Goal: Task Accomplishment & Management: Manage account settings

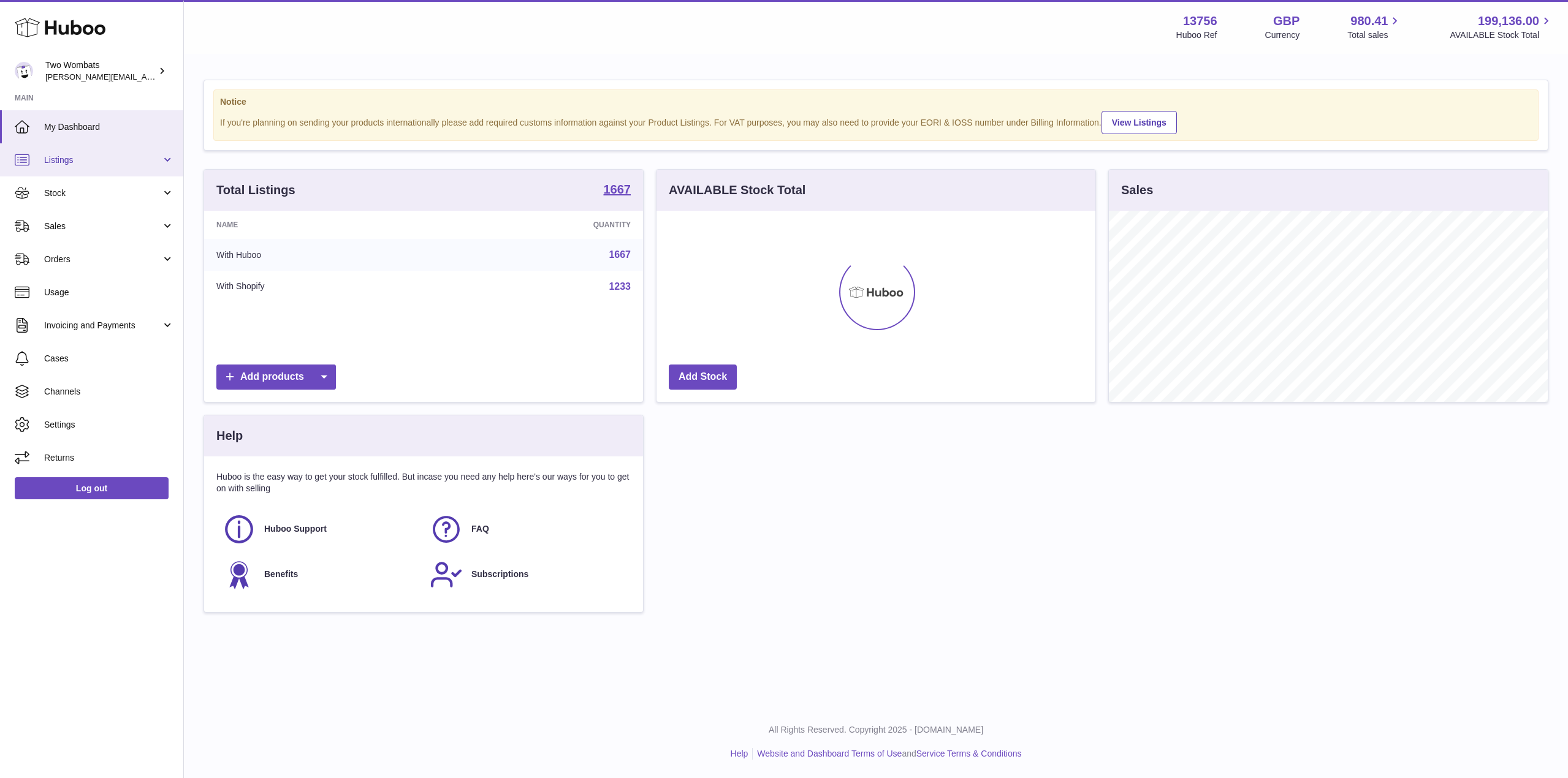
scroll to position [191, 439]
click at [173, 194] on link "Stock" at bounding box center [92, 193] width 183 height 33
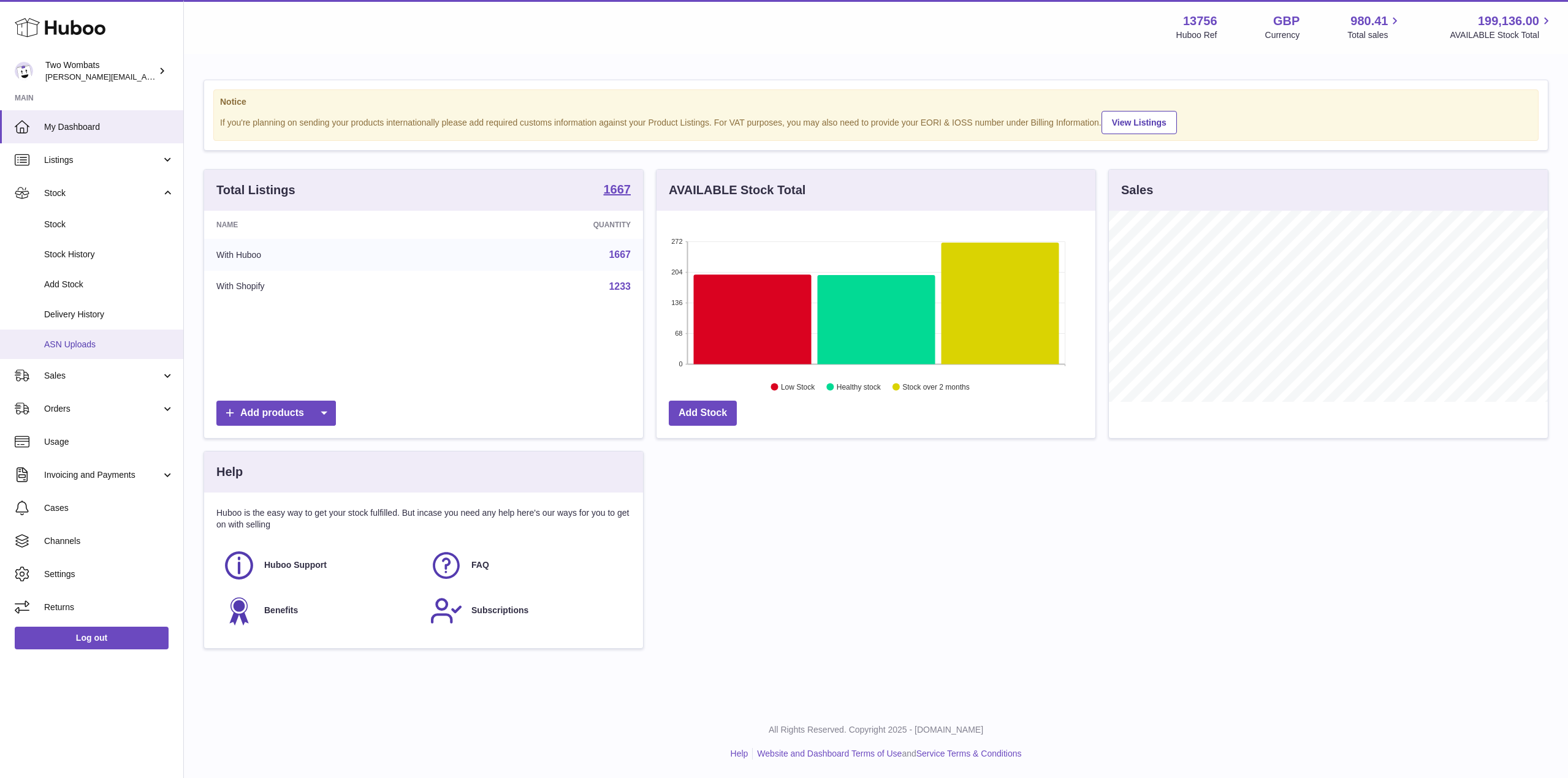
click at [117, 348] on span "ASN Uploads" at bounding box center [109, 344] width 130 height 12
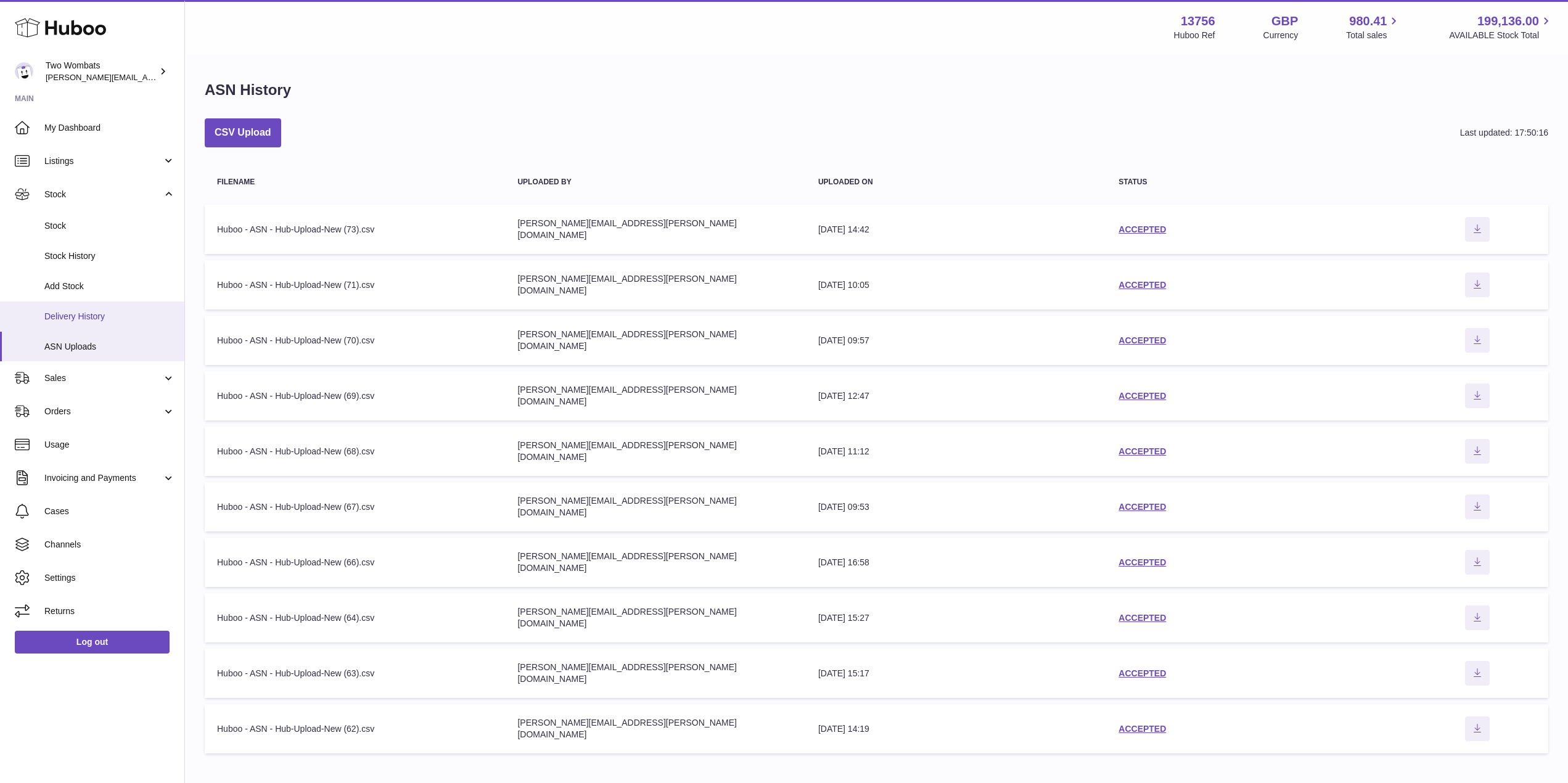
click at [112, 329] on link "Delivery History" at bounding box center [92, 316] width 184 height 30
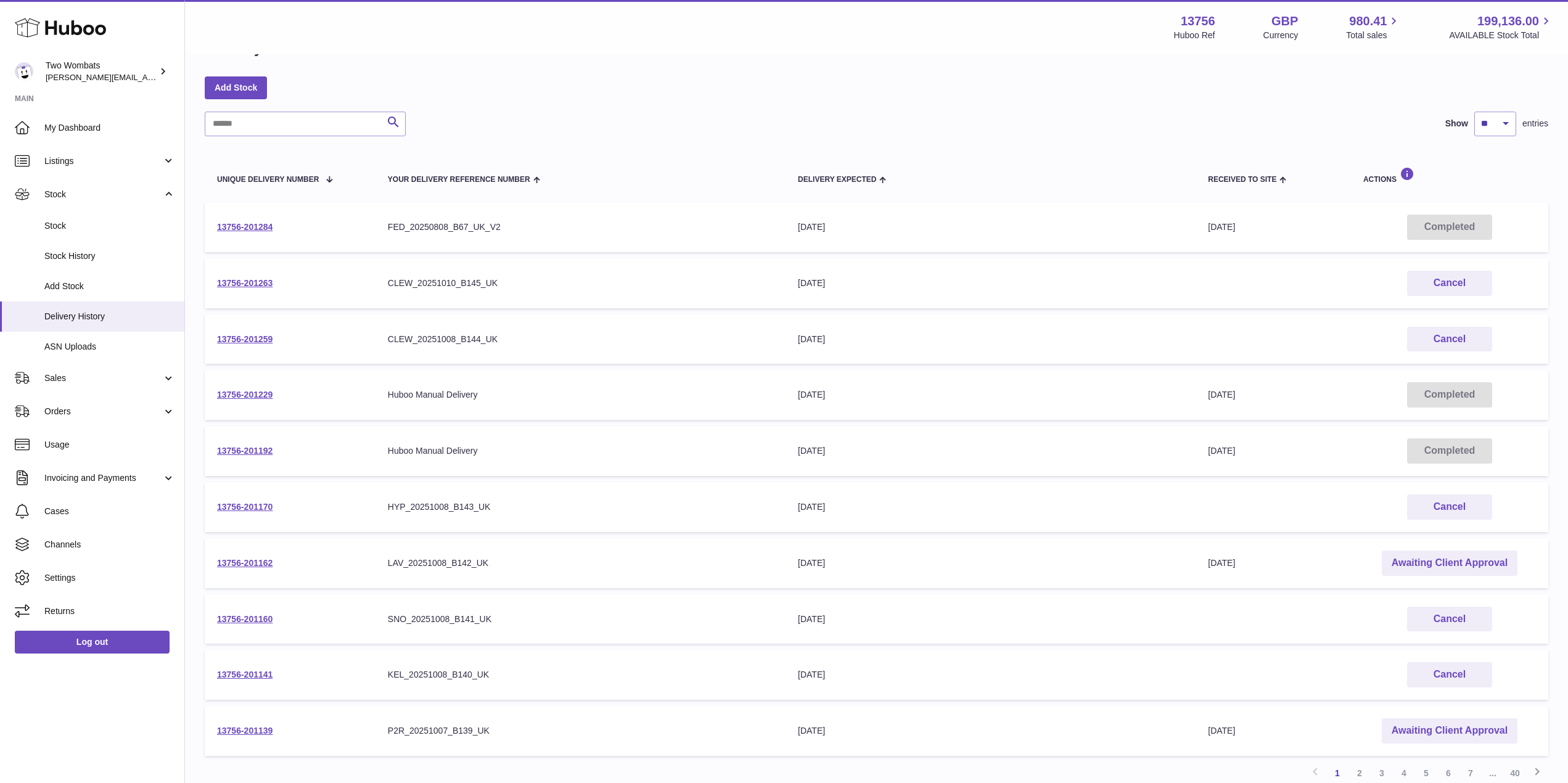
scroll to position [43, 0]
click at [1446, 567] on link "Awaiting Client Approval" at bounding box center [1449, 562] width 136 height 25
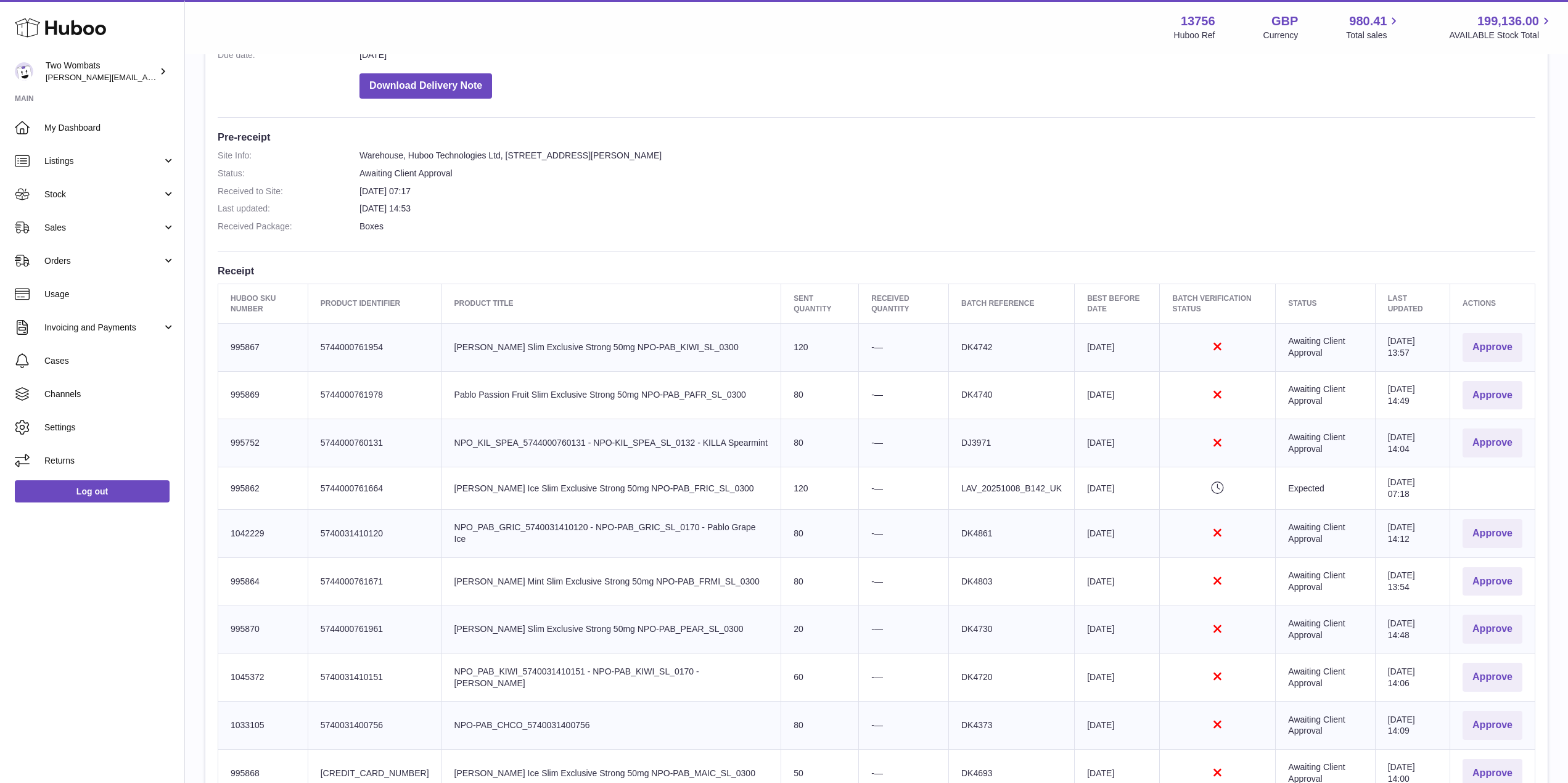
scroll to position [259, 0]
click at [1501, 350] on button "Approve" at bounding box center [1492, 345] width 60 height 29
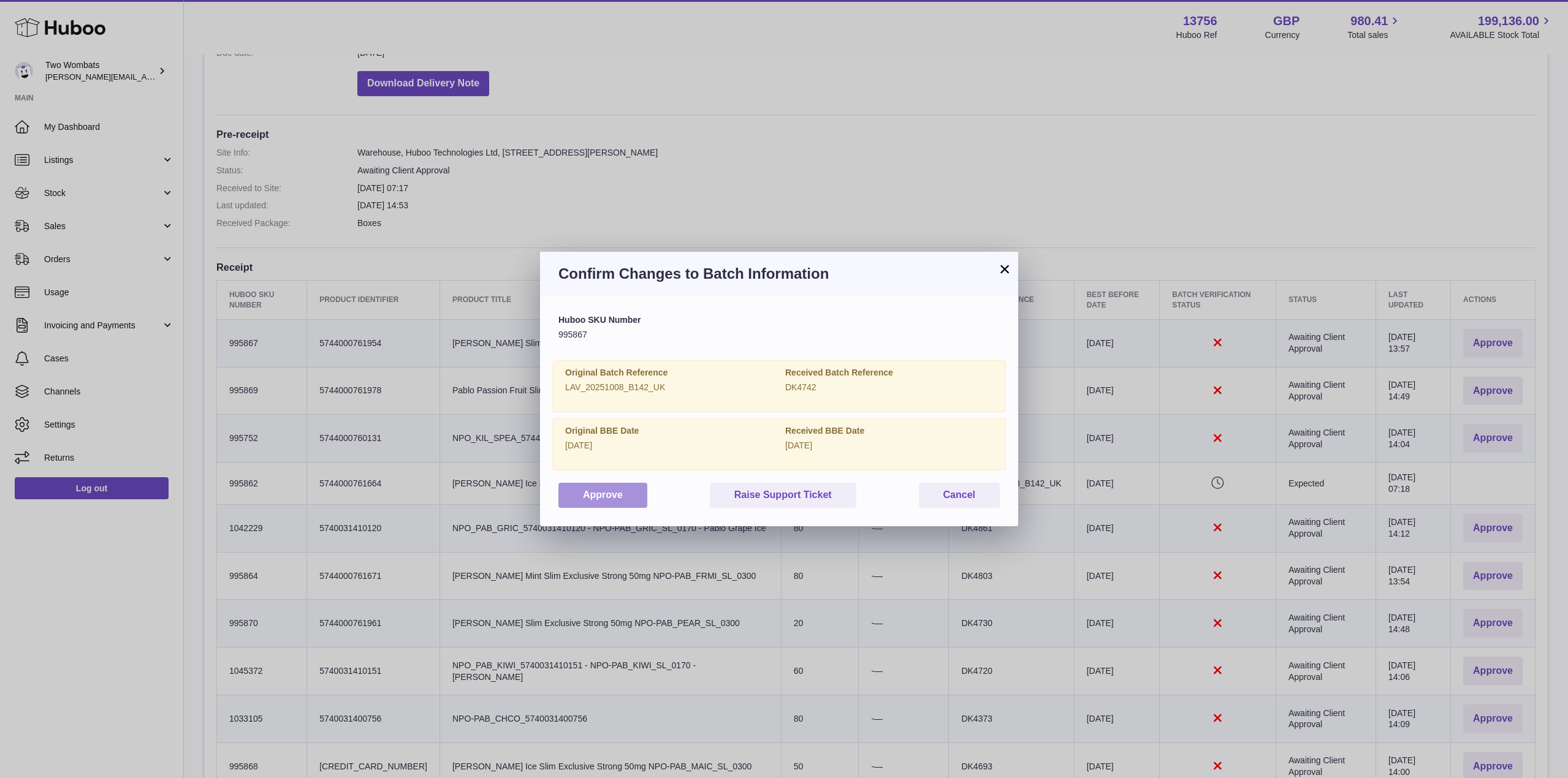
click at [593, 494] on button "Approve" at bounding box center [602, 495] width 89 height 25
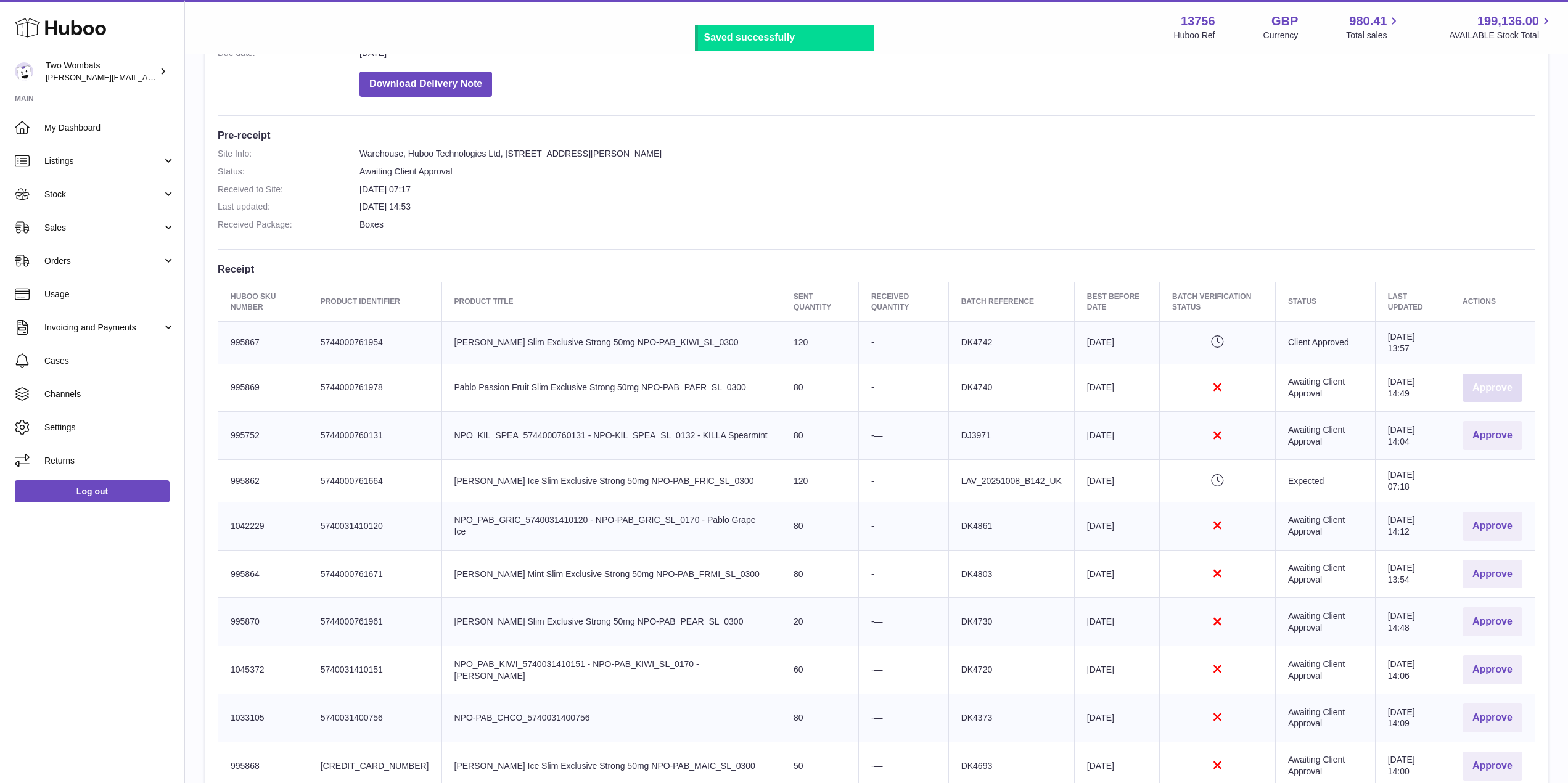
click at [1470, 391] on button "Approve" at bounding box center [1492, 388] width 60 height 29
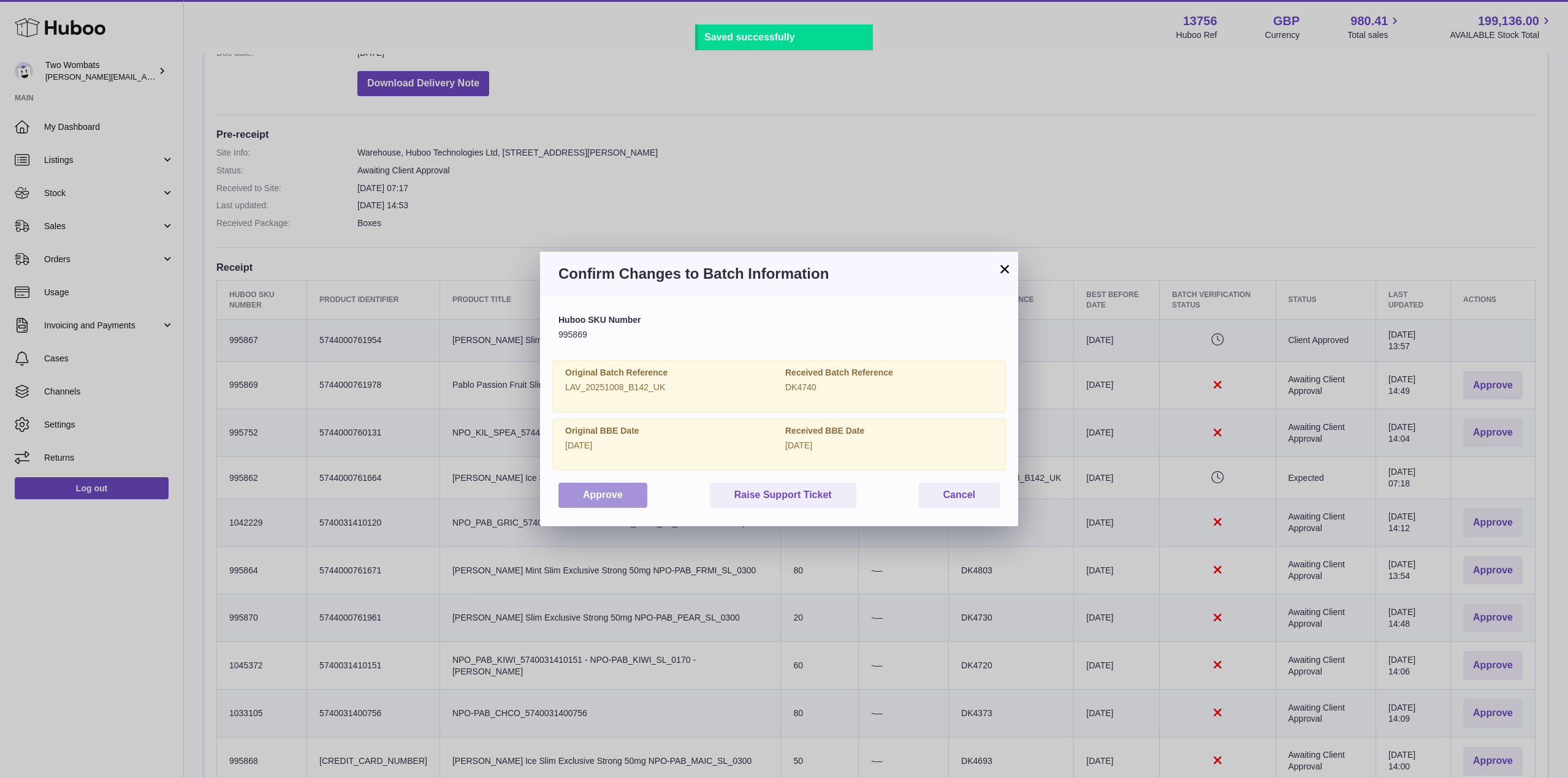
click at [615, 494] on button "Approve" at bounding box center [602, 495] width 89 height 25
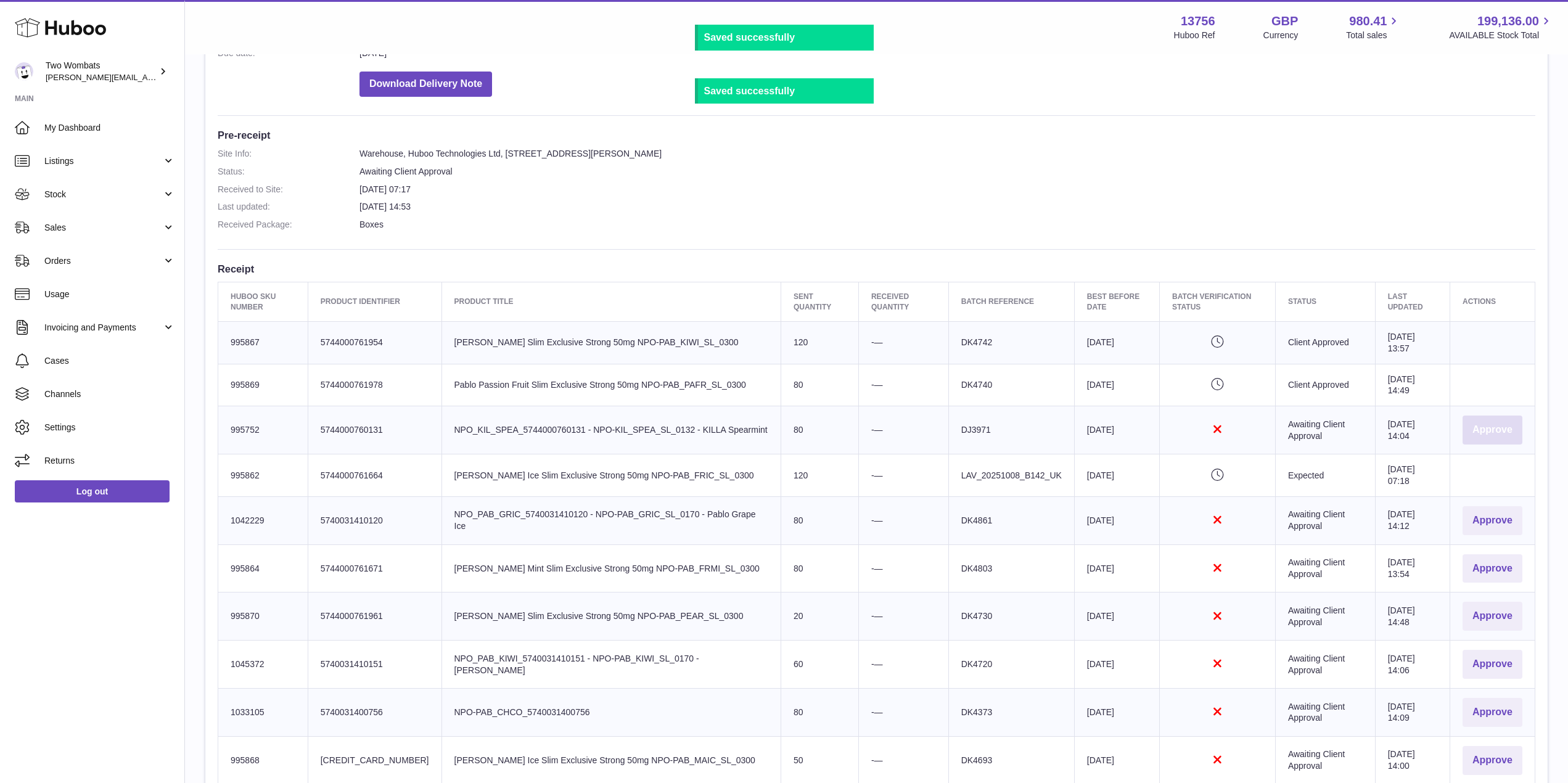
click at [1491, 436] on button "Approve" at bounding box center [1492, 429] width 60 height 29
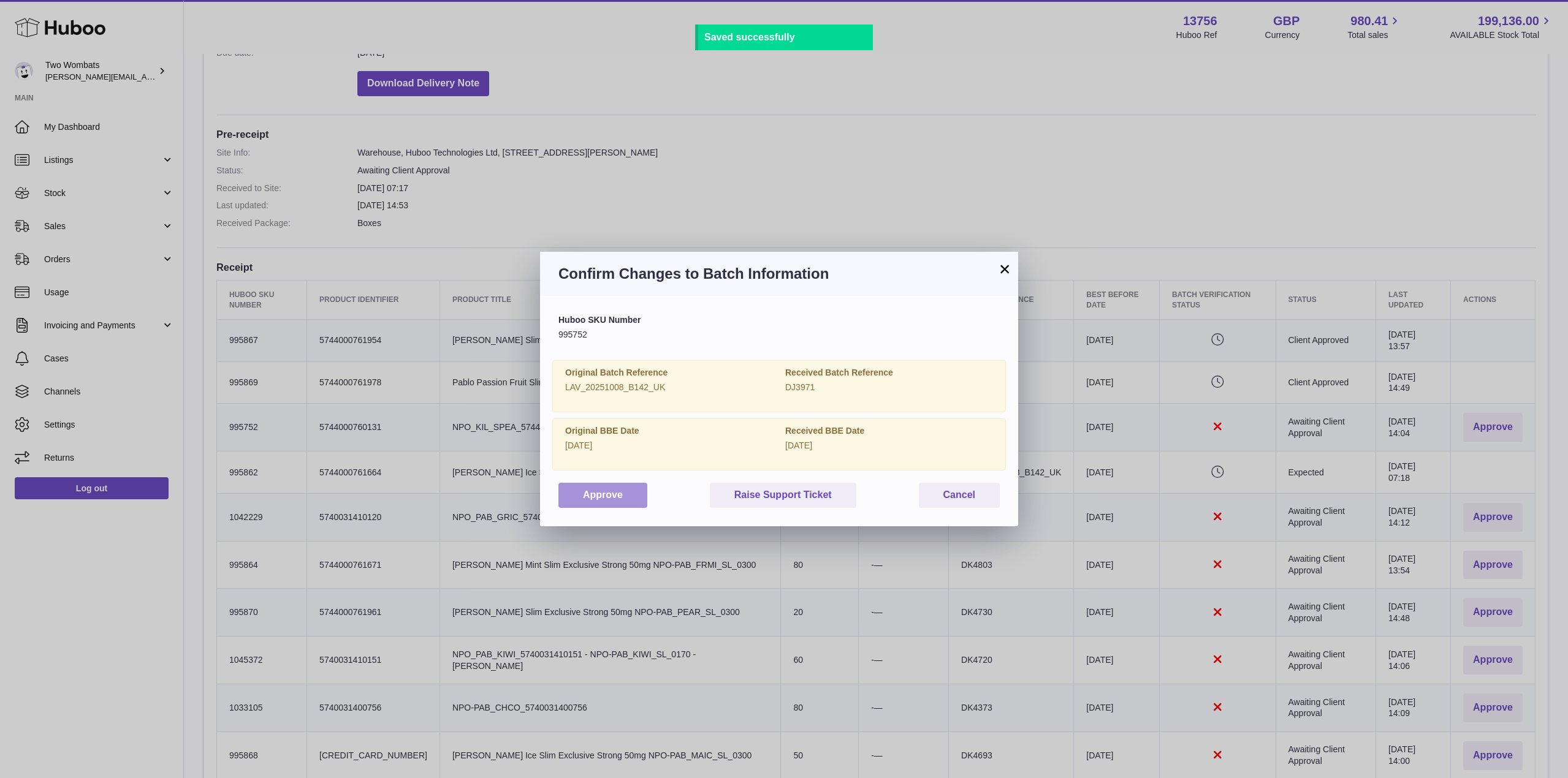
click at [618, 493] on button "Approve" at bounding box center [602, 495] width 89 height 25
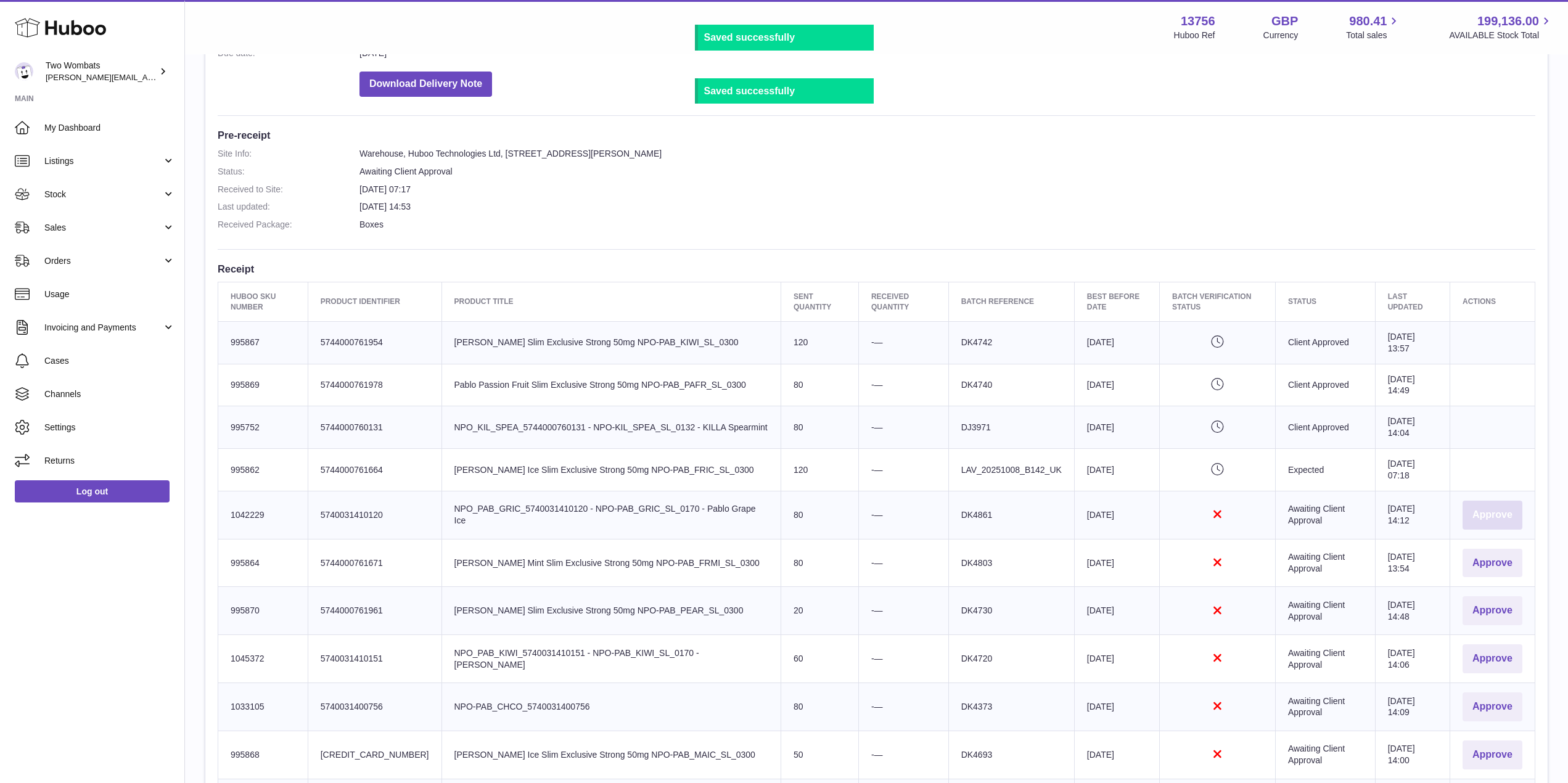
click at [1505, 512] on button "Approve" at bounding box center [1492, 515] width 60 height 29
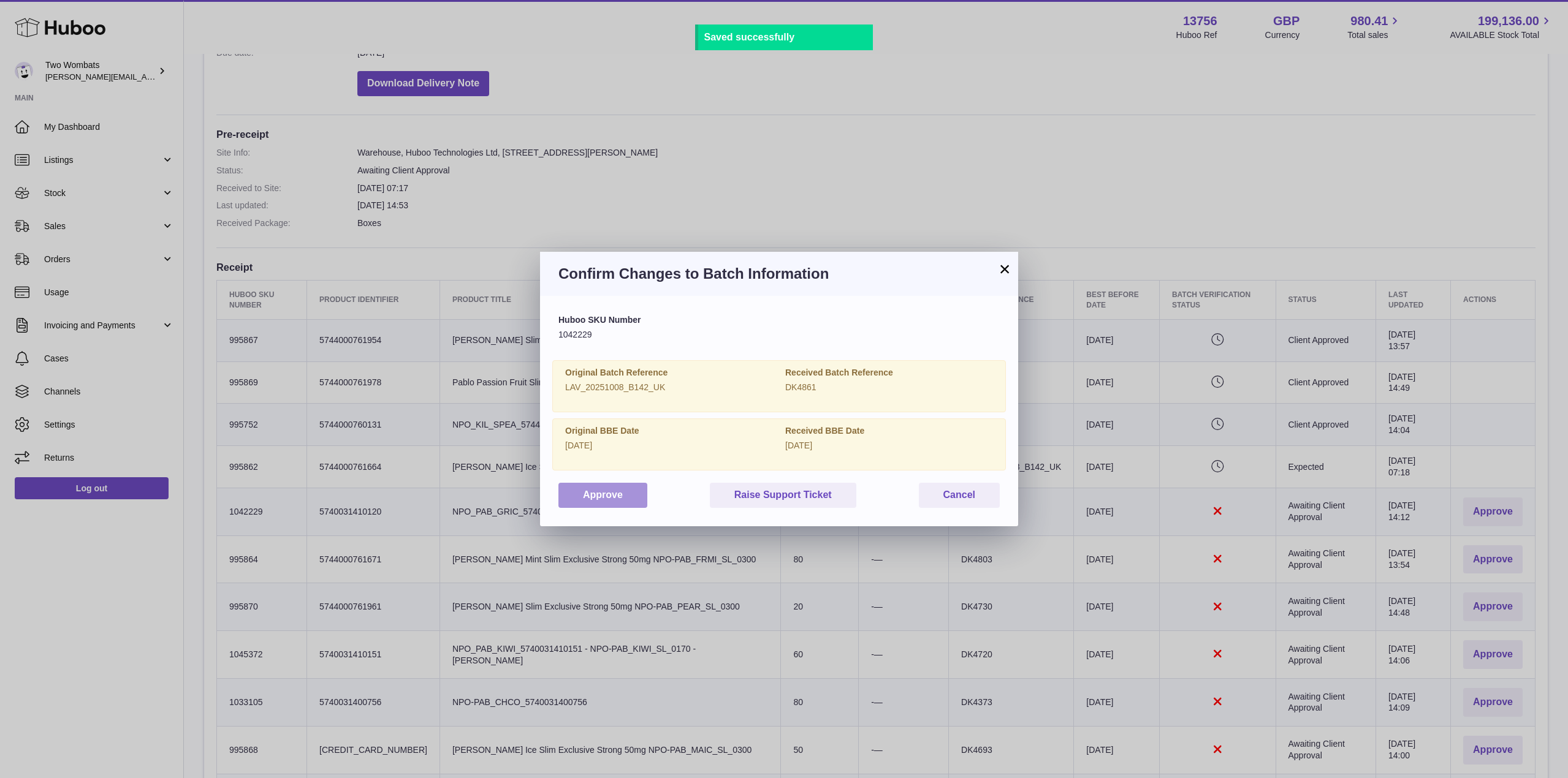
click at [610, 485] on button "Approve" at bounding box center [602, 495] width 89 height 25
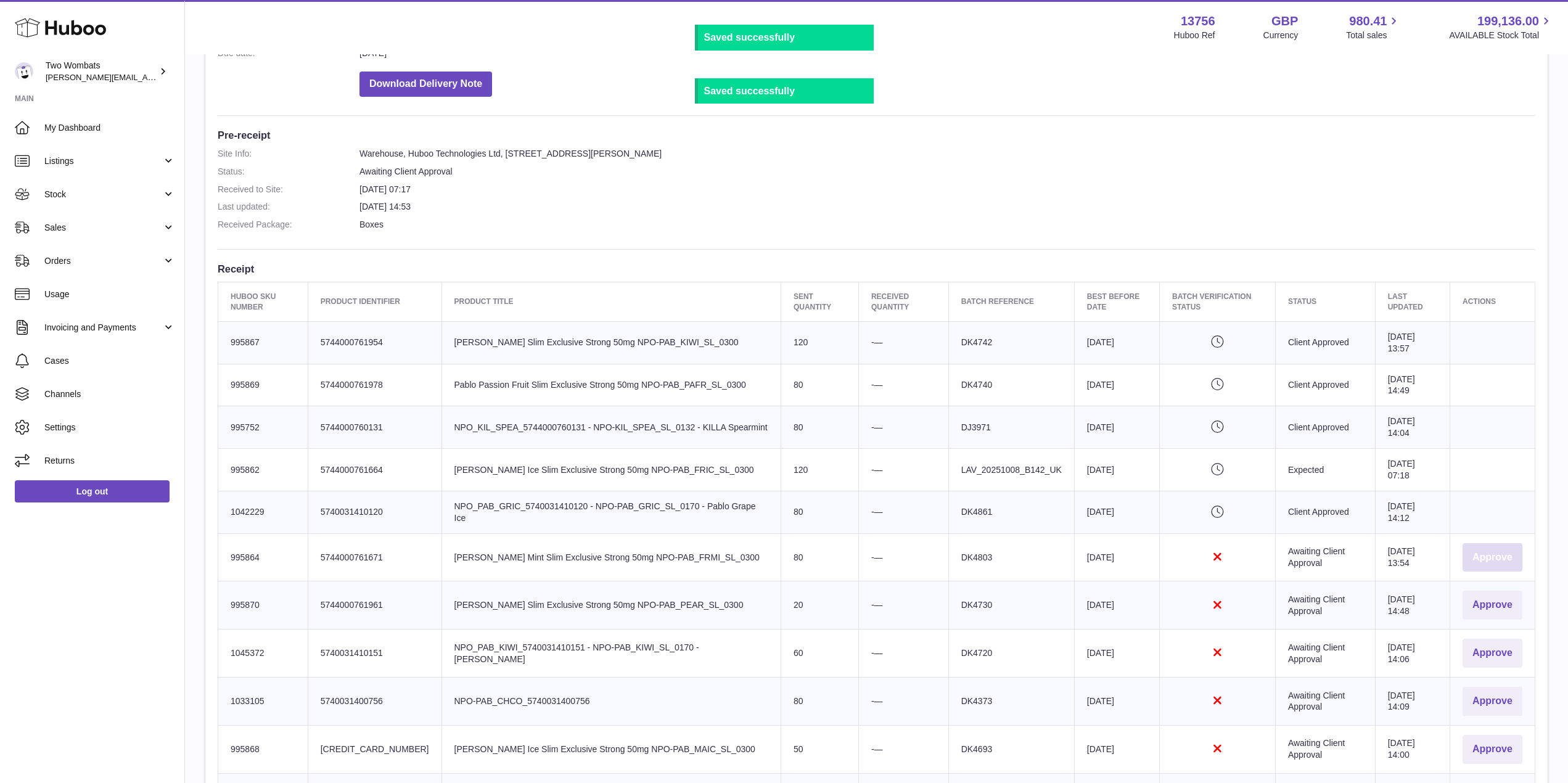
click at [1483, 561] on button "Approve" at bounding box center [1492, 557] width 60 height 29
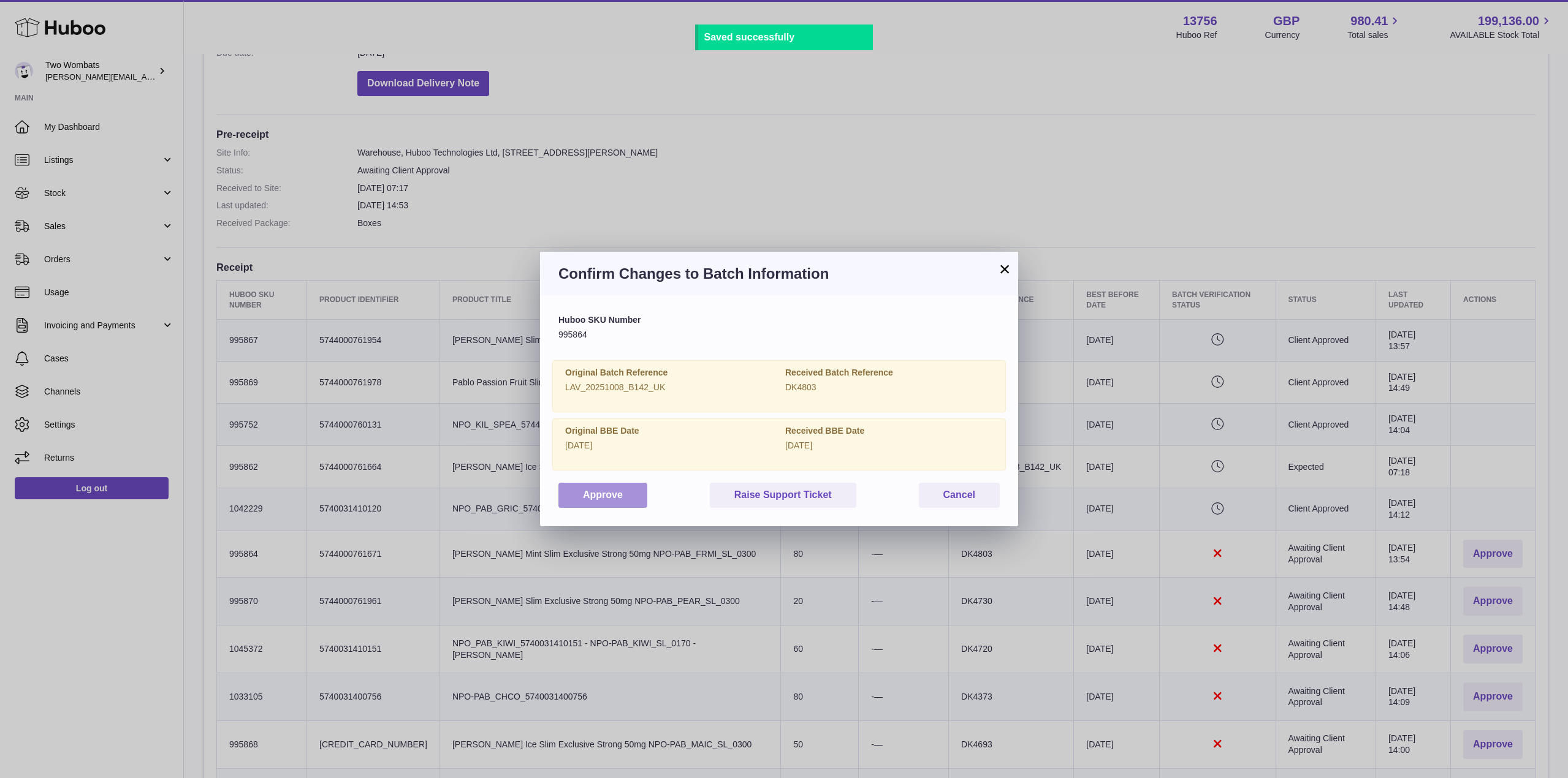
click at [607, 500] on button "Approve" at bounding box center [602, 495] width 89 height 25
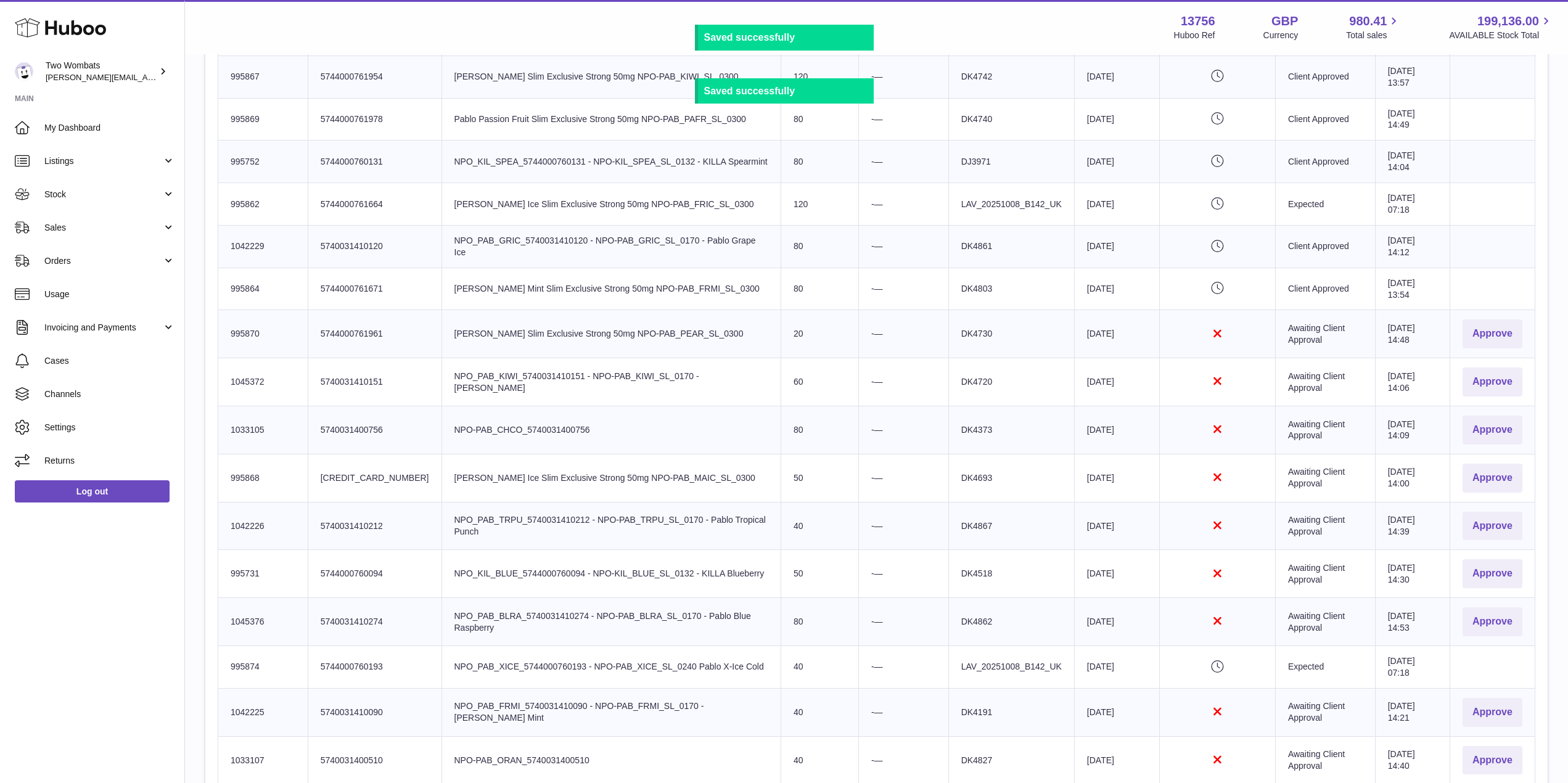
scroll to position [529, 0]
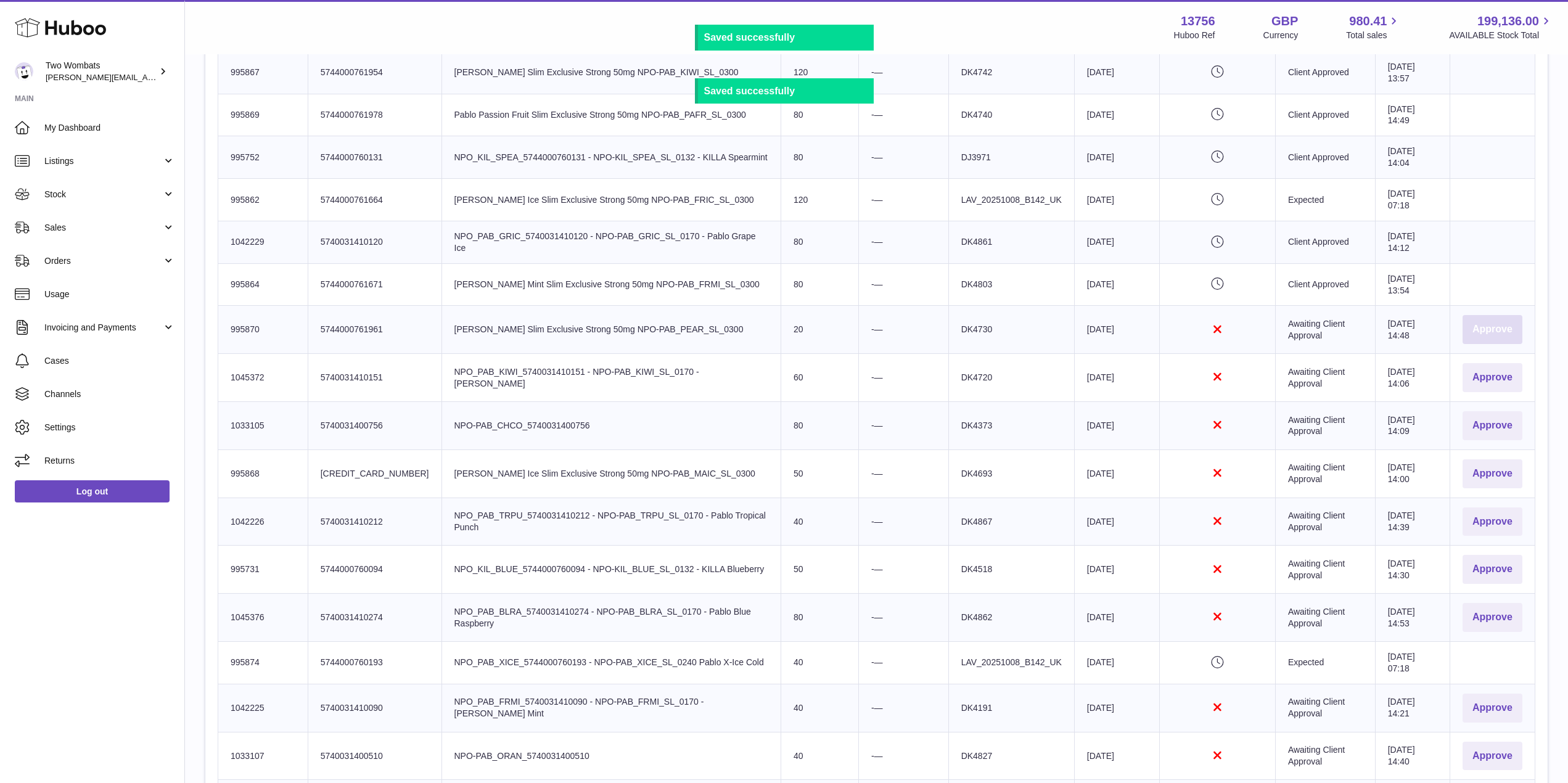
click at [1479, 330] on button "Approve" at bounding box center [1492, 329] width 60 height 29
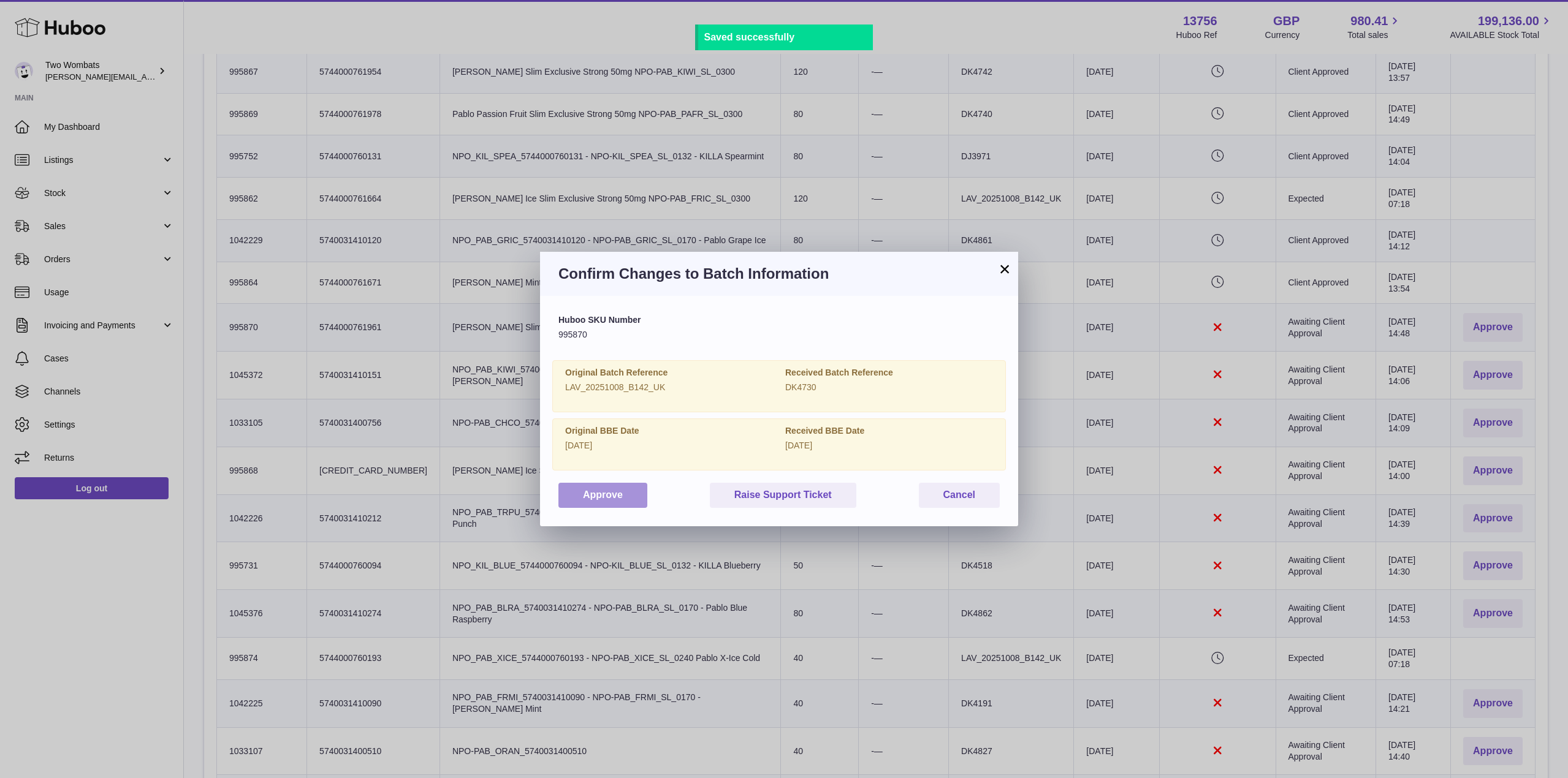
click at [607, 490] on button "Approve" at bounding box center [602, 495] width 89 height 25
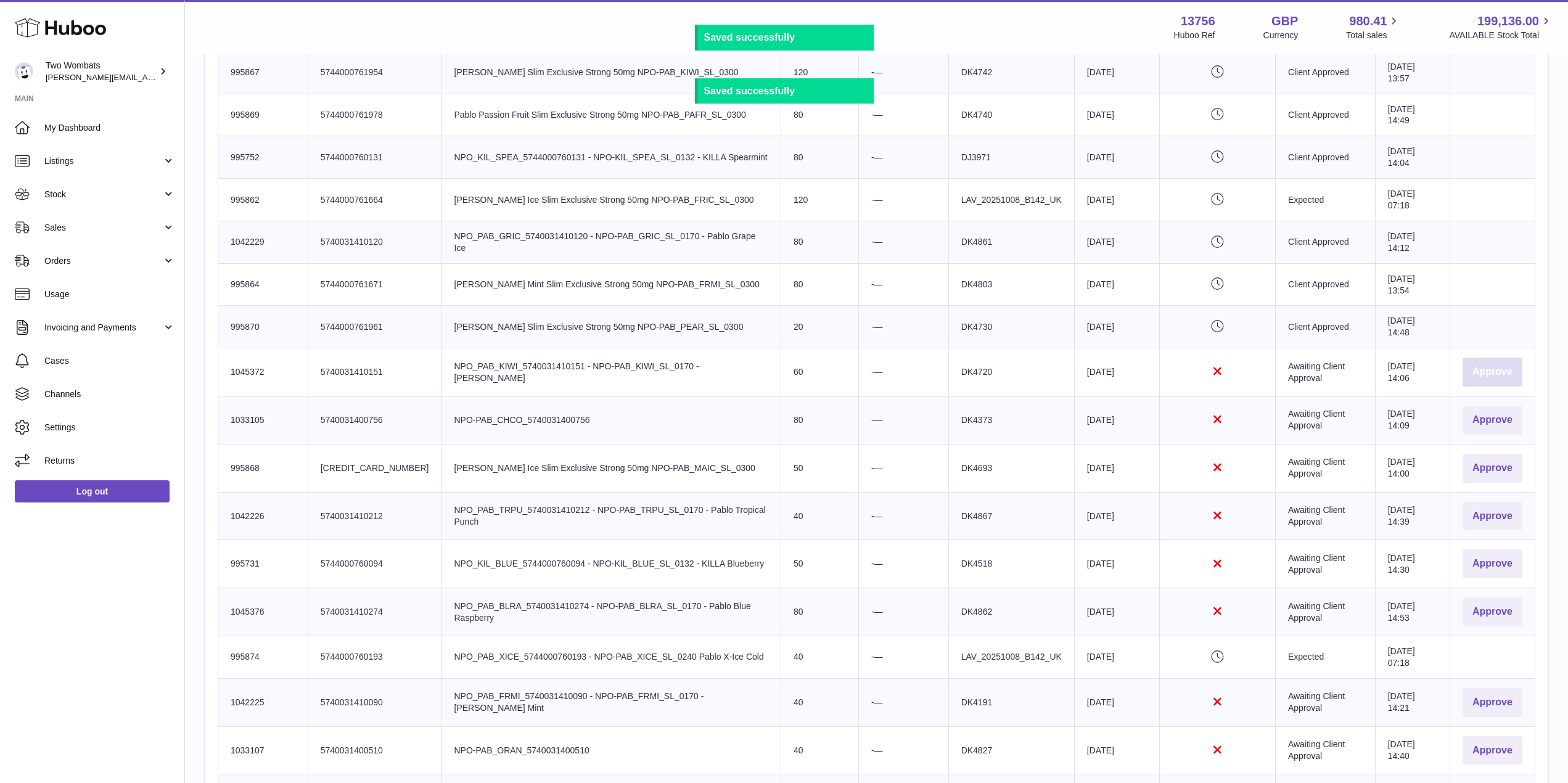
click at [1502, 383] on button "Approve" at bounding box center [1492, 372] width 60 height 29
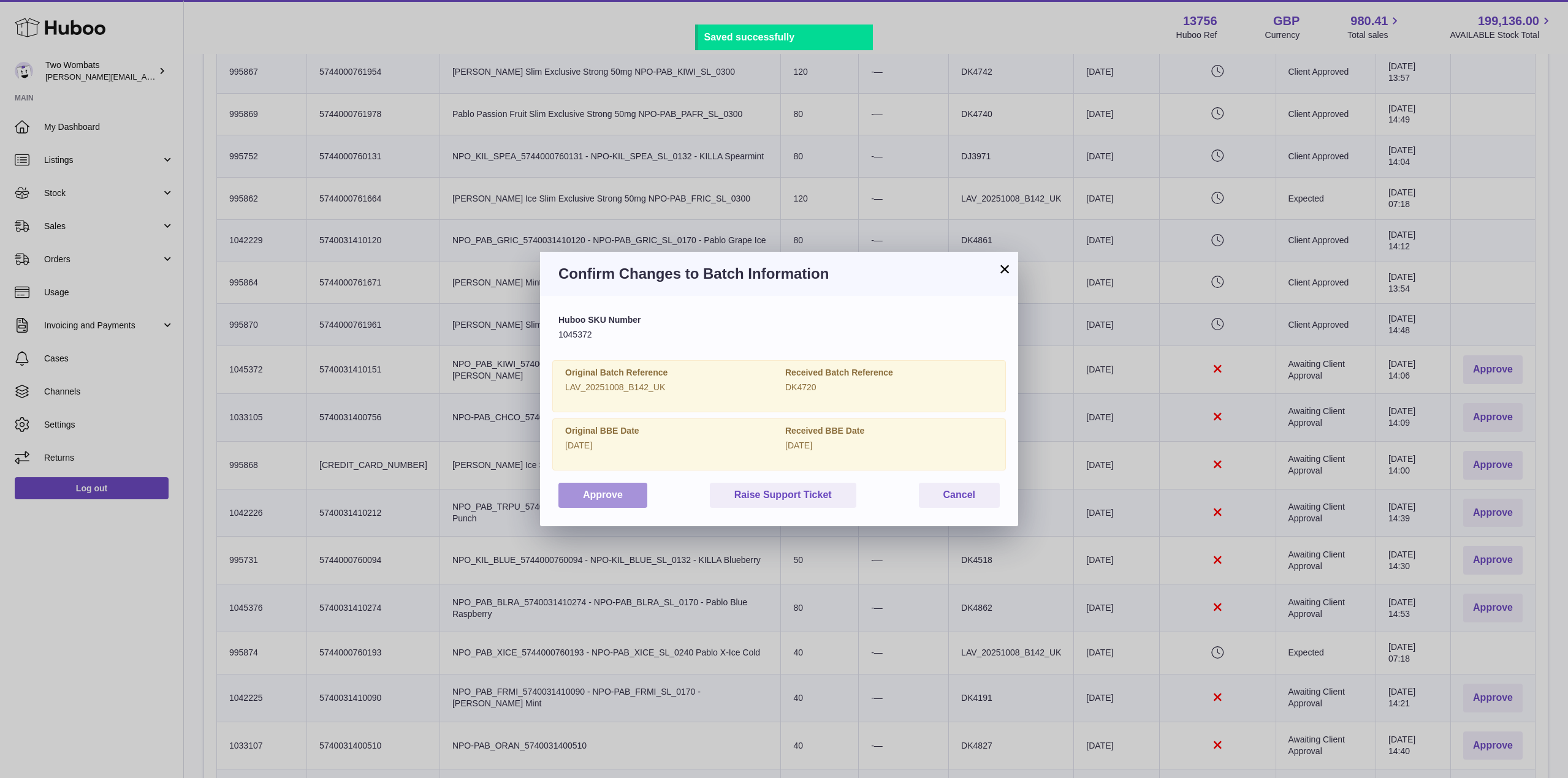
click at [607, 487] on button "Approve" at bounding box center [602, 495] width 89 height 25
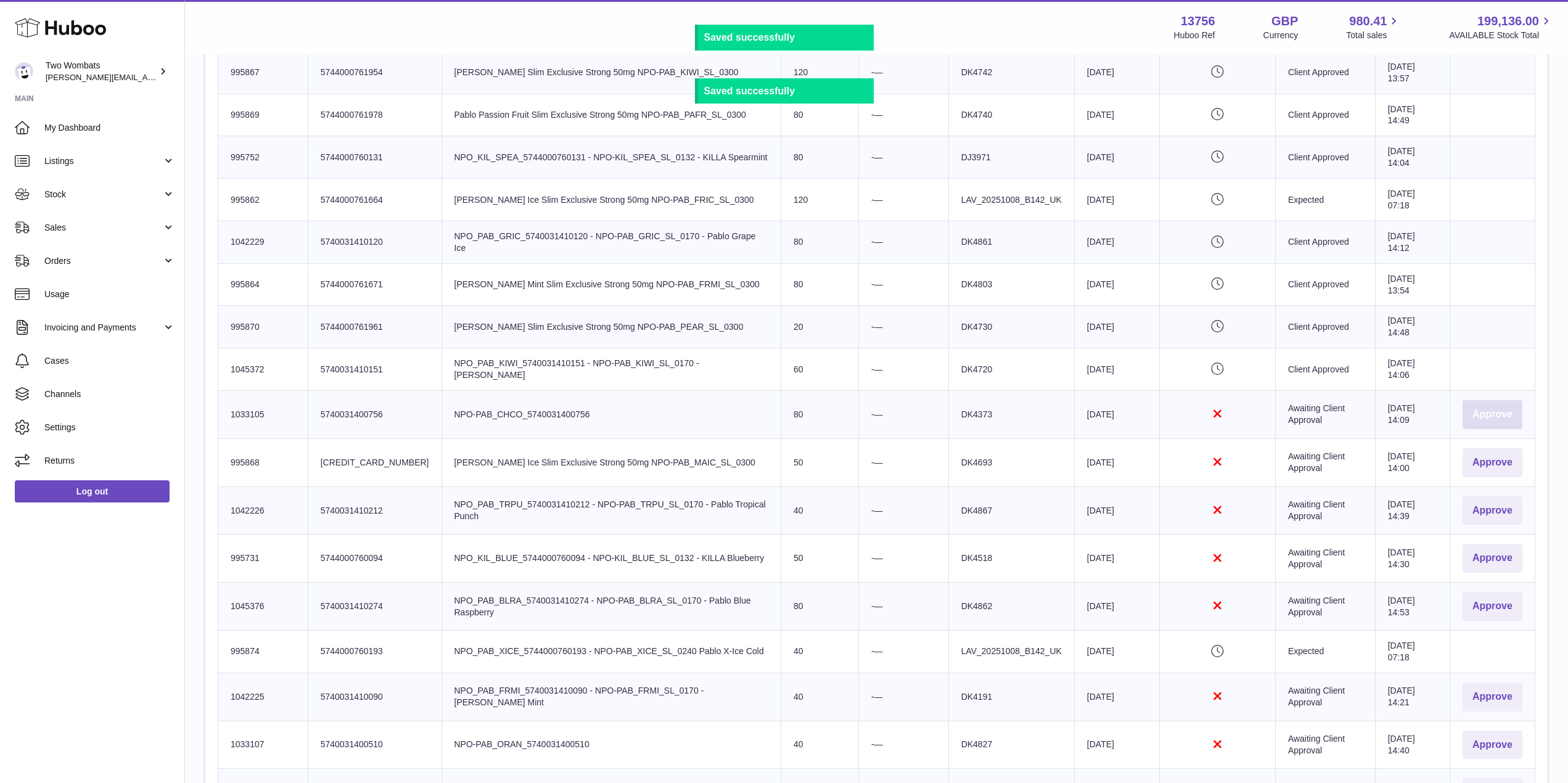
click at [1496, 416] on button "Approve" at bounding box center [1492, 414] width 60 height 29
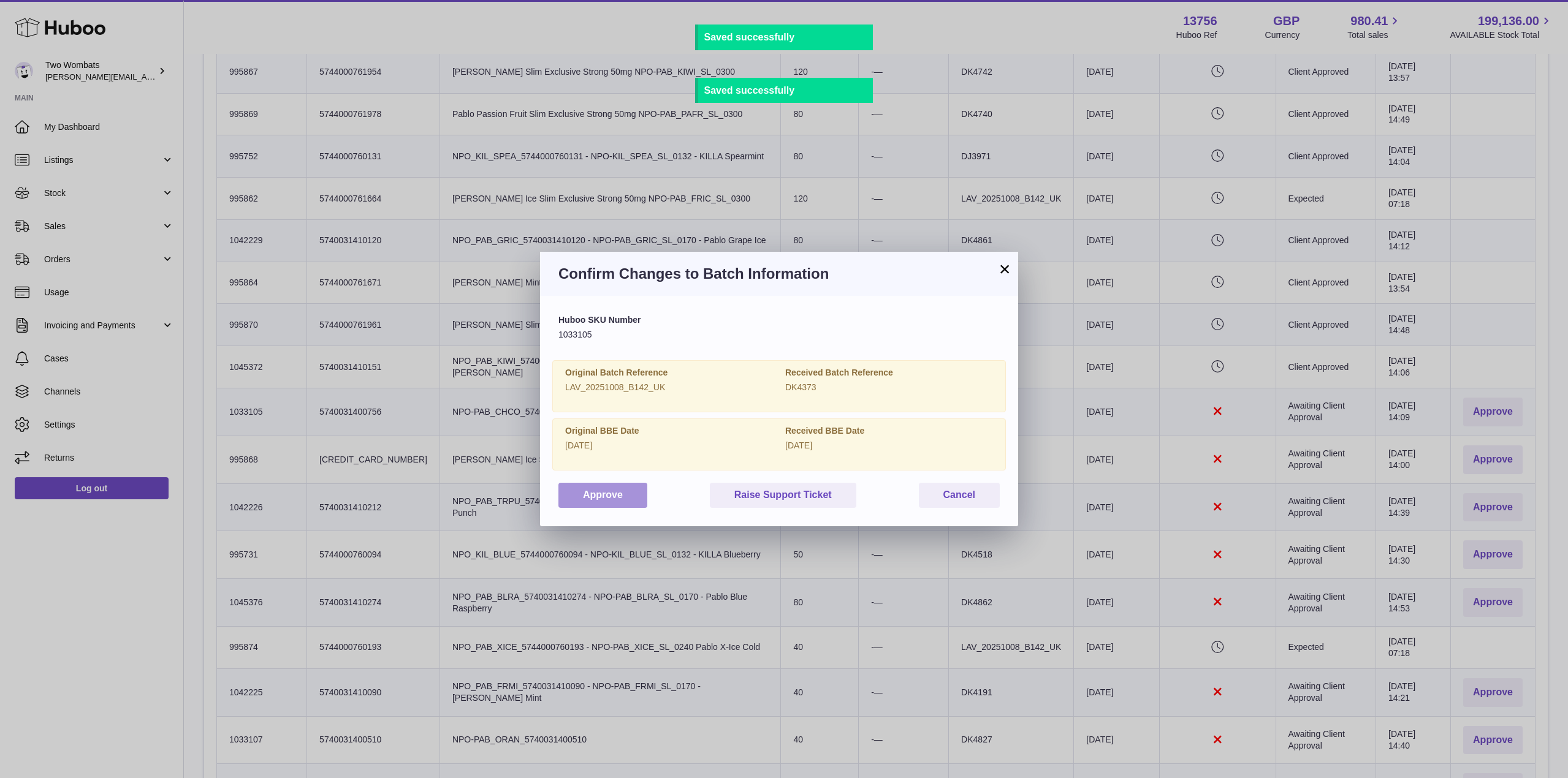
click at [602, 507] on button "Approve" at bounding box center [602, 495] width 89 height 25
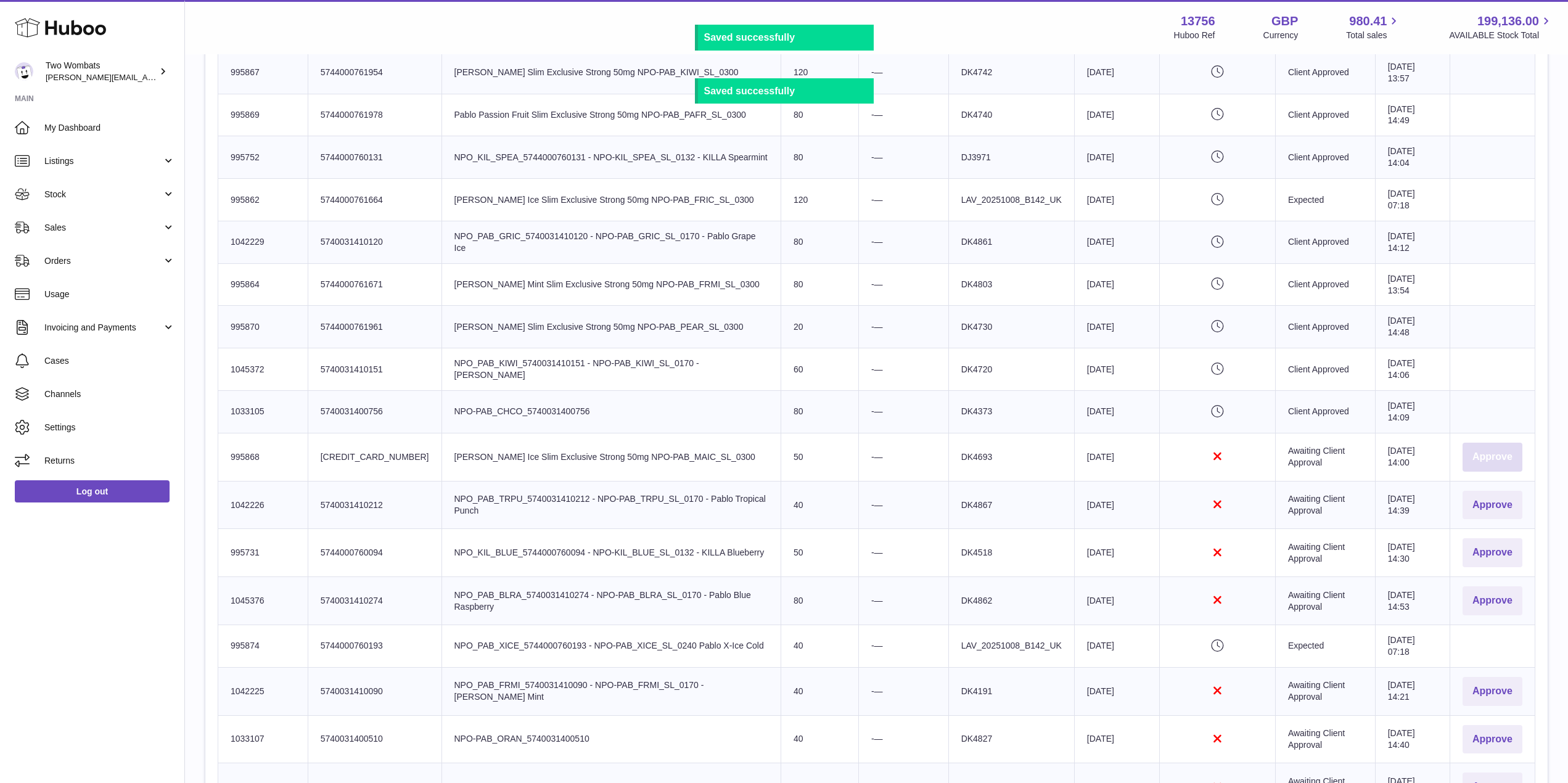
click at [1489, 461] on button "Approve" at bounding box center [1492, 457] width 60 height 29
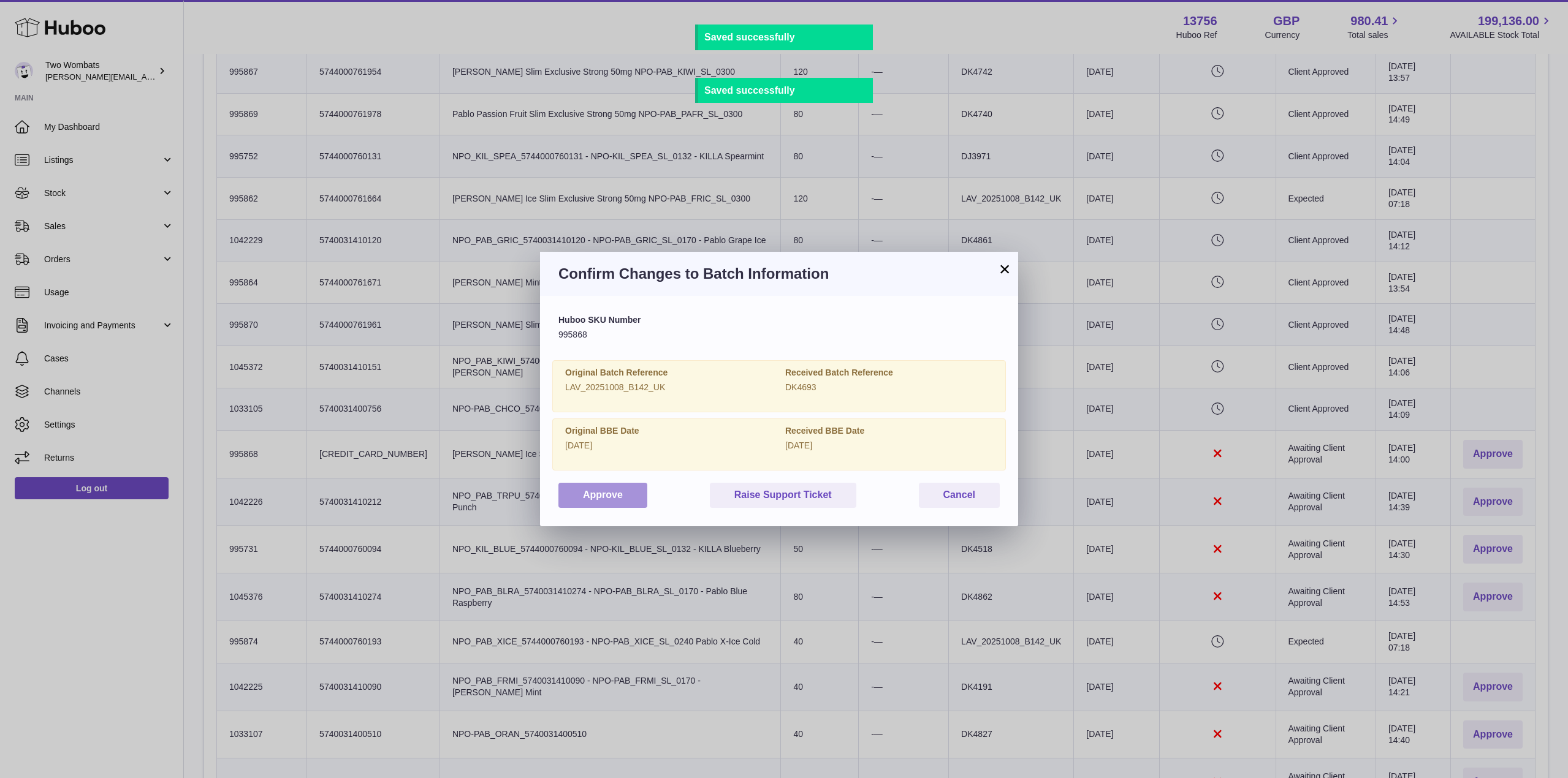
click at [595, 503] on button "Approve" at bounding box center [602, 495] width 89 height 25
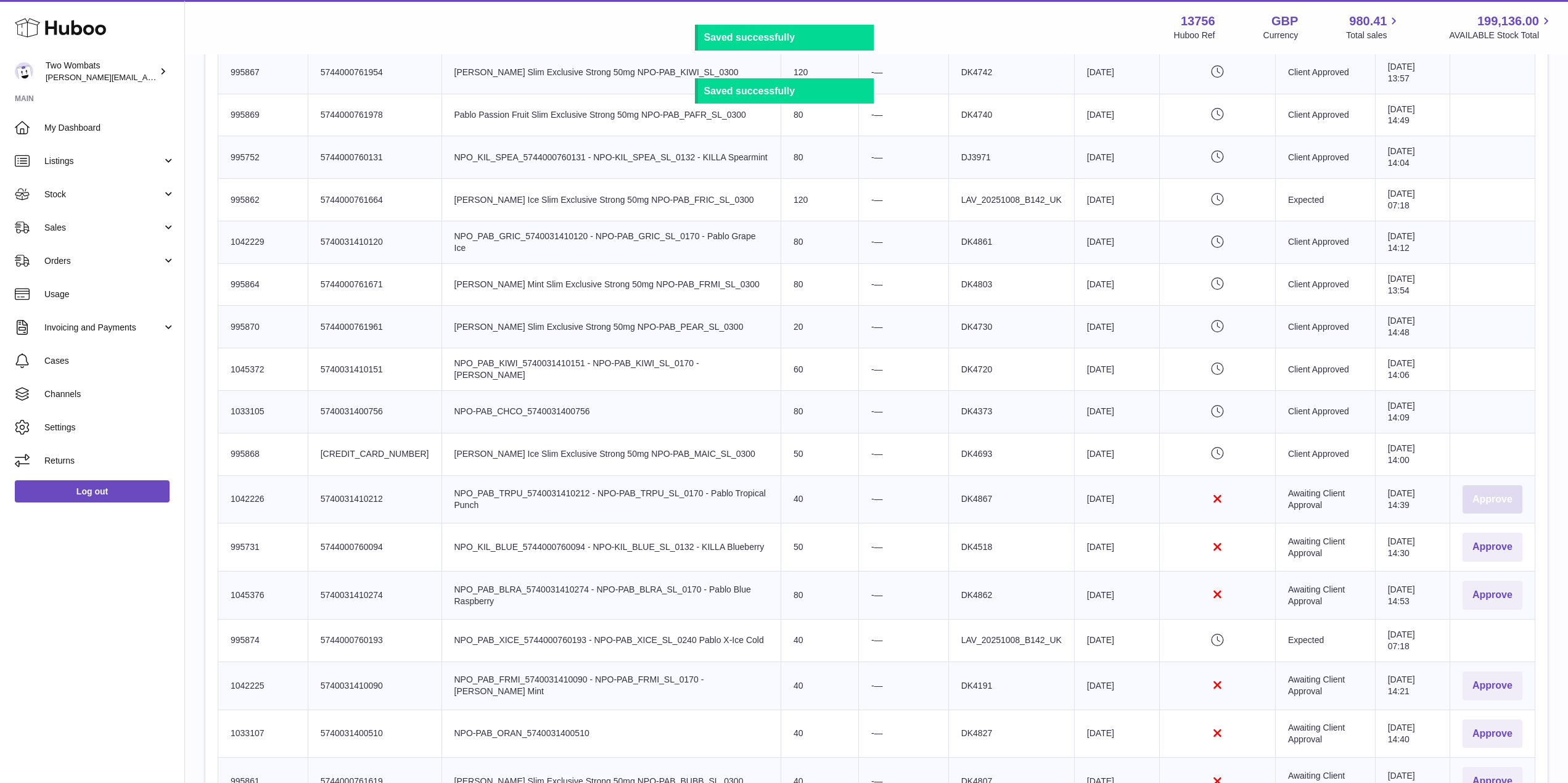
click at [1497, 503] on button "Approve" at bounding box center [1492, 499] width 60 height 29
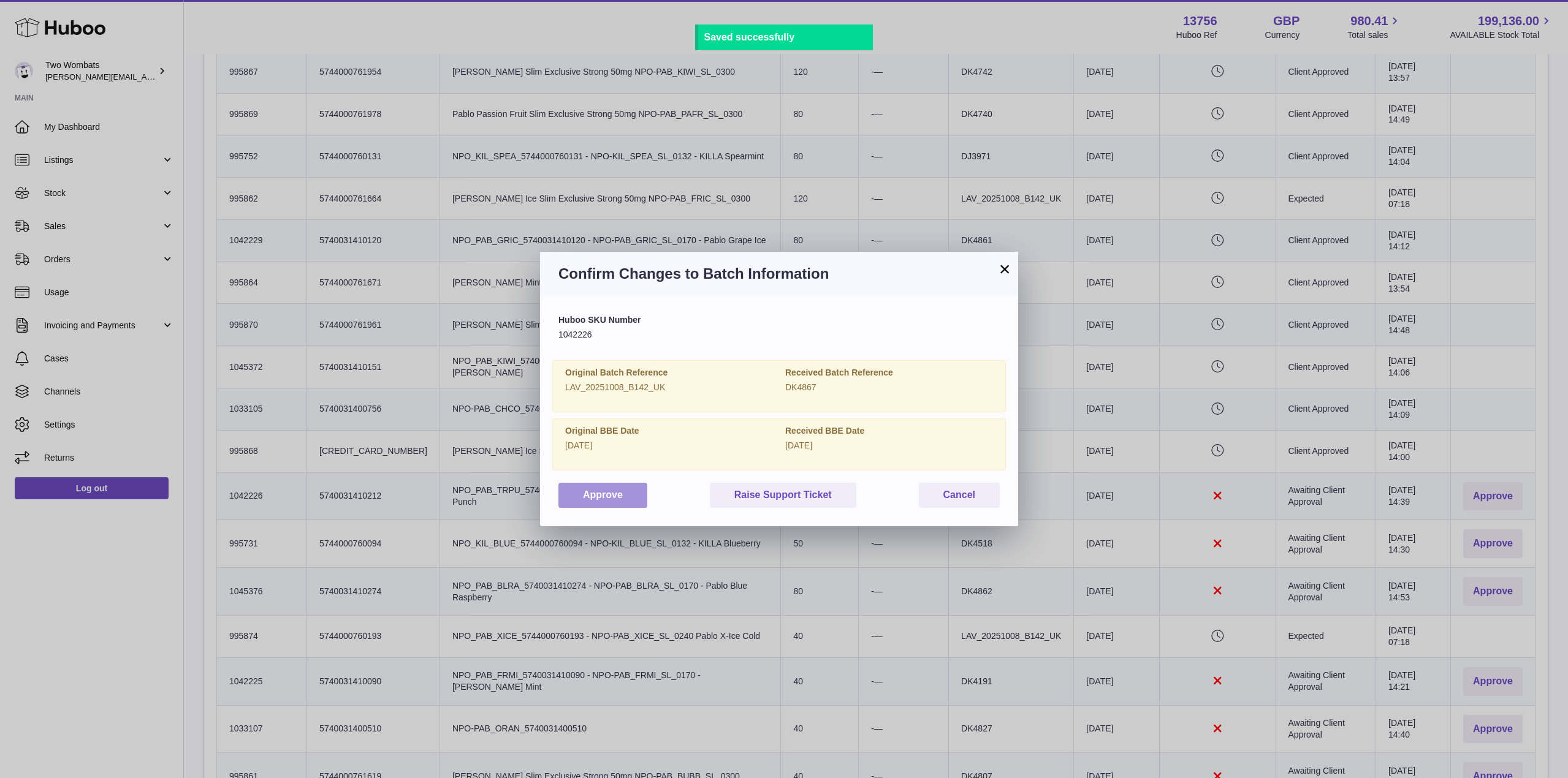
click at [616, 494] on button "Approve" at bounding box center [602, 495] width 89 height 25
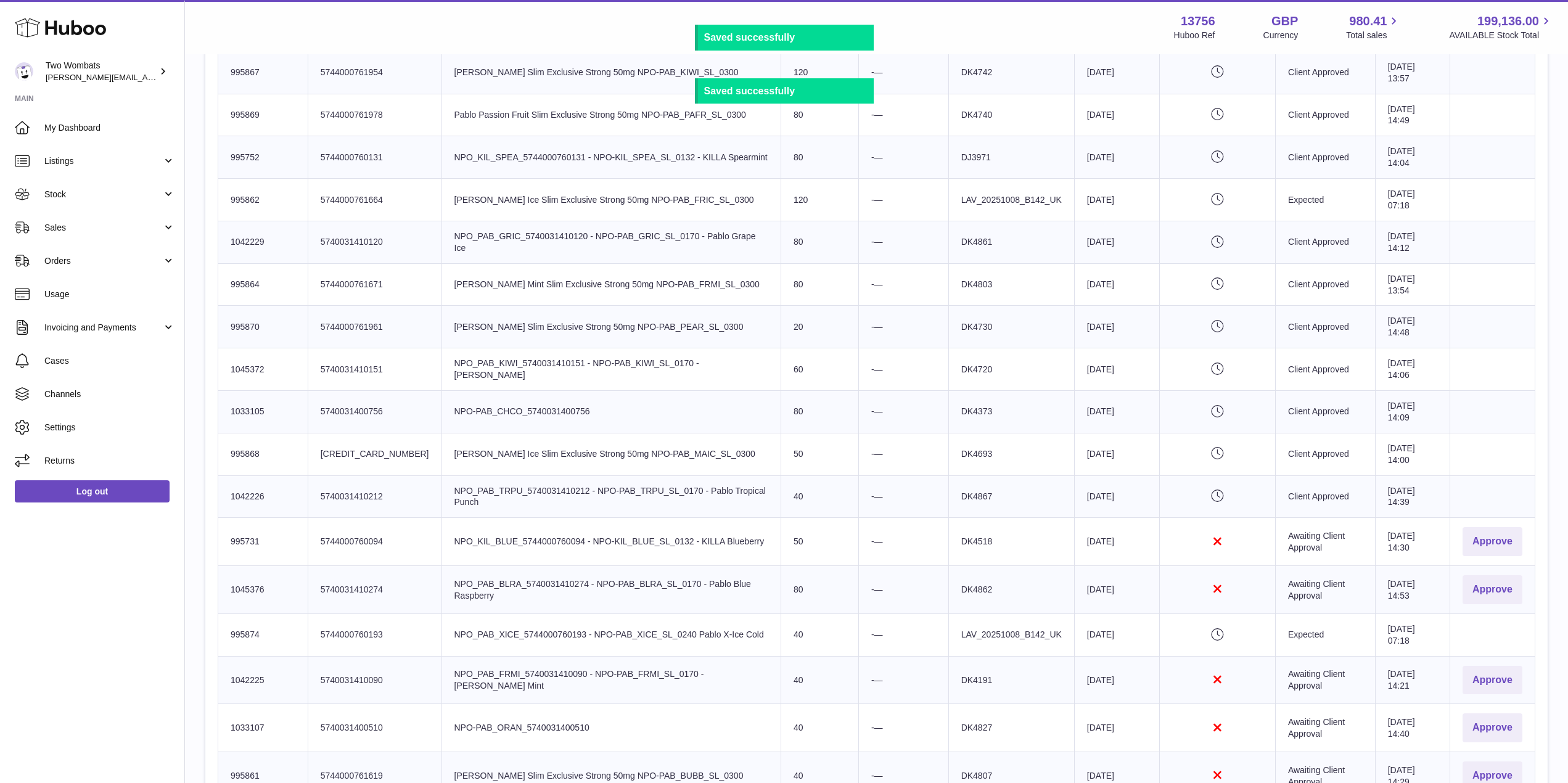
scroll to position [645, 0]
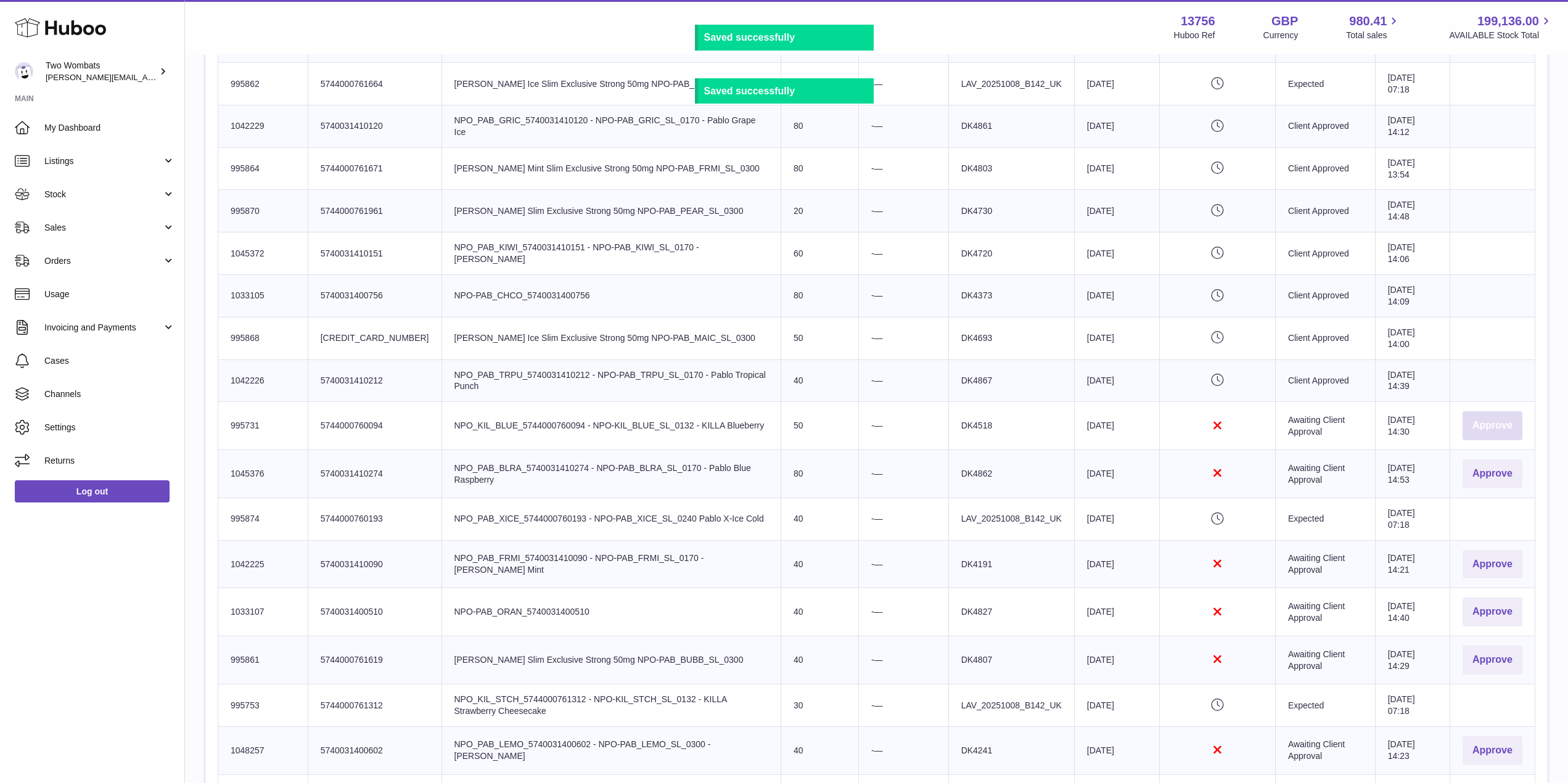
click at [1489, 420] on button "Approve" at bounding box center [1492, 425] width 60 height 29
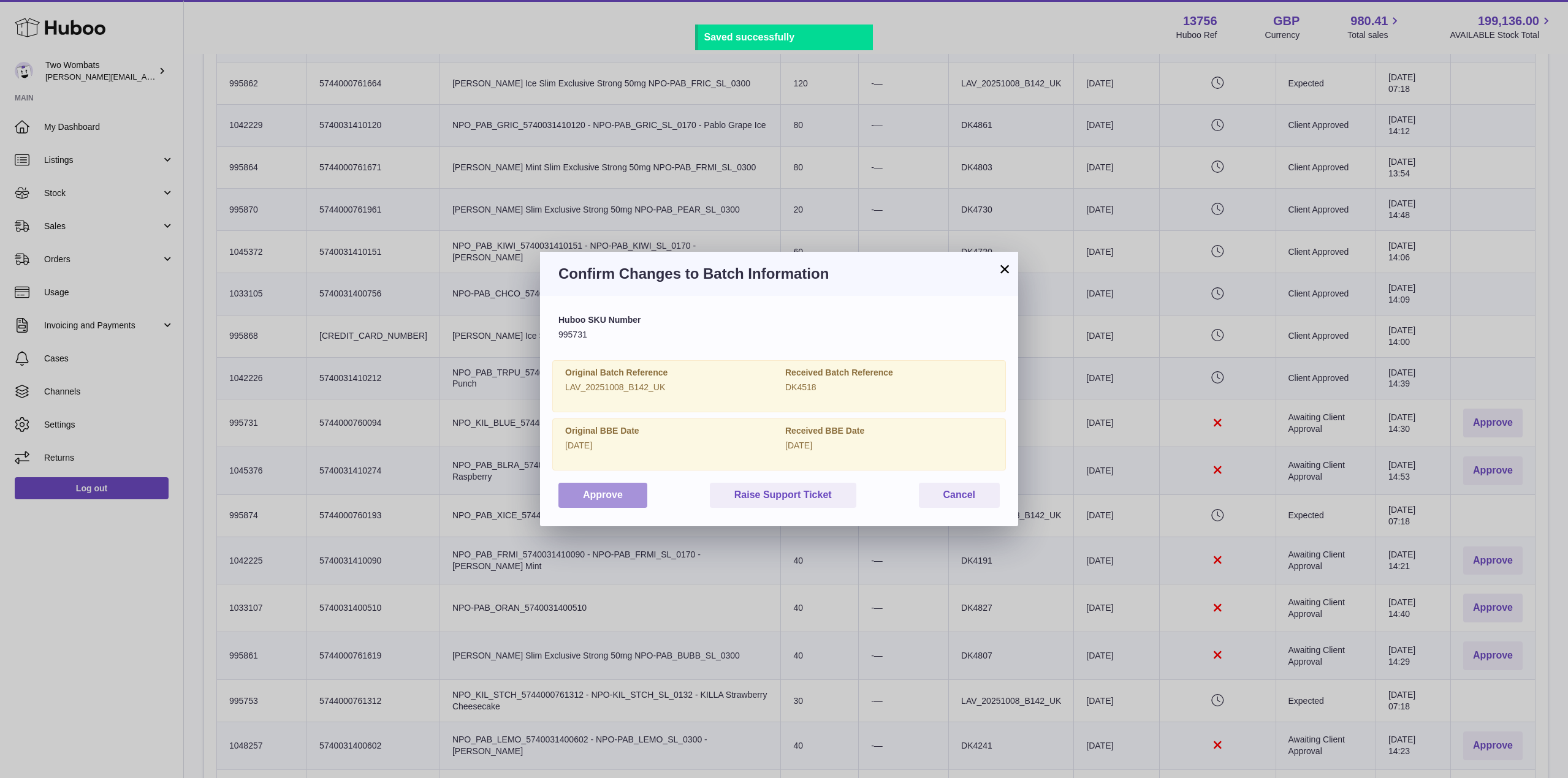
click at [592, 504] on button "Approve" at bounding box center [602, 495] width 89 height 25
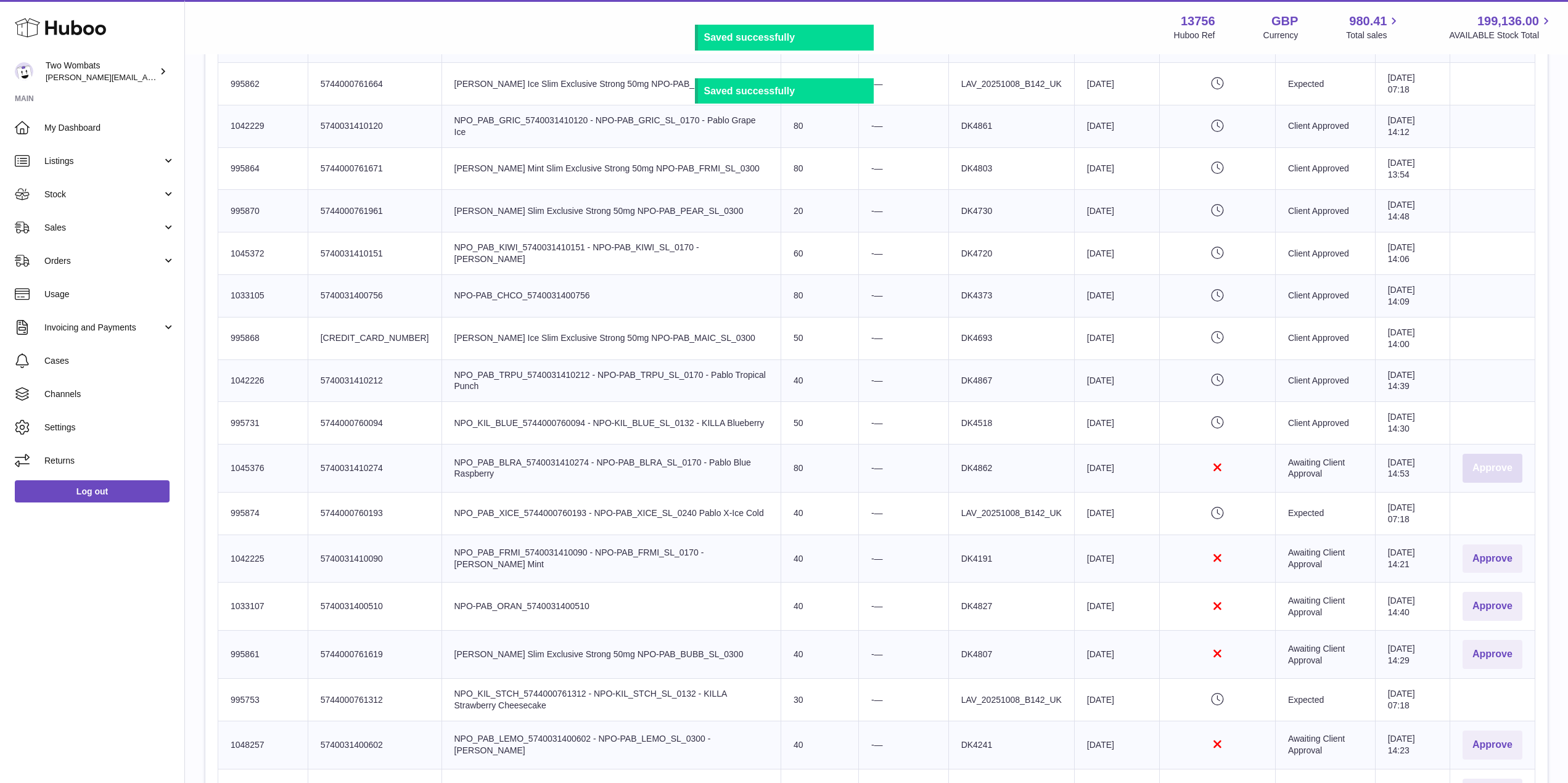
click at [1478, 461] on button "Approve" at bounding box center [1492, 468] width 60 height 29
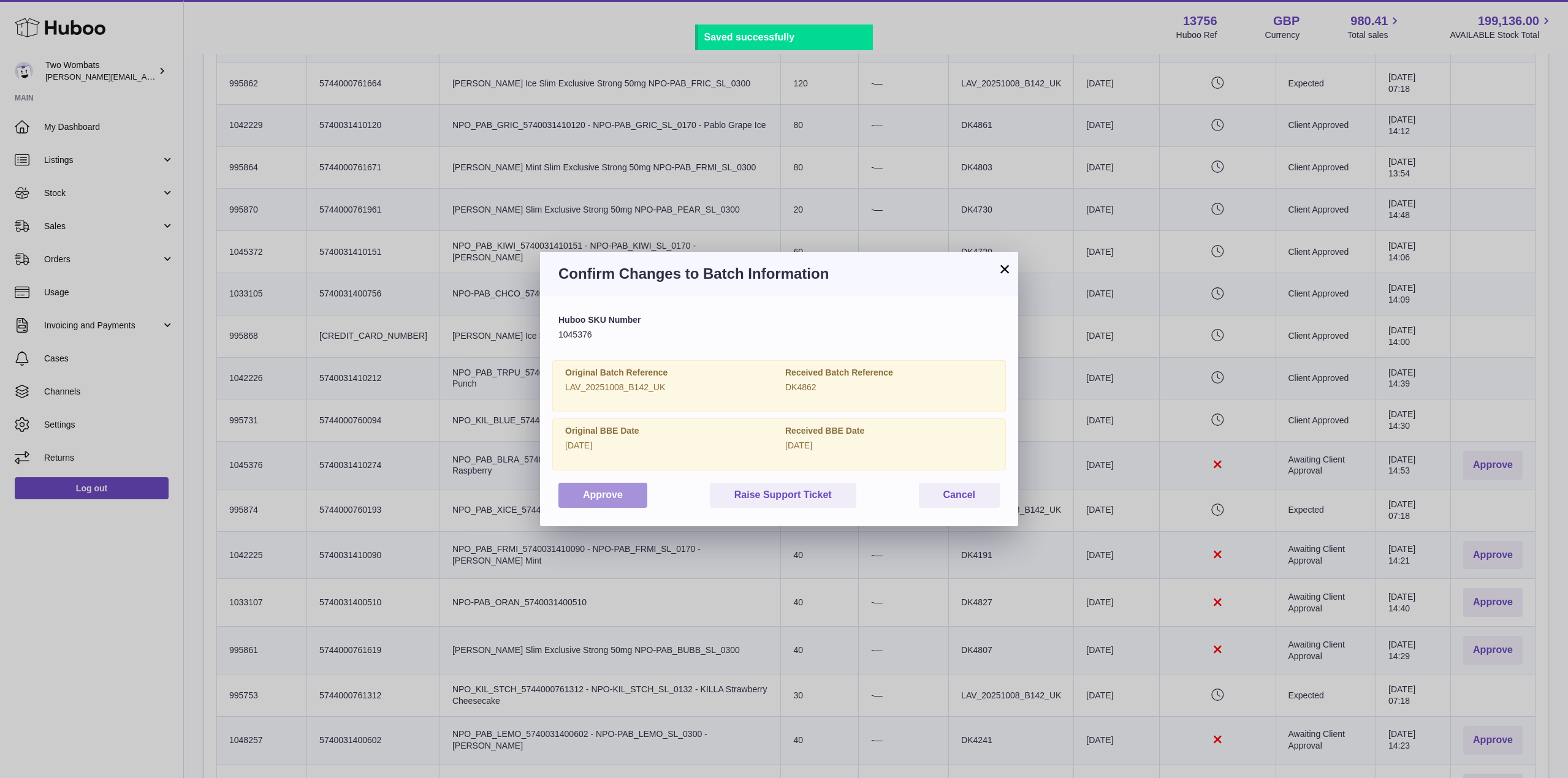
click at [589, 492] on button "Approve" at bounding box center [602, 495] width 89 height 25
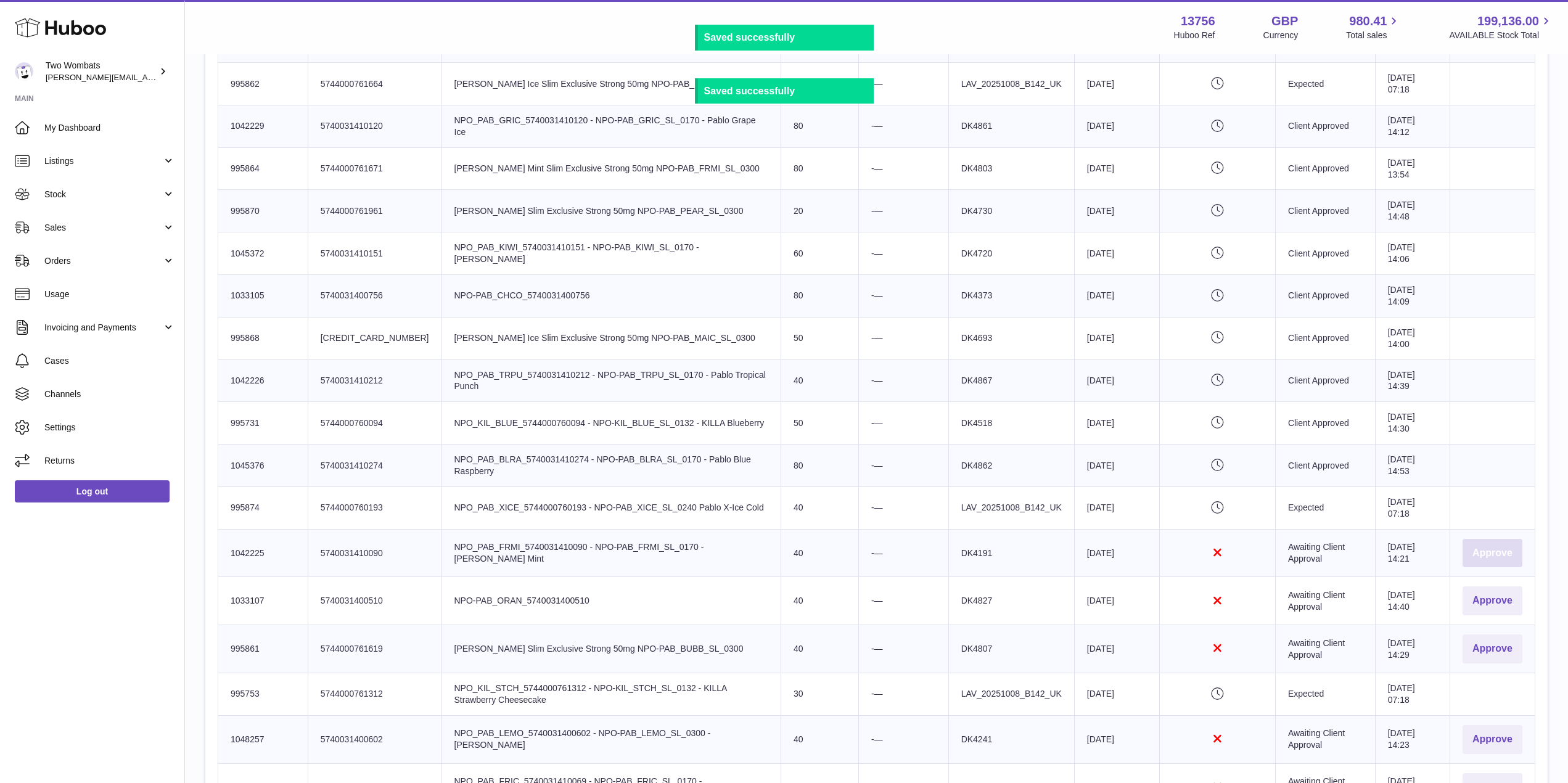
click at [1495, 554] on button "Approve" at bounding box center [1492, 553] width 60 height 29
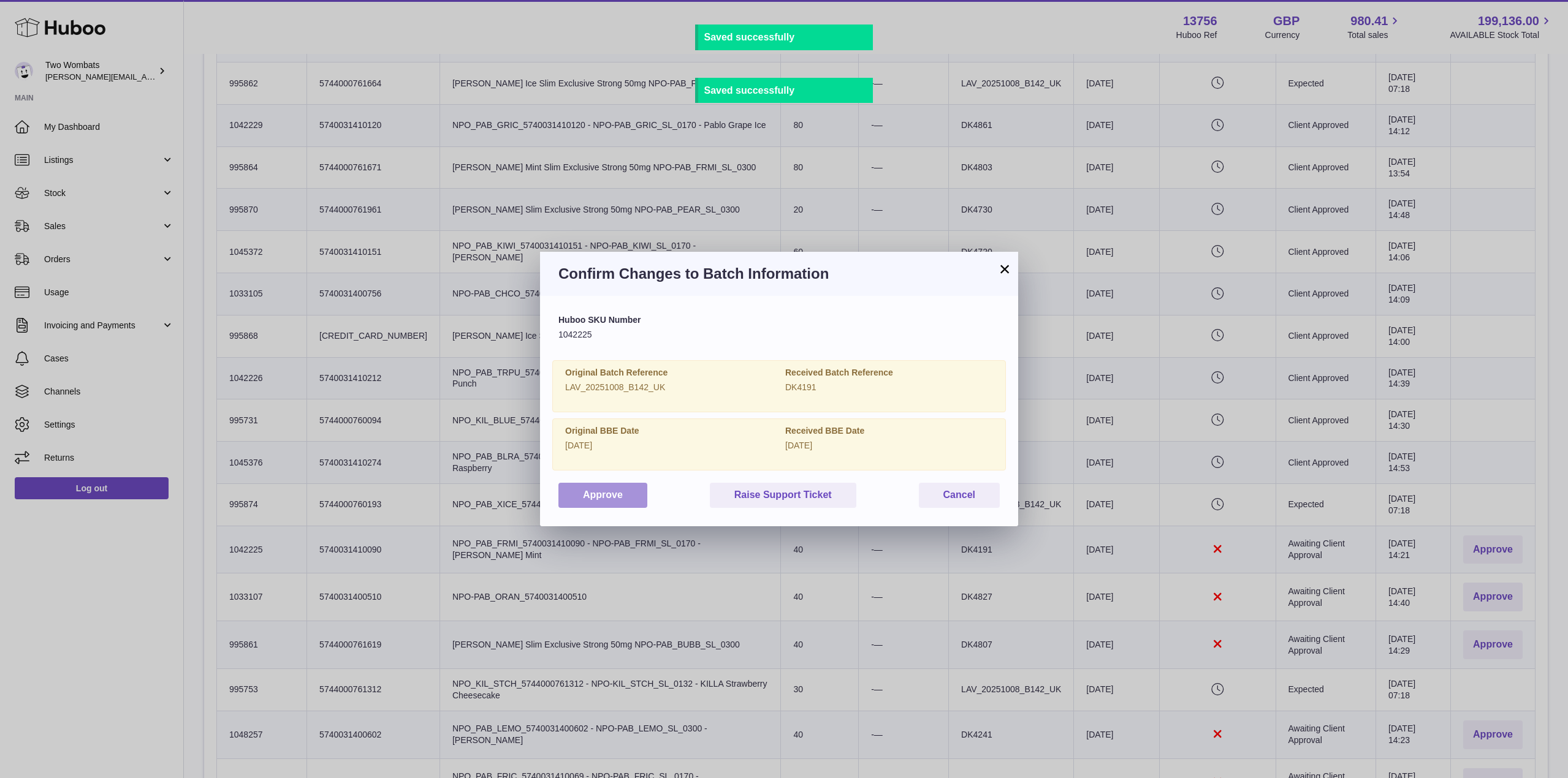
click at [625, 494] on button "Approve" at bounding box center [602, 495] width 89 height 25
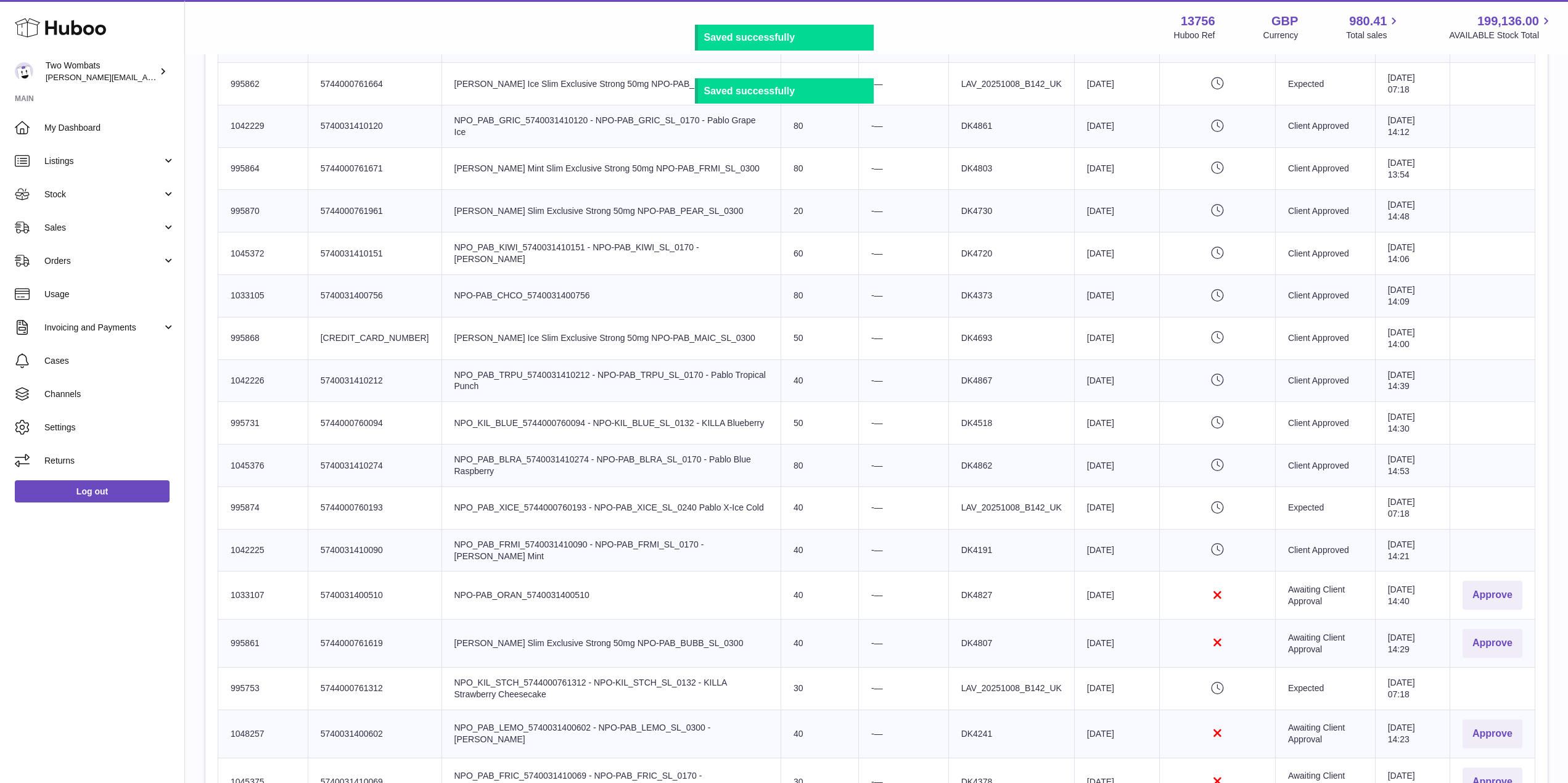
scroll to position [791, 0]
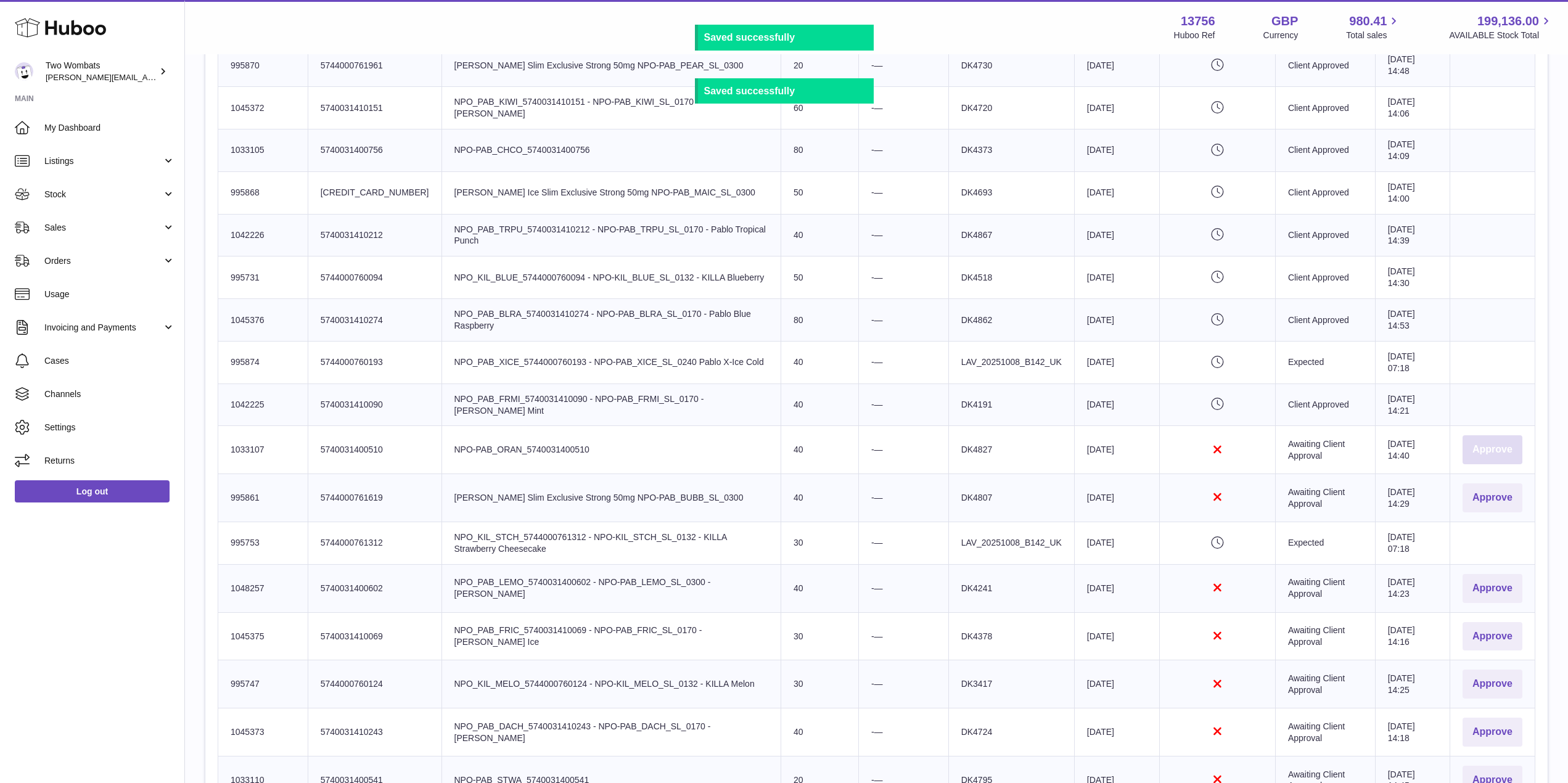
click at [1495, 439] on button "Approve" at bounding box center [1492, 449] width 60 height 29
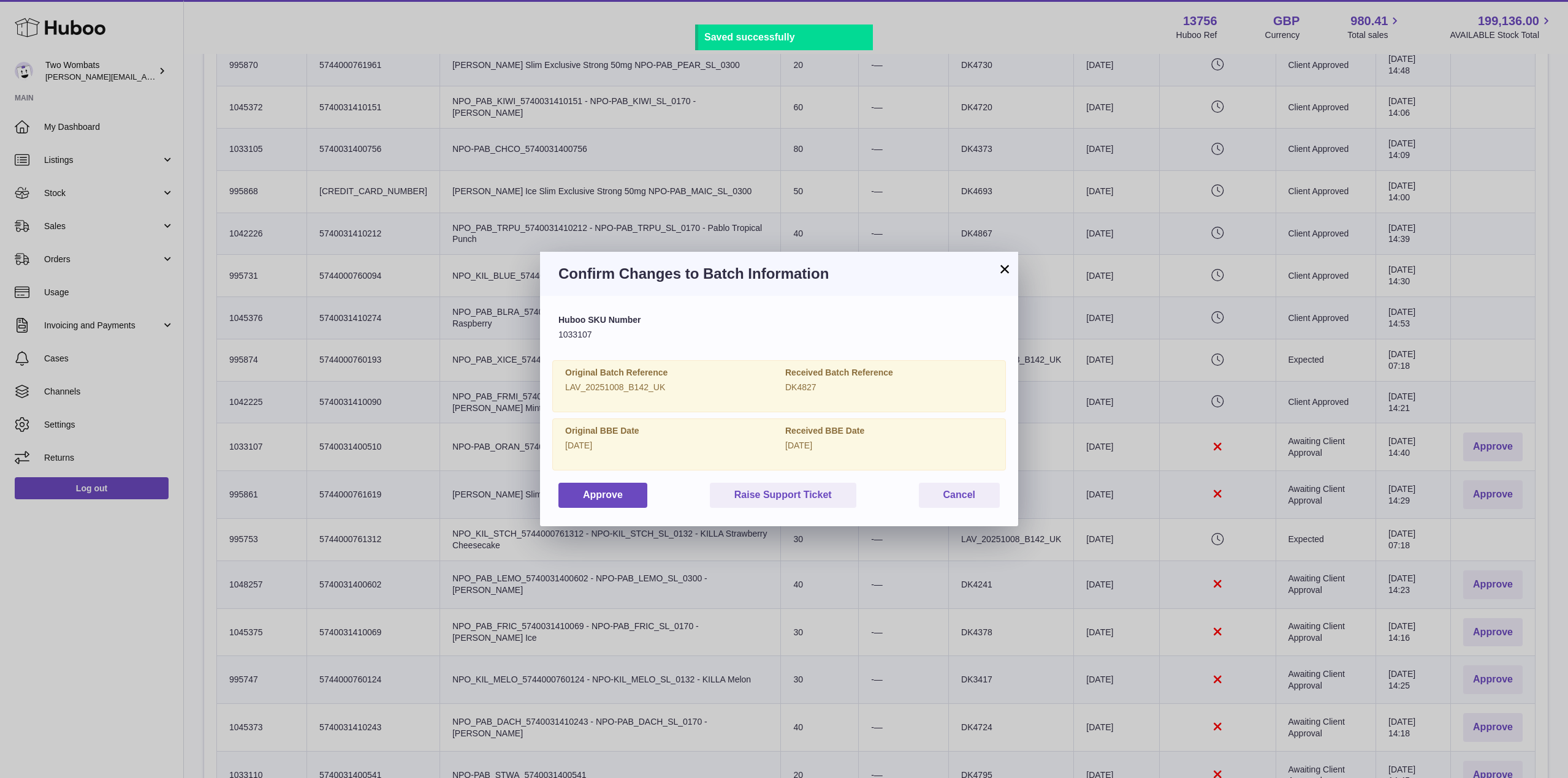
click at [618, 469] on div "Original BBE Date 2026-10-10 Received BBE Date 2026-09-29" at bounding box center [778, 444] width 453 height 52
click at [611, 488] on button "Approve" at bounding box center [602, 495] width 89 height 25
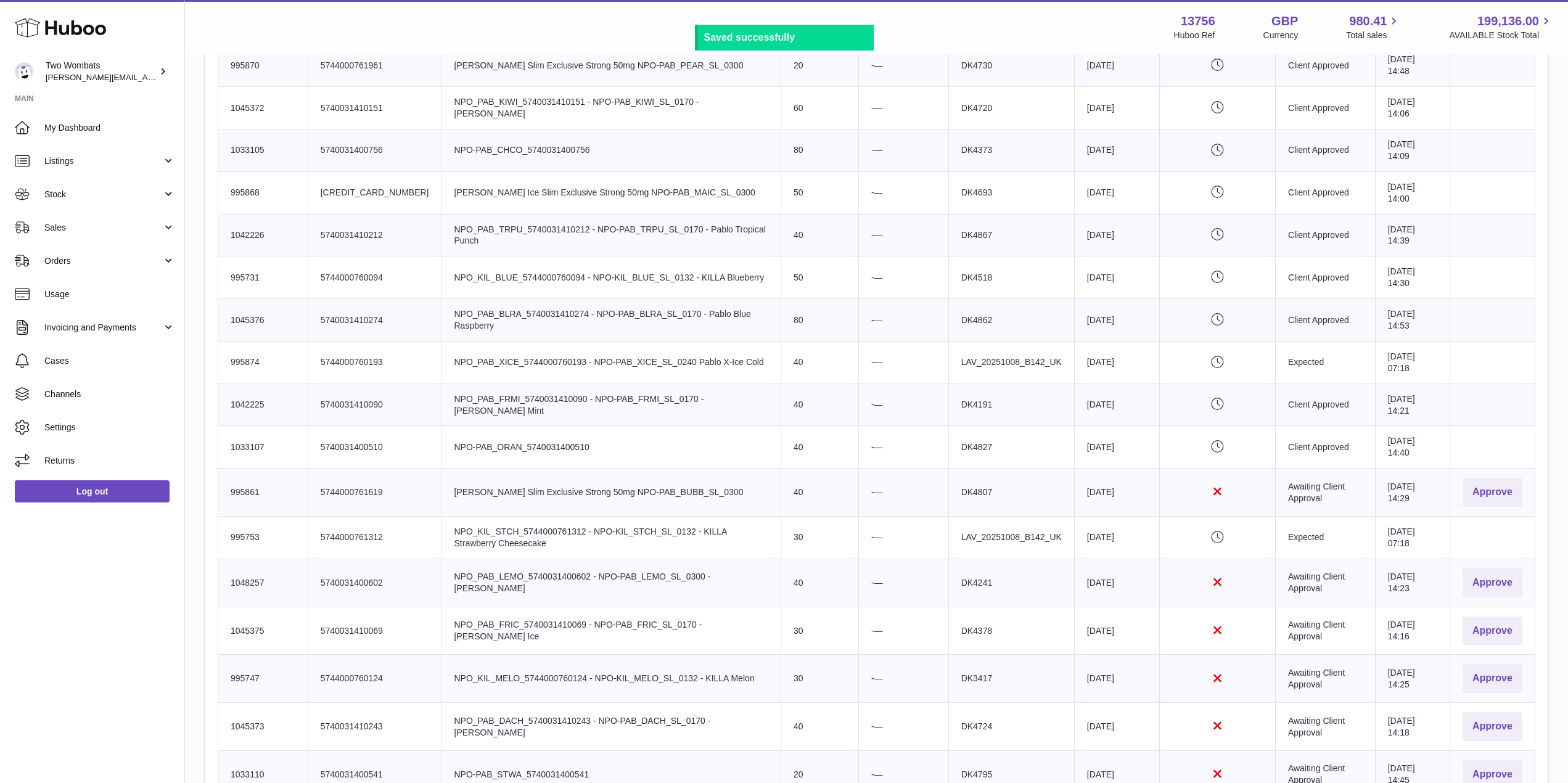
click at [1527, 475] on td "Actions Approve" at bounding box center [1492, 493] width 85 height 48
click at [1491, 487] on button "Approve" at bounding box center [1492, 492] width 60 height 29
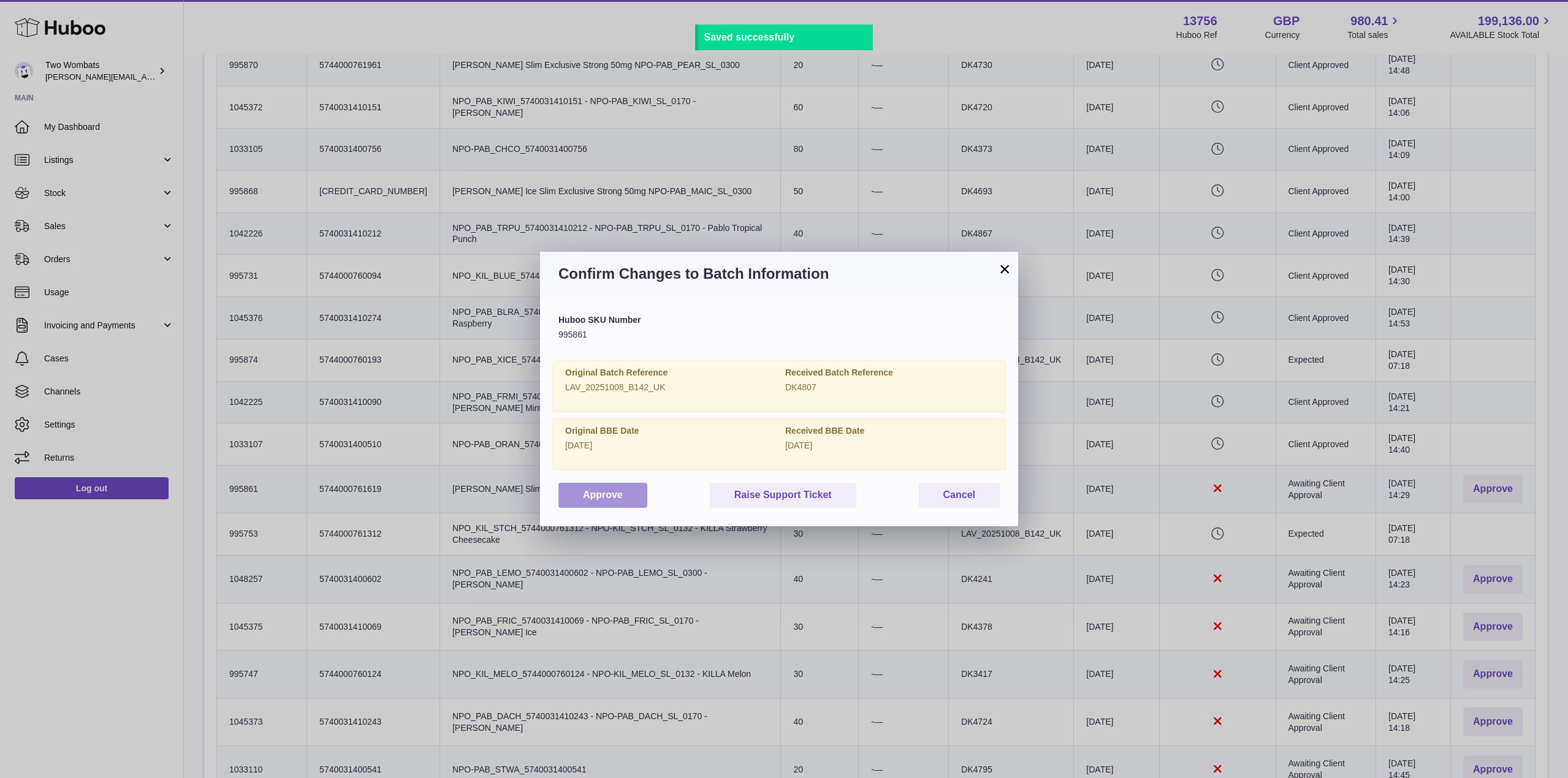
click at [628, 497] on button "Approve" at bounding box center [602, 495] width 89 height 25
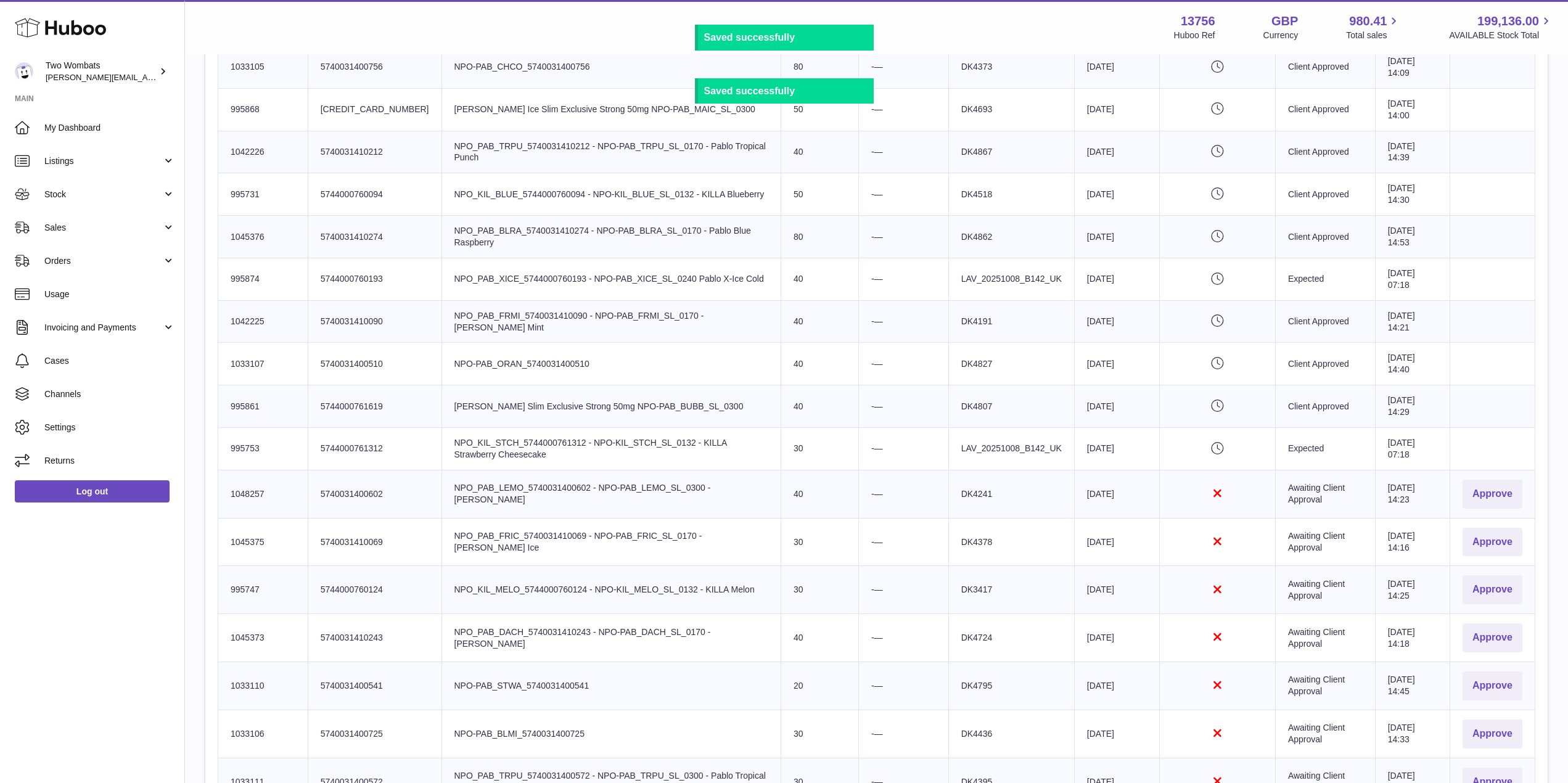
scroll to position [874, 0]
click at [1480, 490] on button "Approve" at bounding box center [1492, 493] width 60 height 29
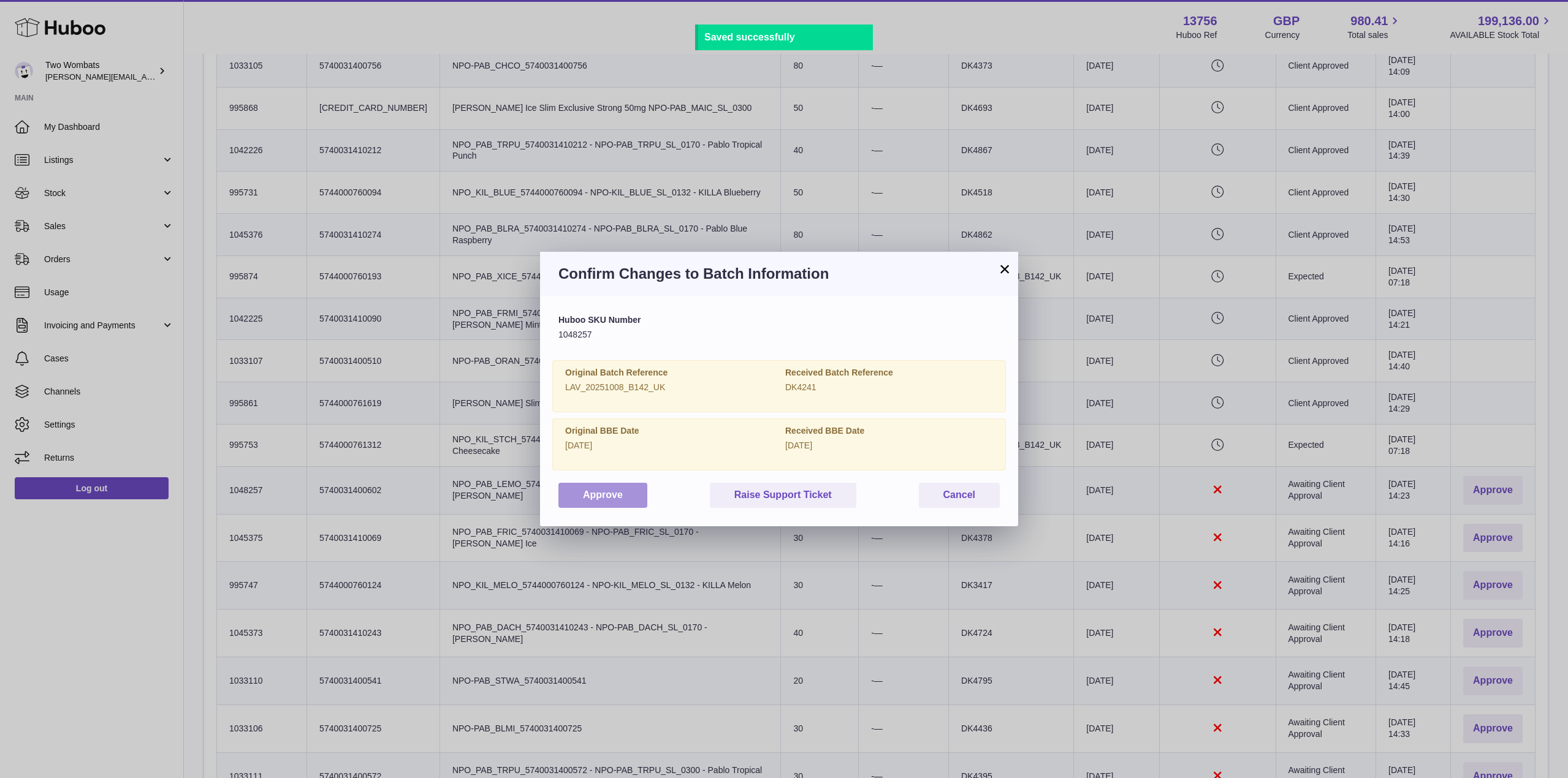
click at [603, 483] on button "Approve" at bounding box center [602, 495] width 89 height 25
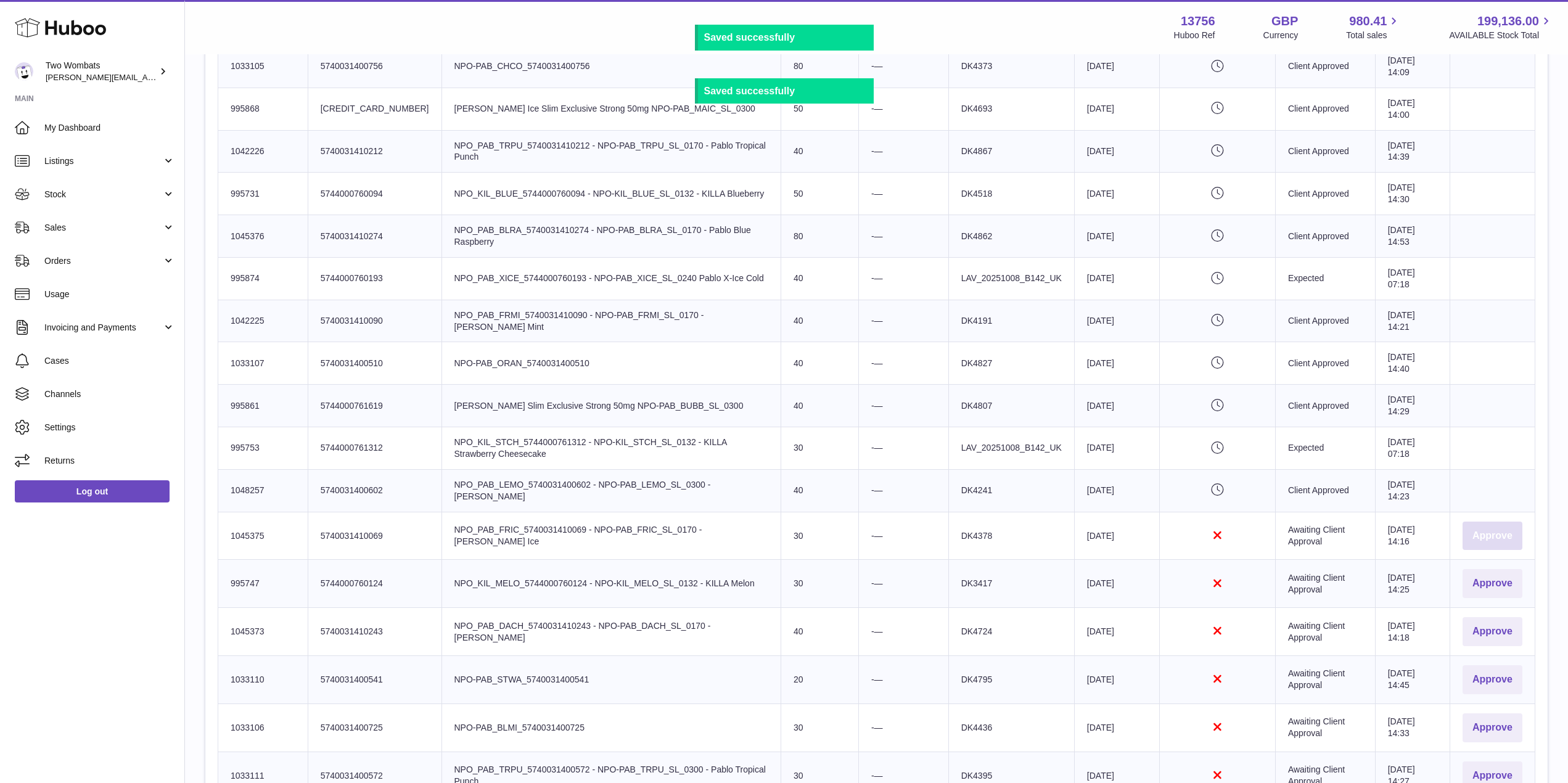
click at [1474, 538] on button "Approve" at bounding box center [1492, 536] width 60 height 29
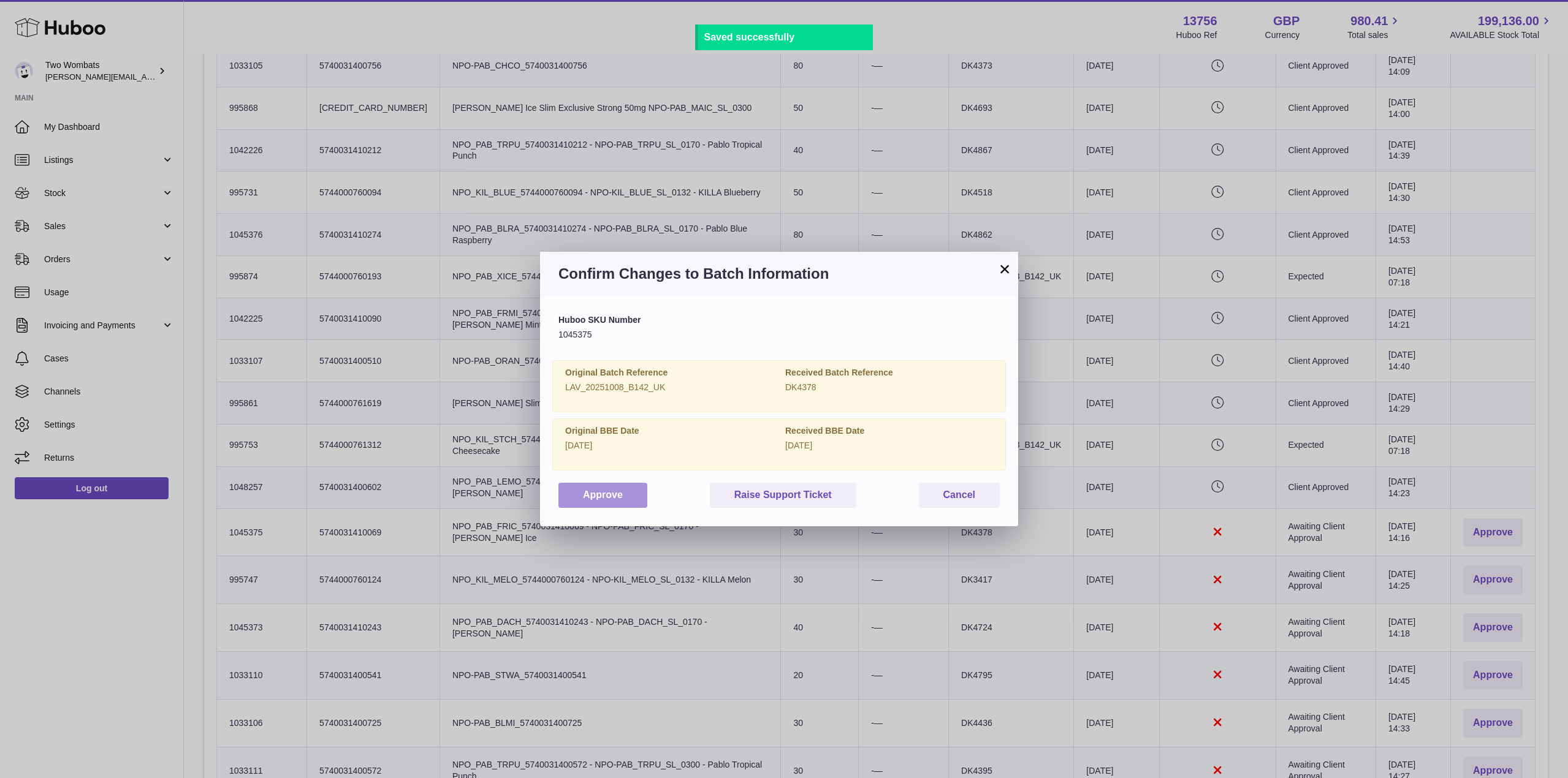
click at [623, 487] on button "Approve" at bounding box center [602, 495] width 89 height 25
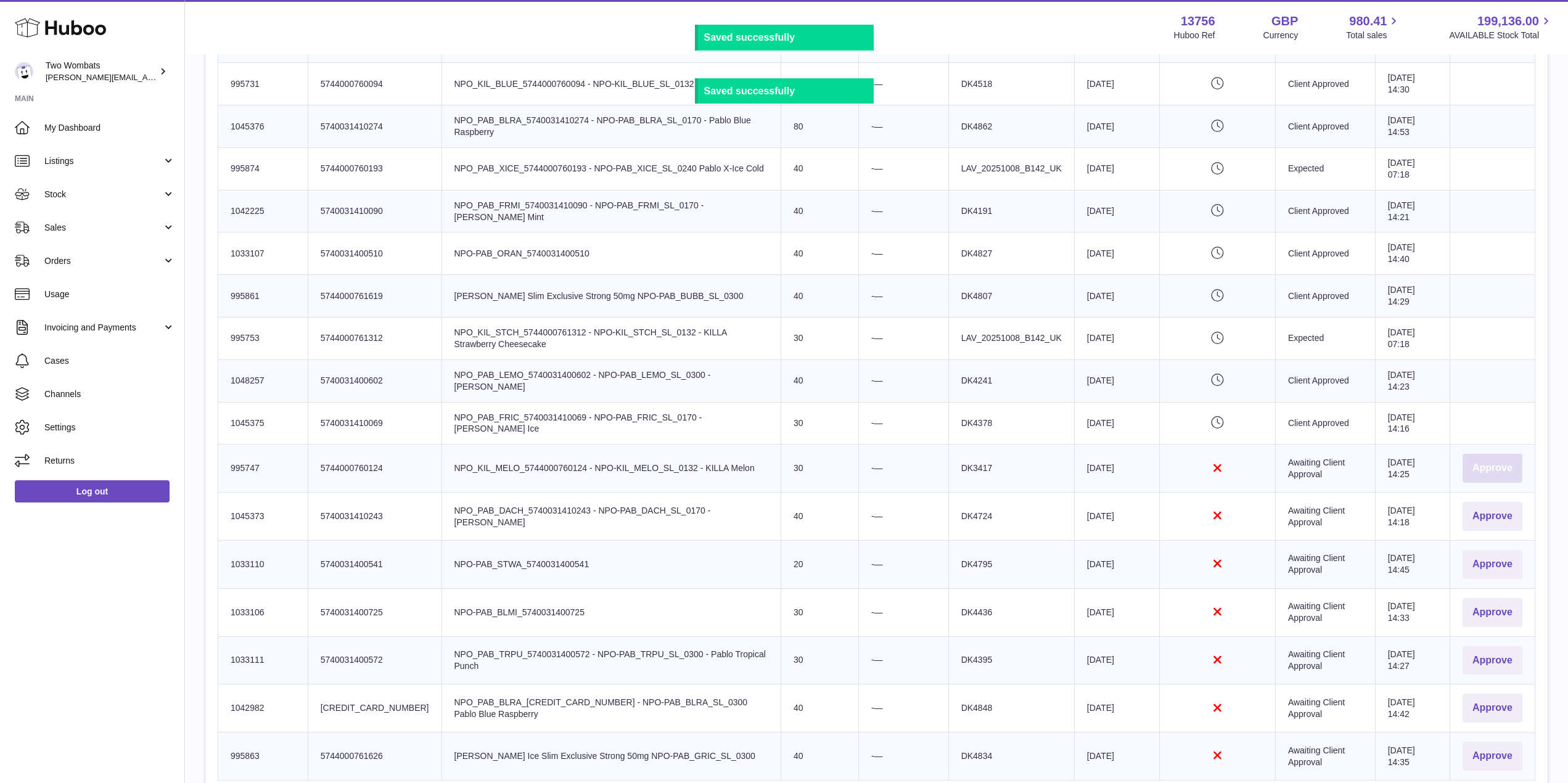
scroll to position [985, 0]
click at [1495, 465] on button "Approve" at bounding box center [1492, 467] width 60 height 29
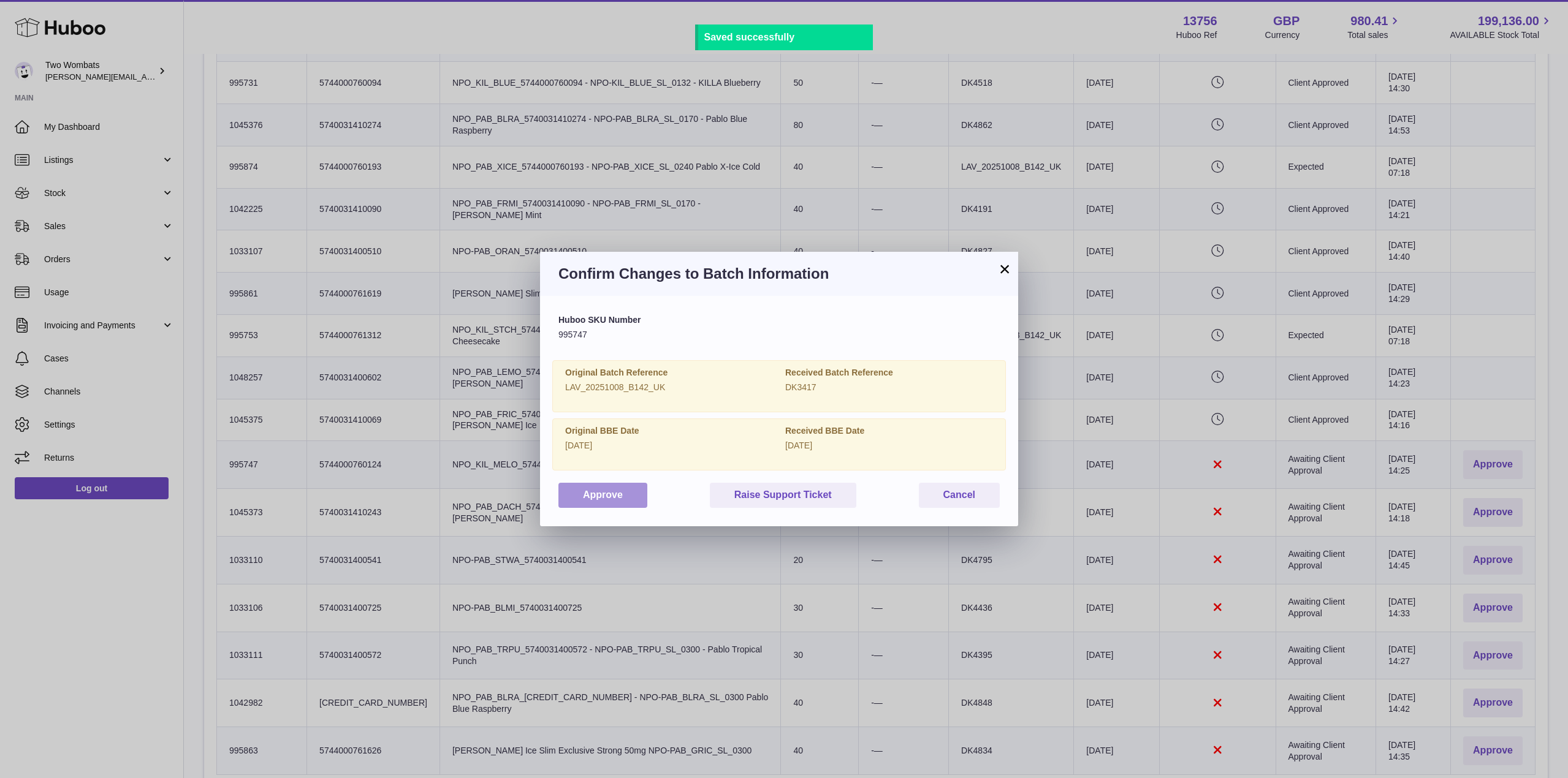
click at [625, 496] on button "Approve" at bounding box center [602, 495] width 89 height 25
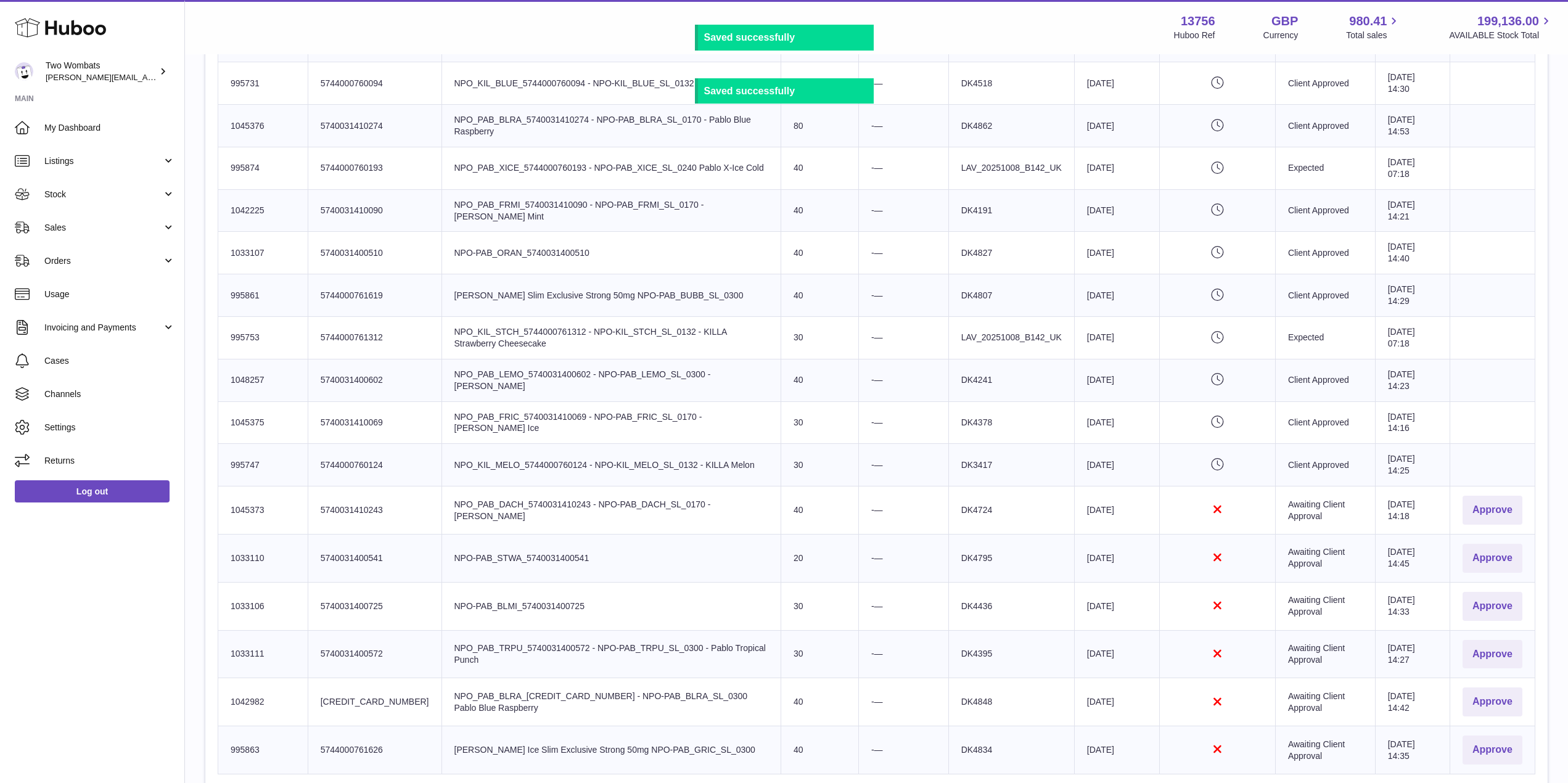
click at [1458, 512] on td "Actions Approve" at bounding box center [1492, 510] width 85 height 48
click at [1483, 512] on button "Approve" at bounding box center [1492, 510] width 60 height 29
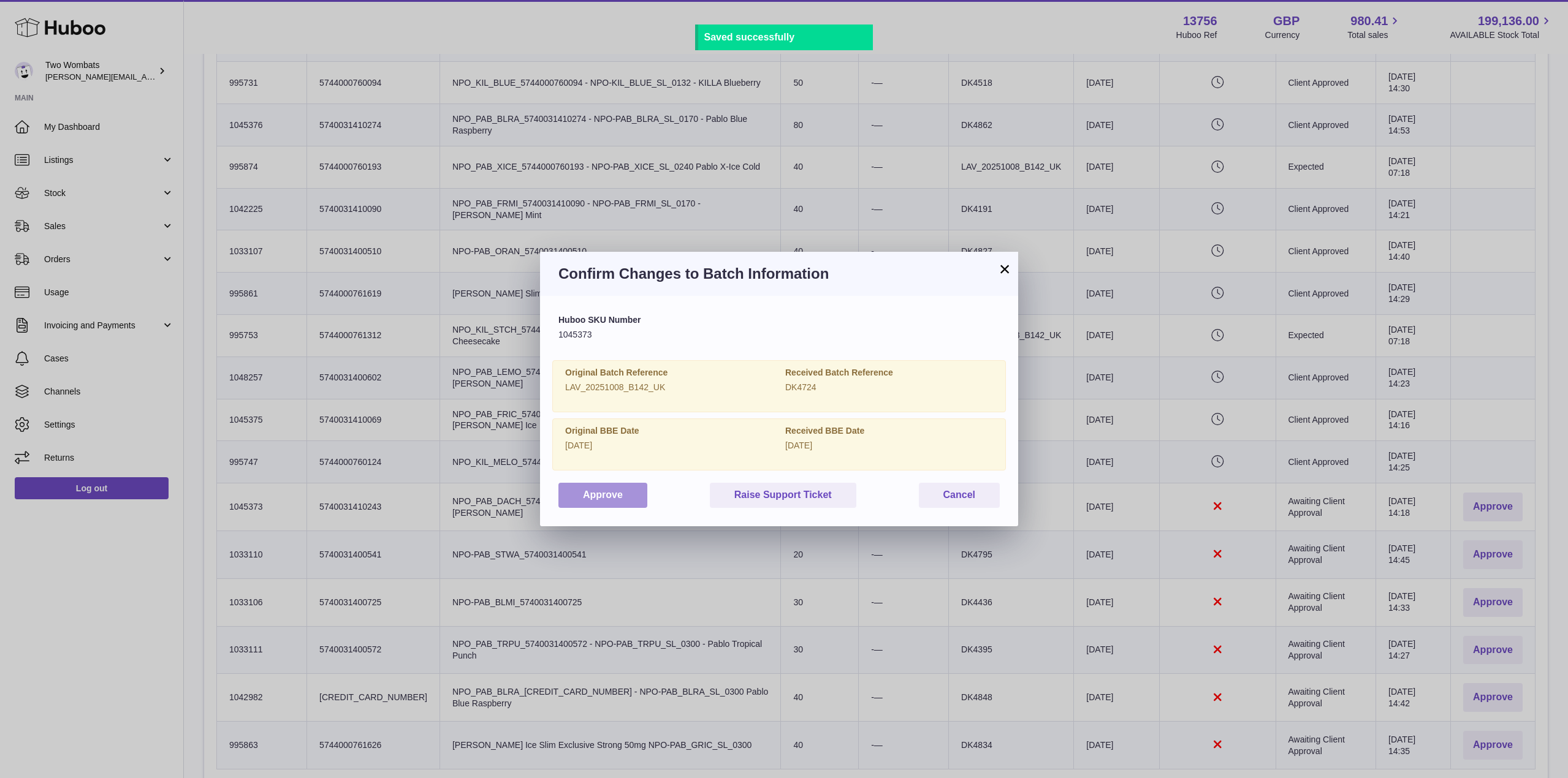
click at [622, 497] on button "Approve" at bounding box center [602, 495] width 89 height 25
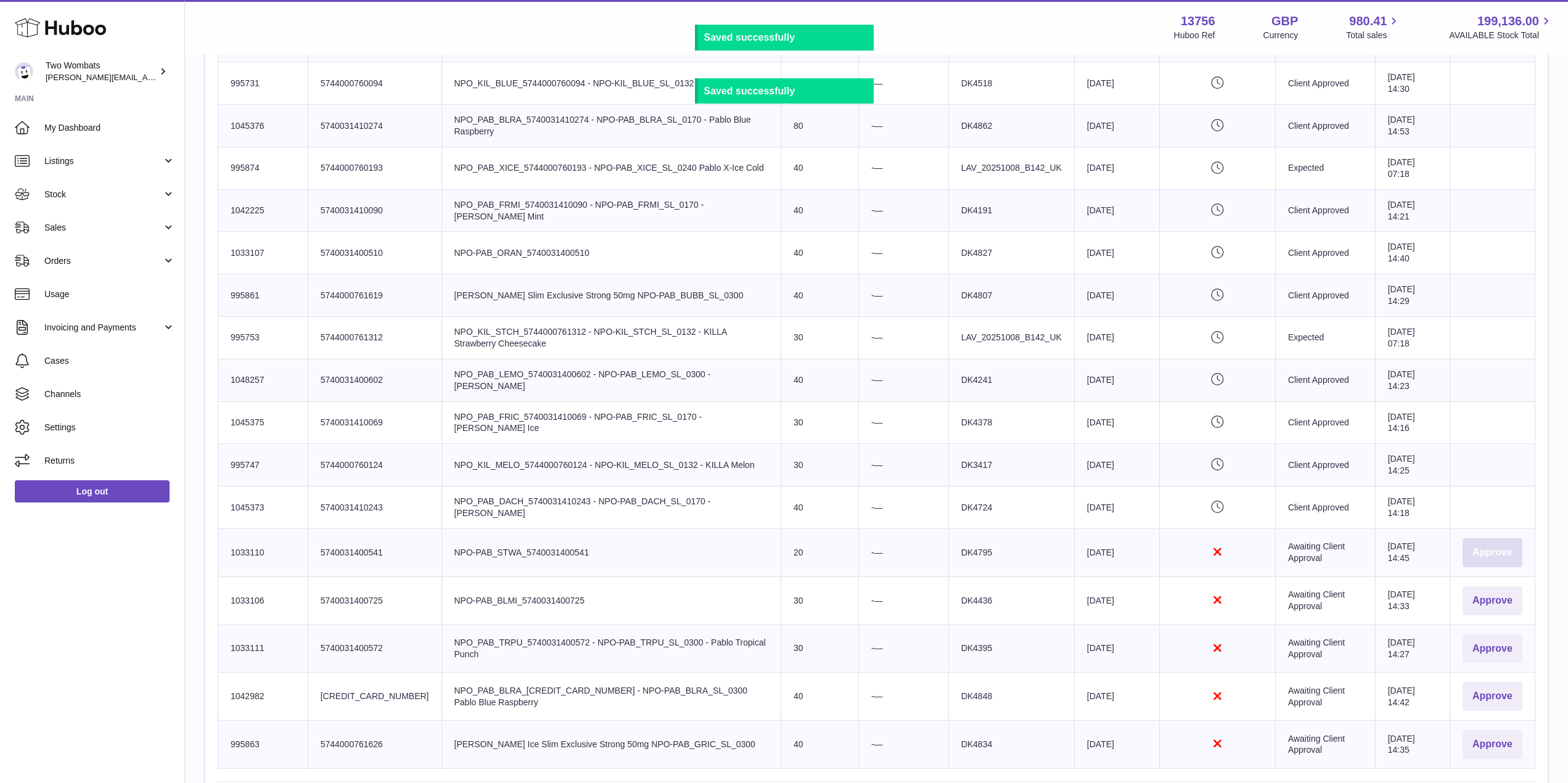
click at [1484, 557] on button "Approve" at bounding box center [1492, 552] width 60 height 29
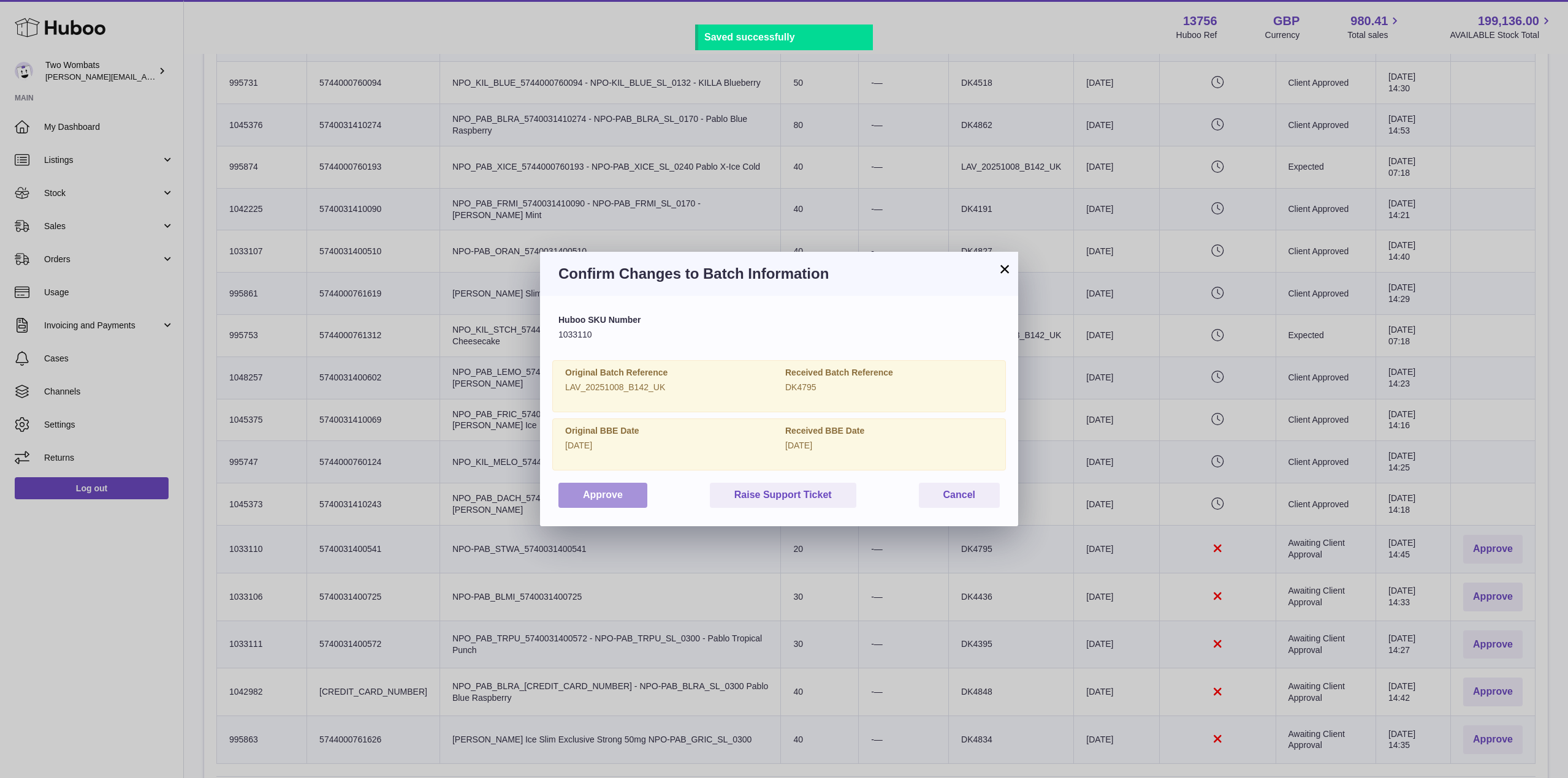
click at [579, 492] on button "Approve" at bounding box center [602, 495] width 89 height 25
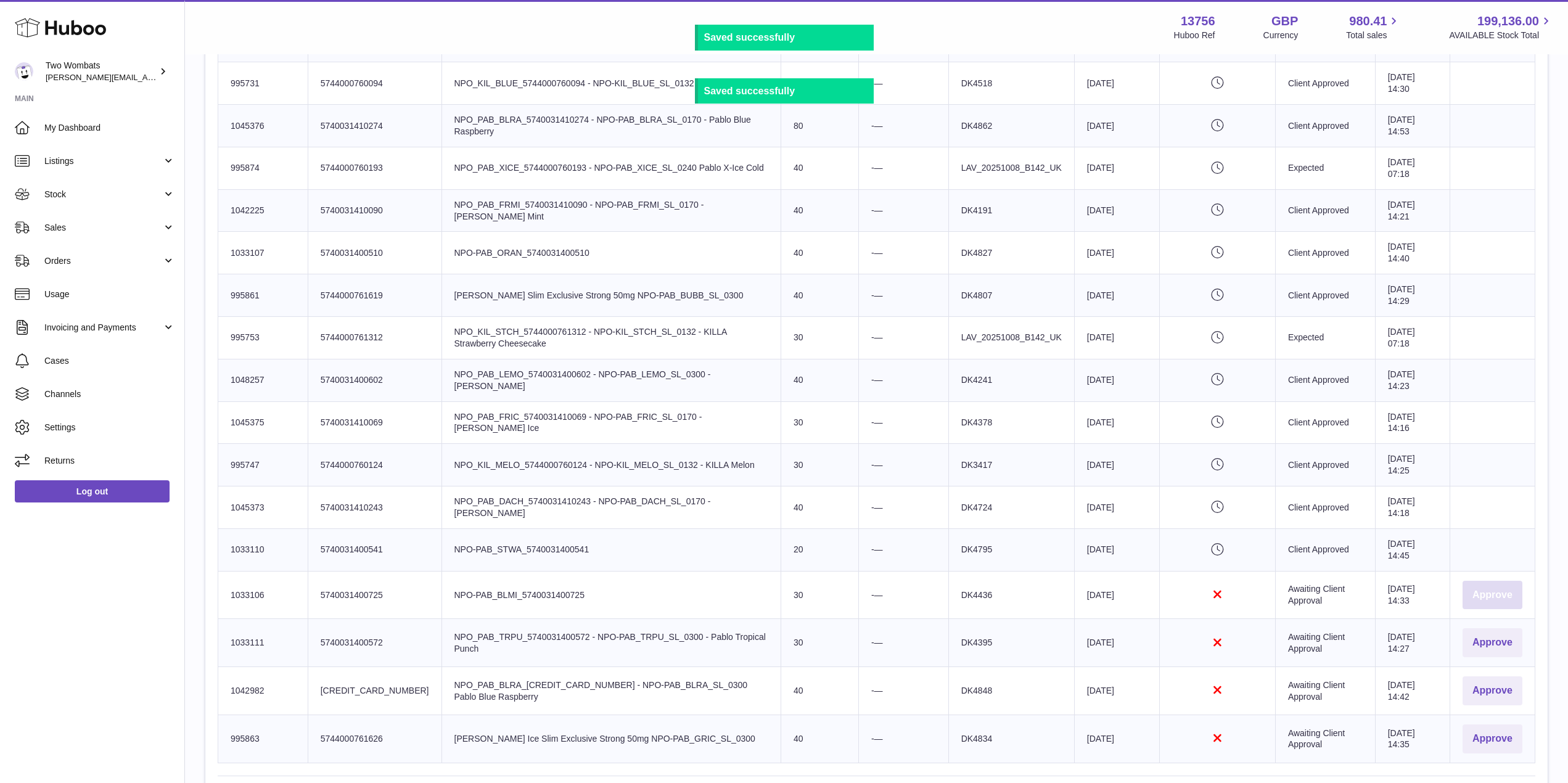
click at [1504, 606] on button "Approve" at bounding box center [1492, 595] width 60 height 29
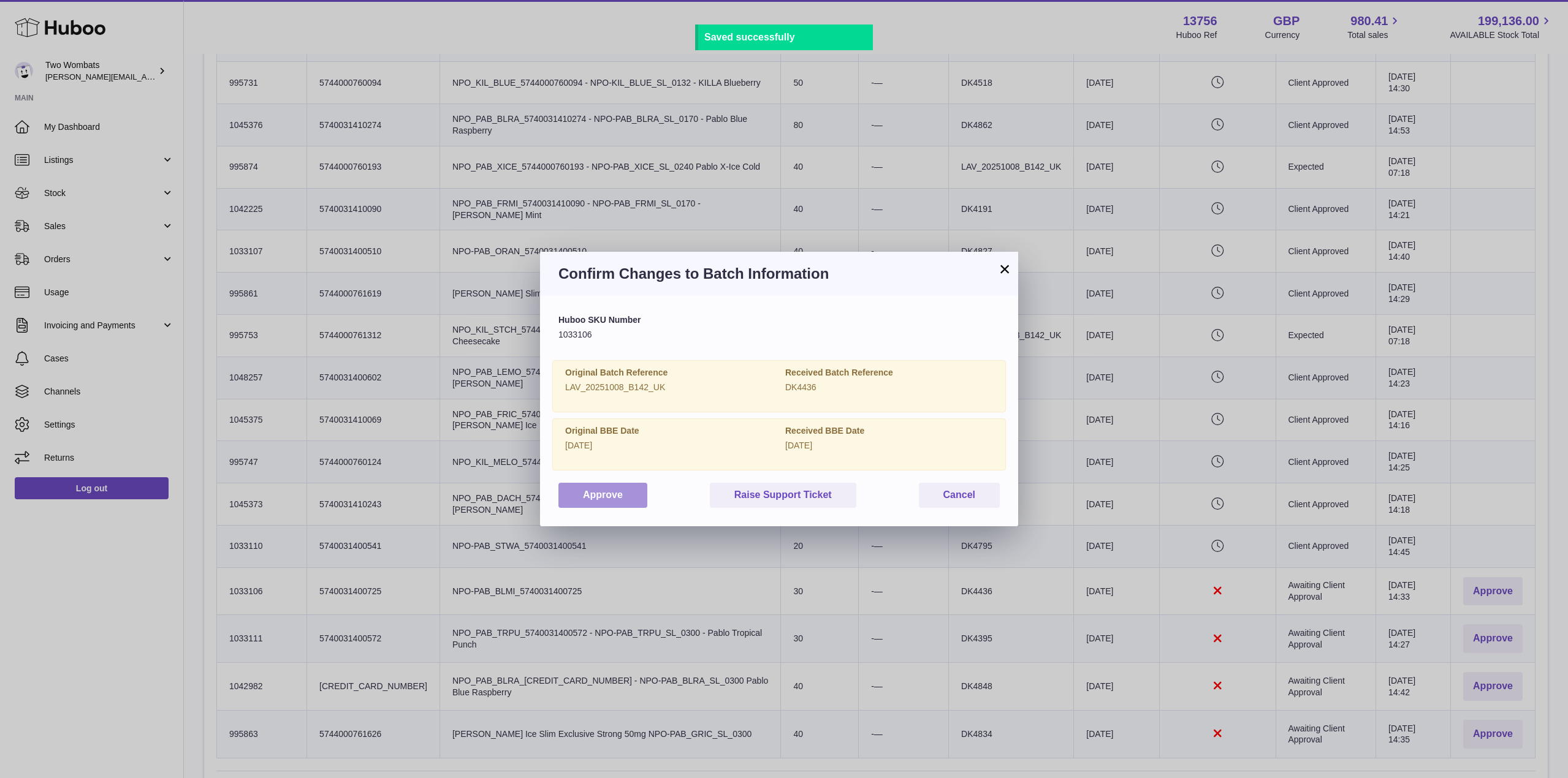
click at [593, 504] on button "Approve" at bounding box center [602, 495] width 89 height 25
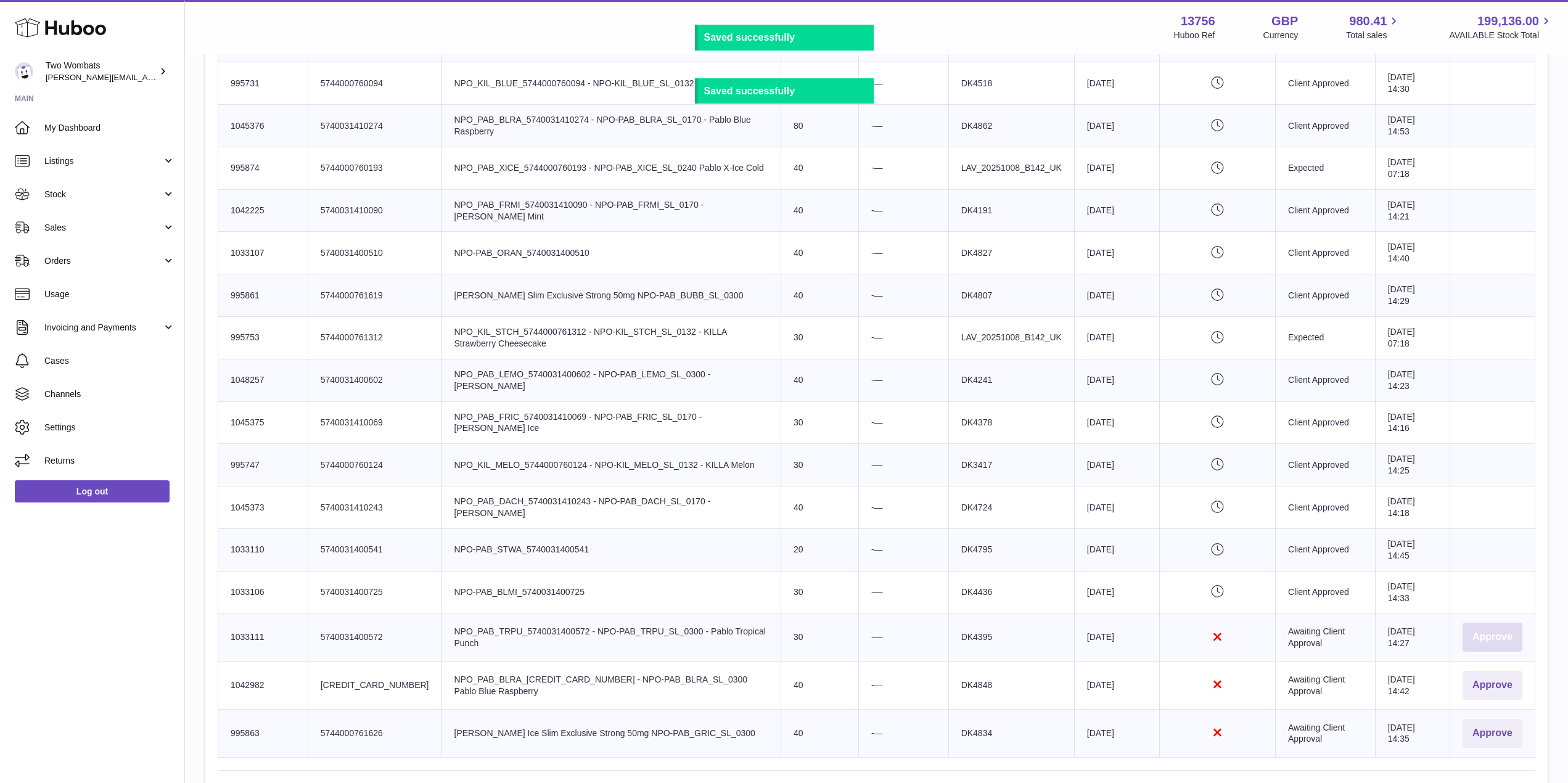
click at [1494, 636] on button "Approve" at bounding box center [1492, 637] width 60 height 29
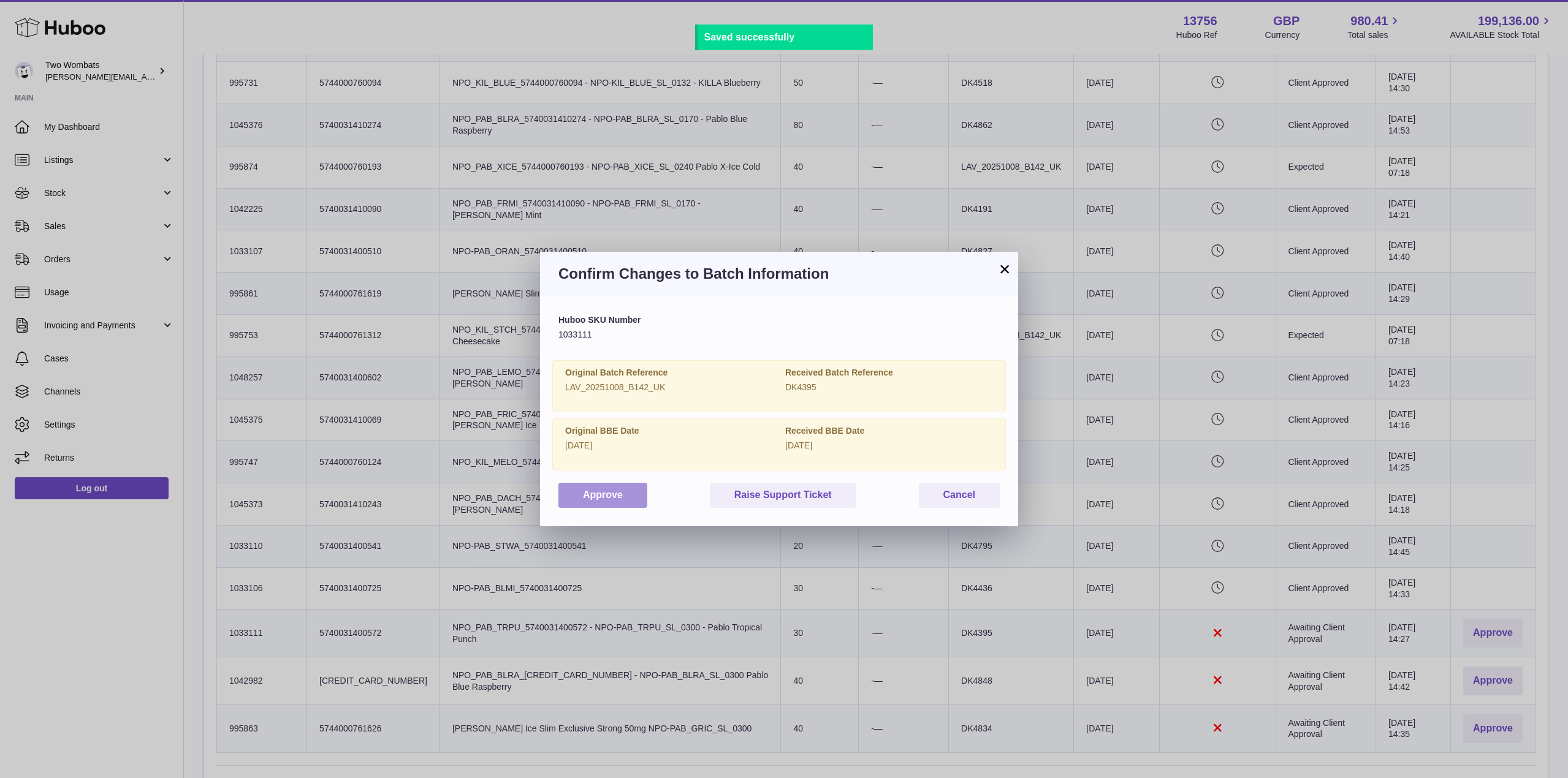
click at [621, 487] on button "Approve" at bounding box center [602, 495] width 89 height 25
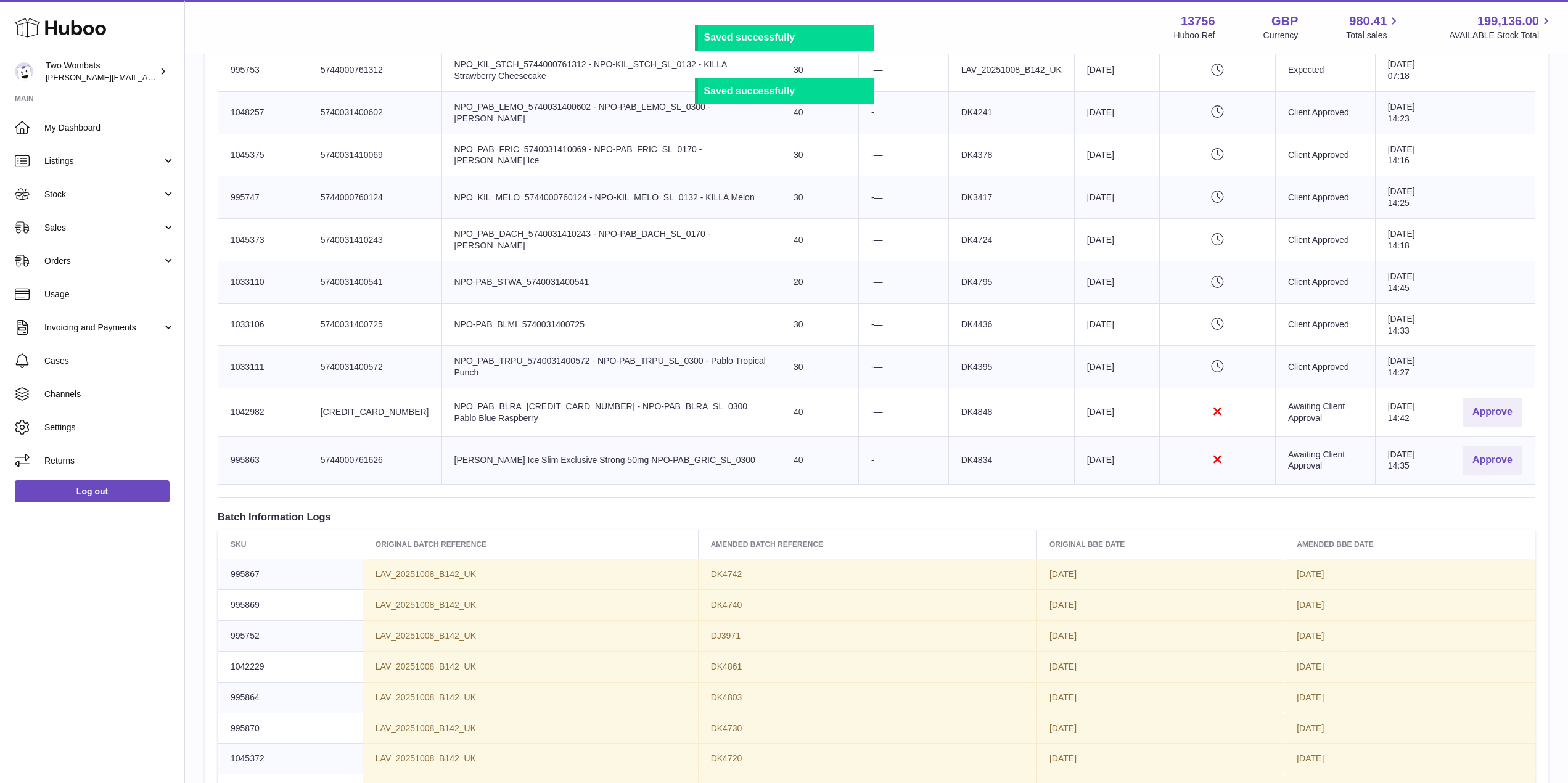
scroll to position [1253, 0]
click at [1498, 401] on button "Approve" at bounding box center [1492, 410] width 60 height 29
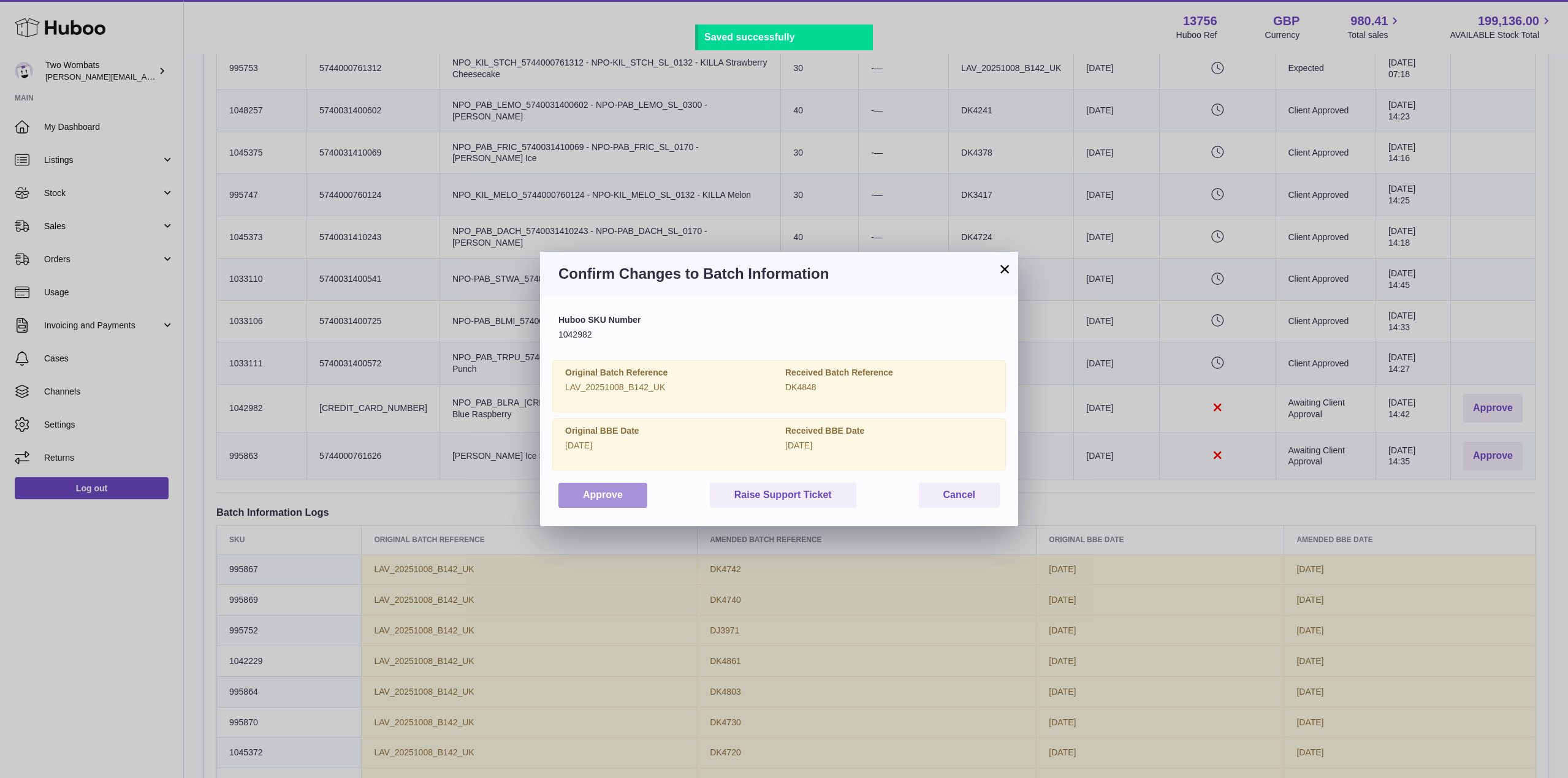
click at [610, 485] on button "Approve" at bounding box center [602, 495] width 89 height 25
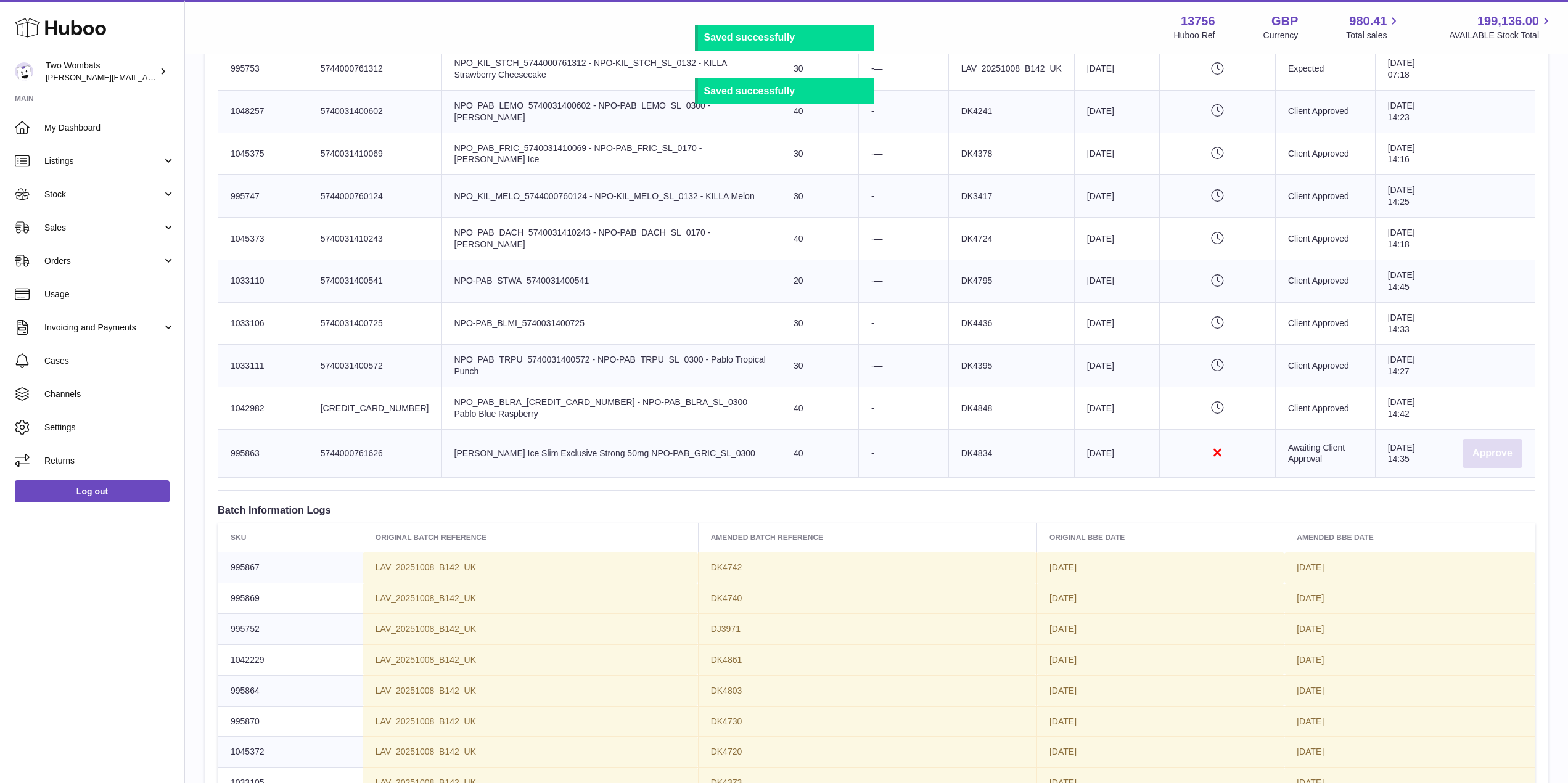
click at [1488, 444] on button "Approve" at bounding box center [1492, 453] width 60 height 29
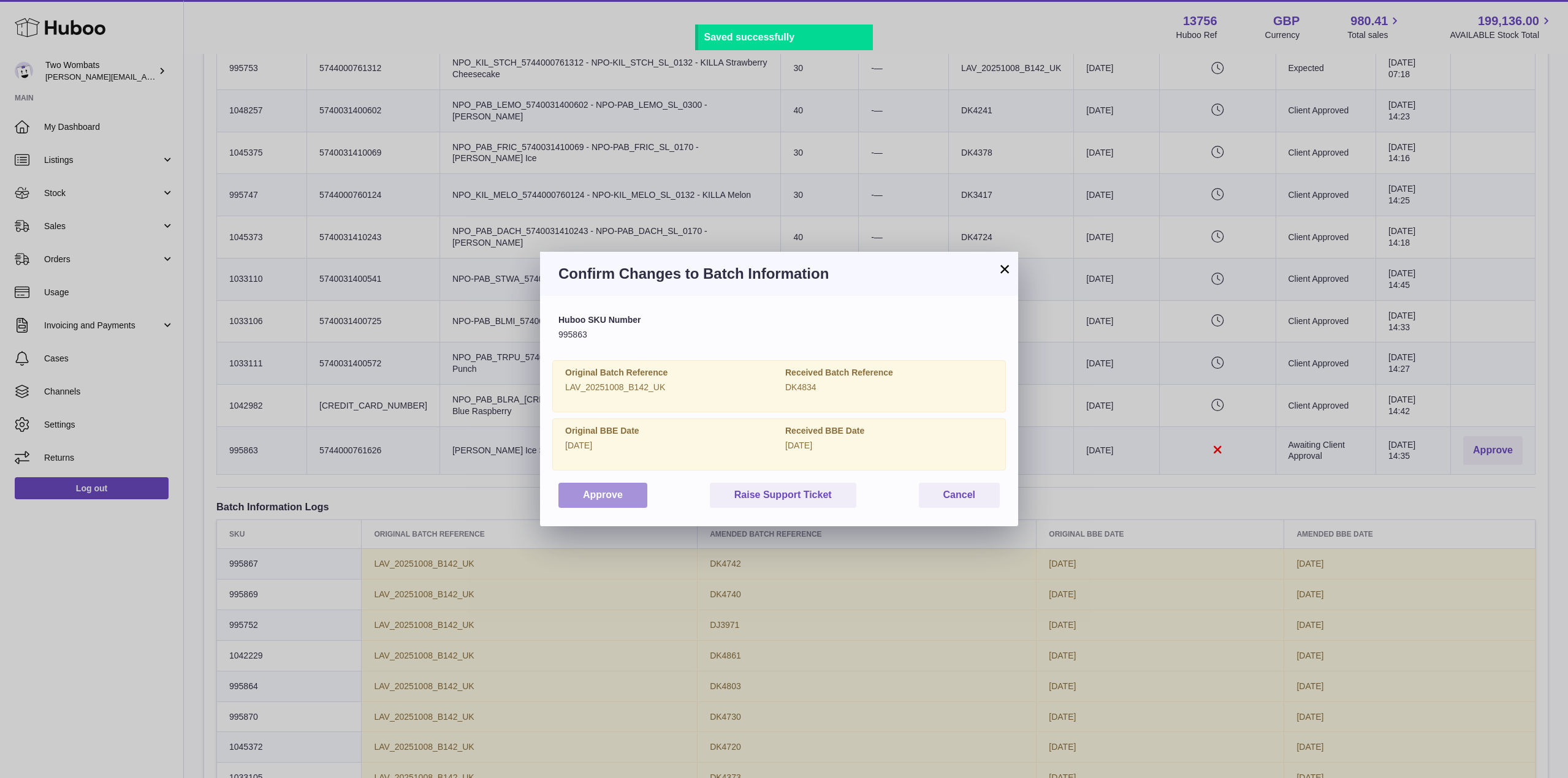
click at [617, 487] on button "Approve" at bounding box center [602, 495] width 89 height 25
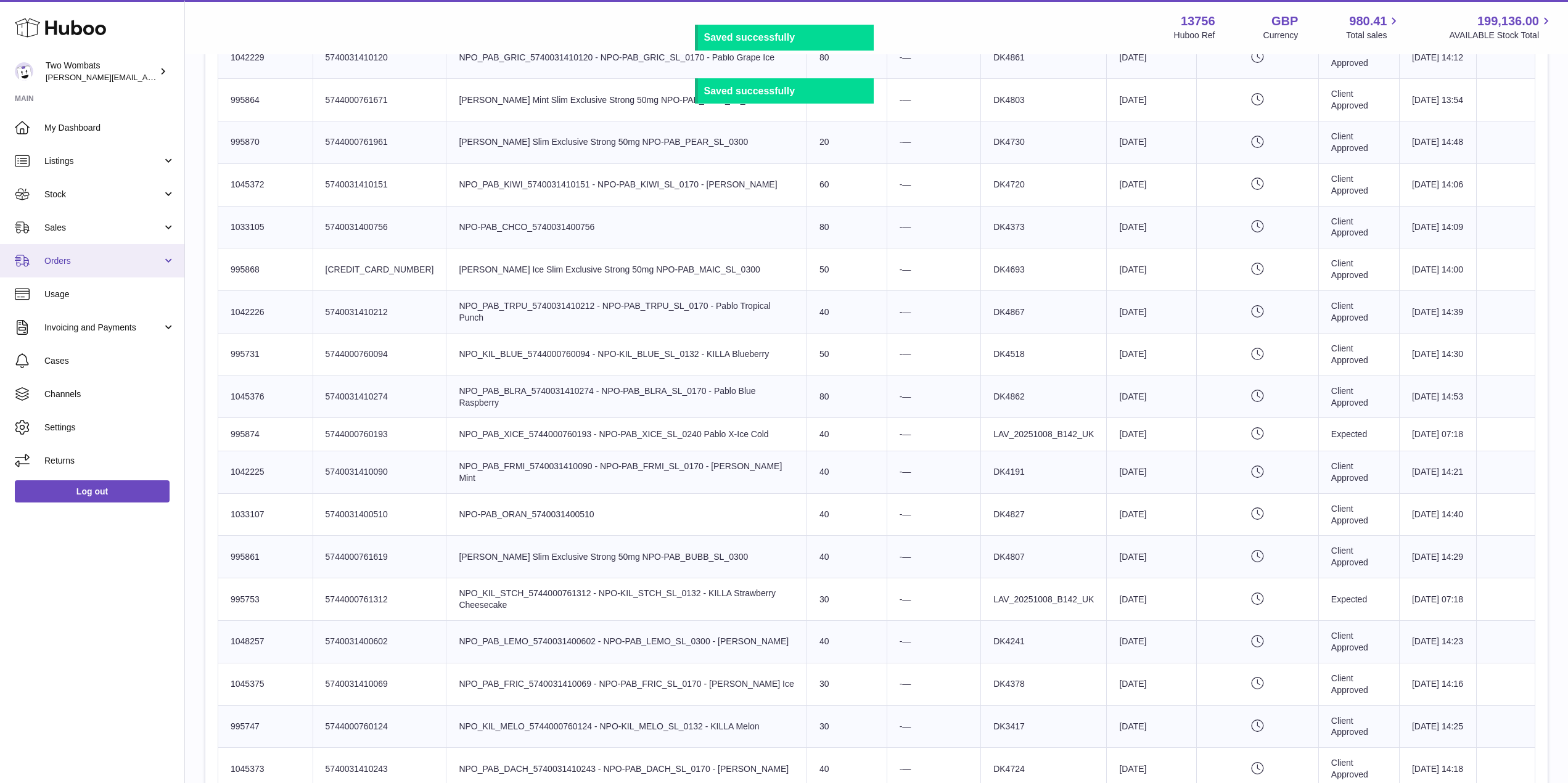
scroll to position [703, 0]
click at [163, 191] on link "Stock" at bounding box center [92, 194] width 184 height 33
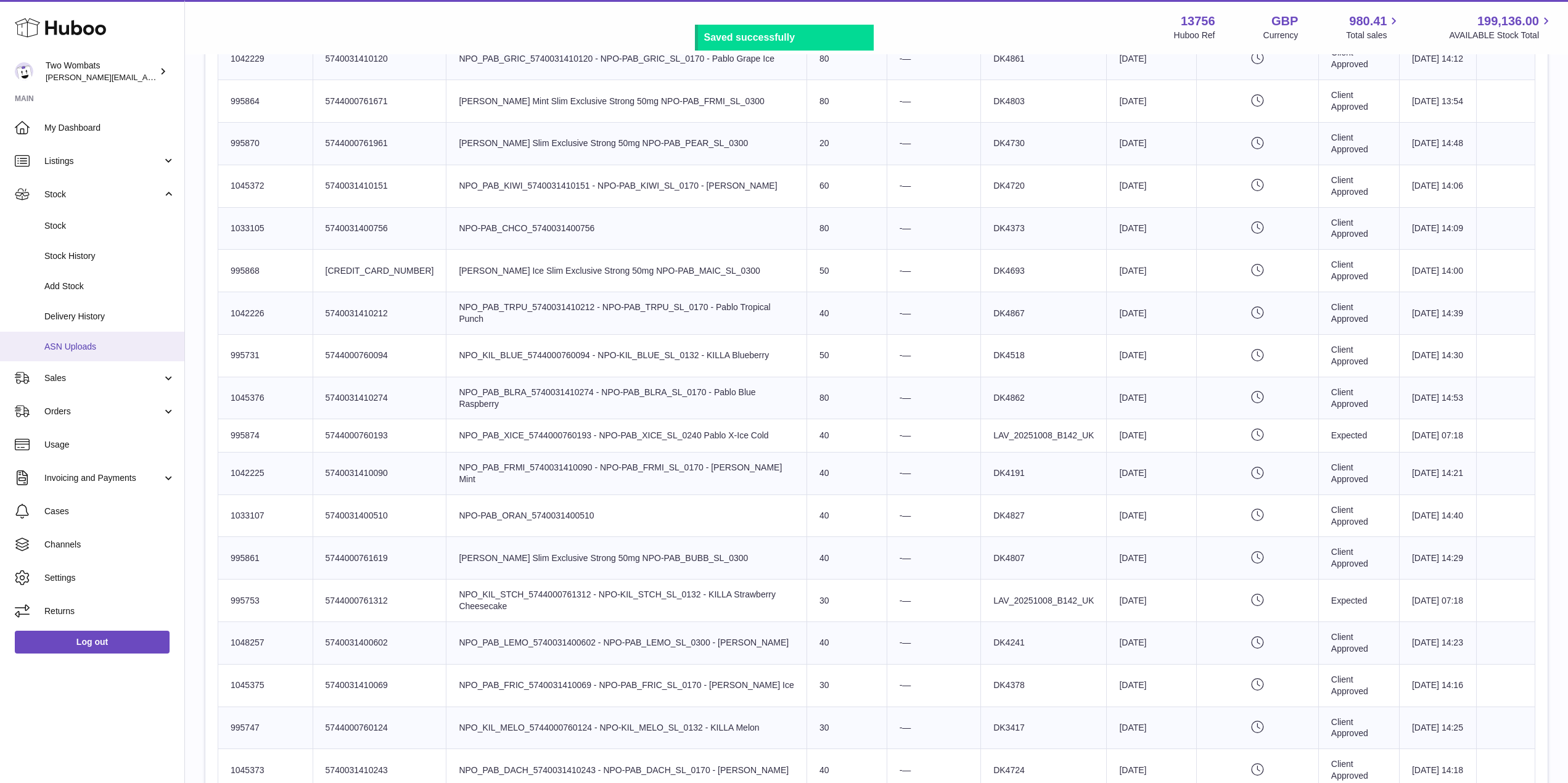
click at [87, 339] on link "ASN Uploads" at bounding box center [92, 347] width 184 height 30
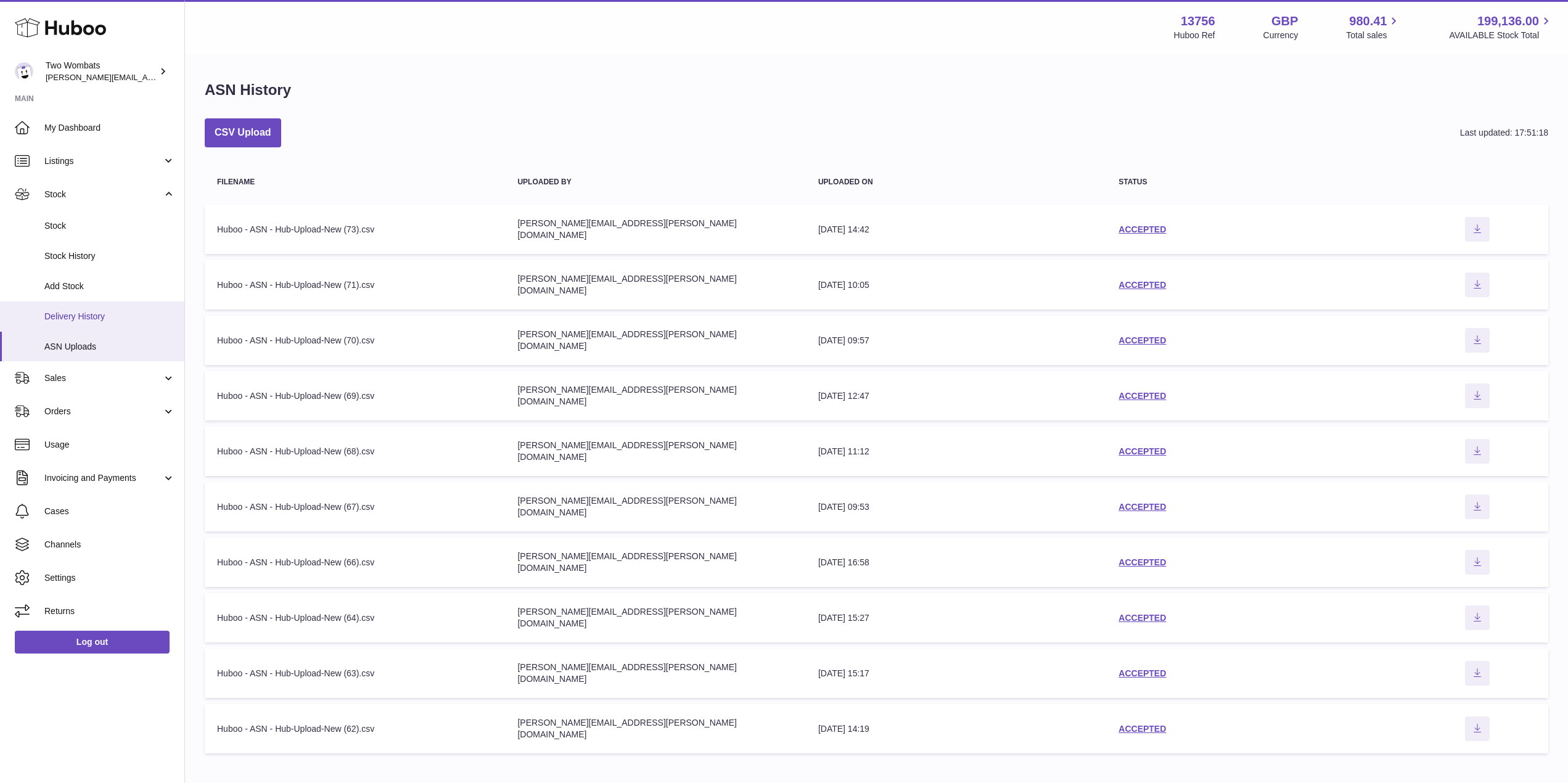
click at [67, 313] on span "Delivery History" at bounding box center [110, 316] width 131 height 12
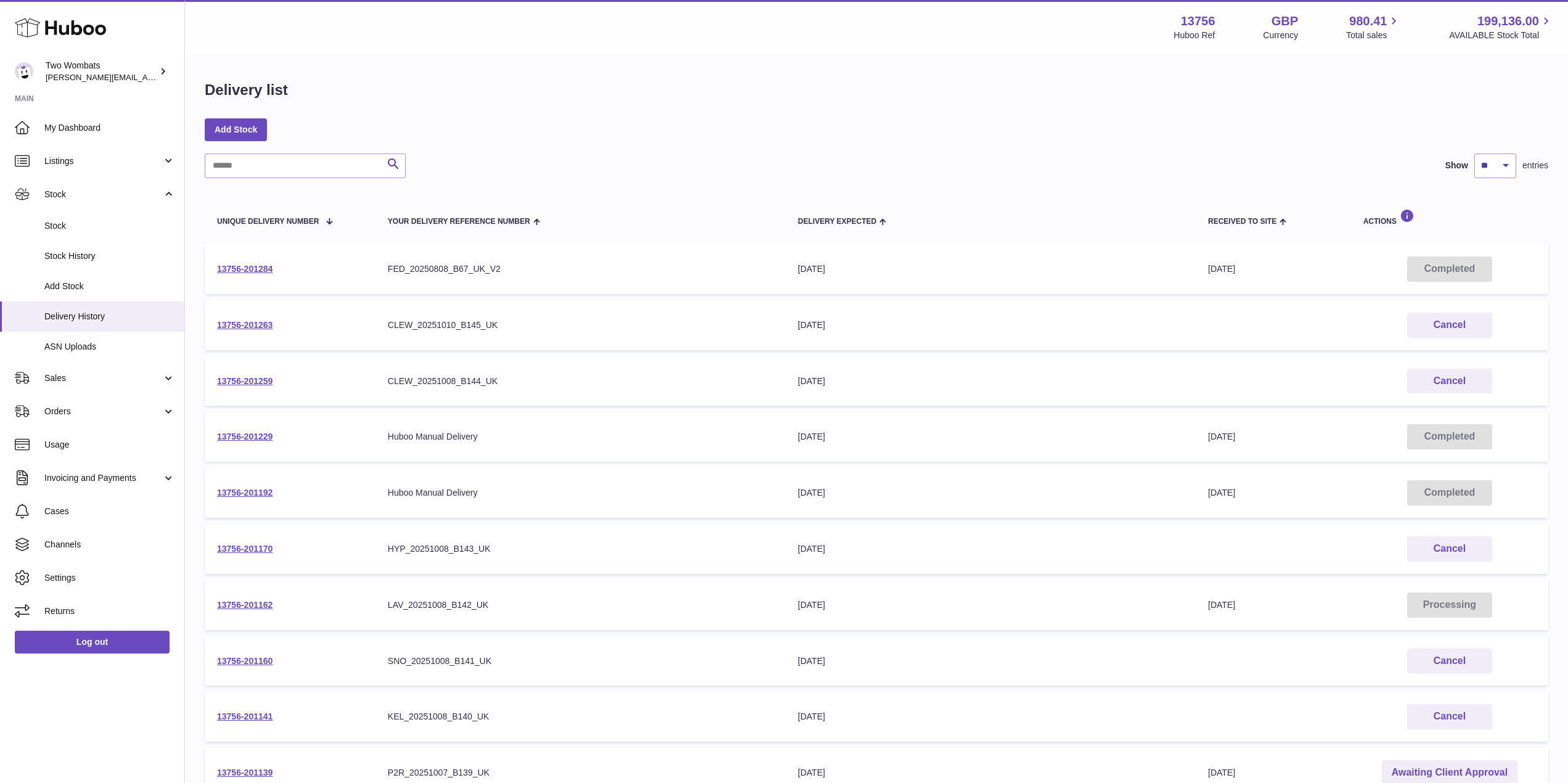
scroll to position [150, 0]
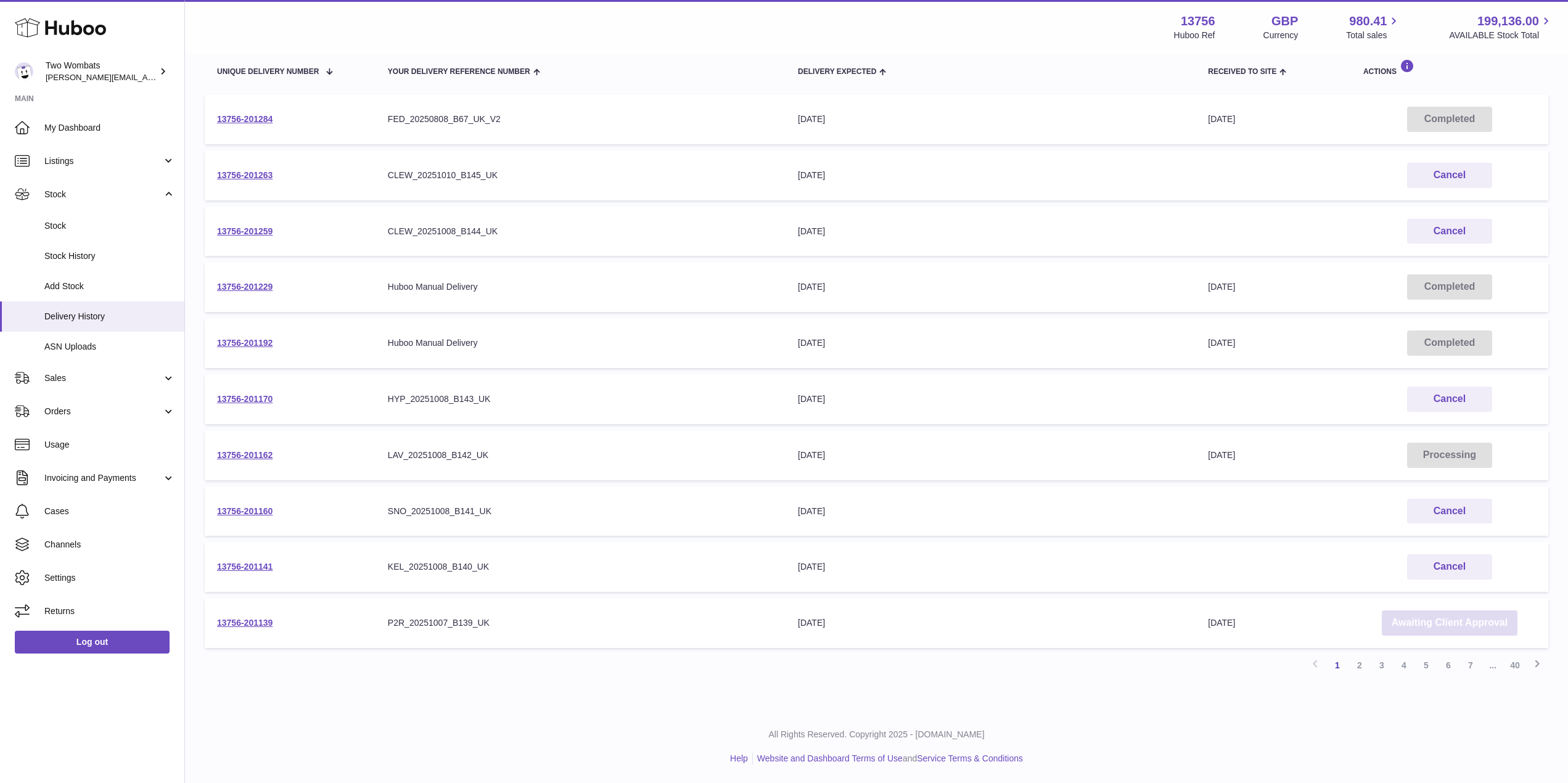
click at [1489, 630] on link "Awaiting Client Approval" at bounding box center [1449, 623] width 136 height 25
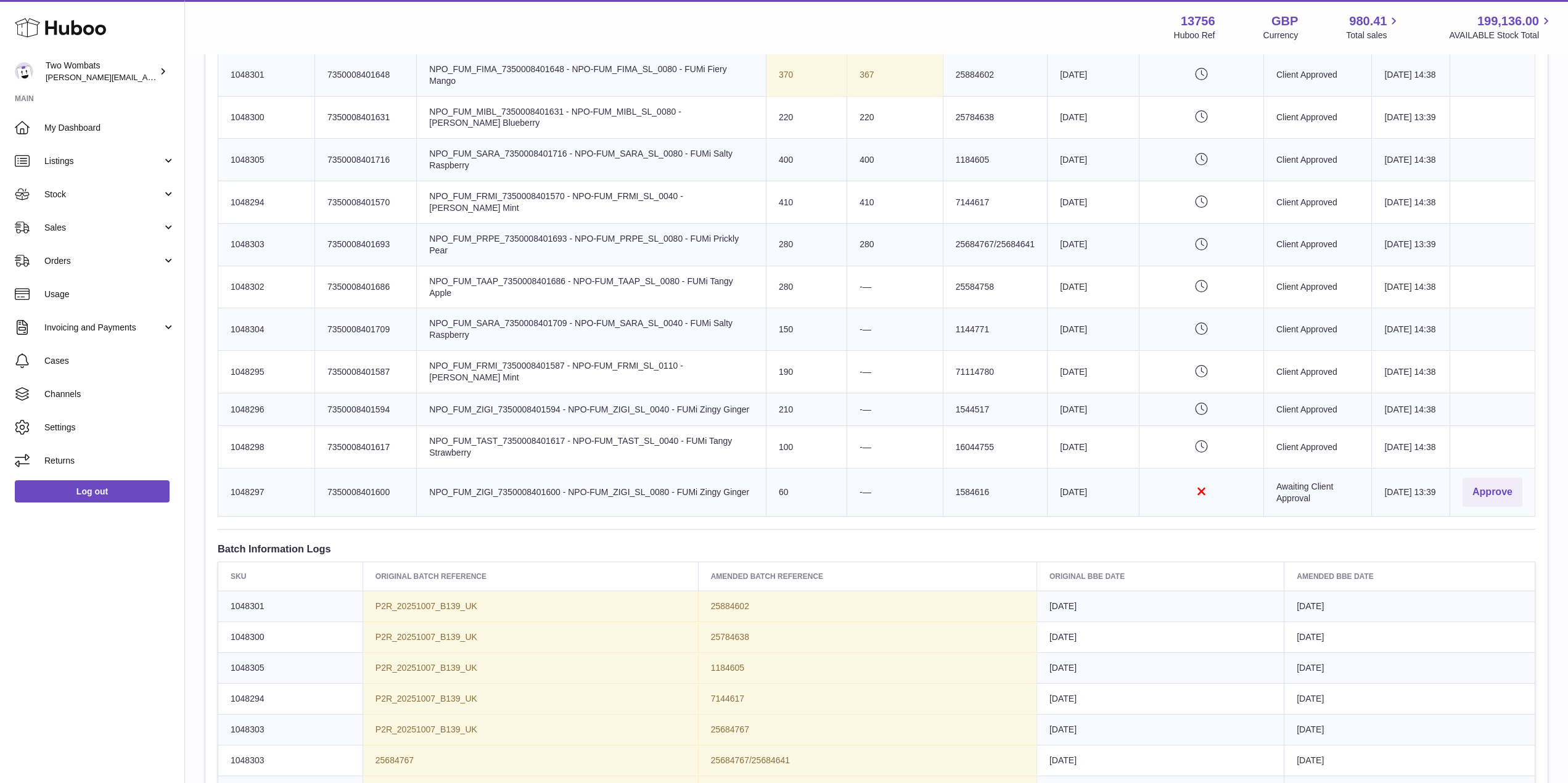
scroll to position [527, 0]
click at [1478, 506] on button "Approve" at bounding box center [1492, 491] width 60 height 29
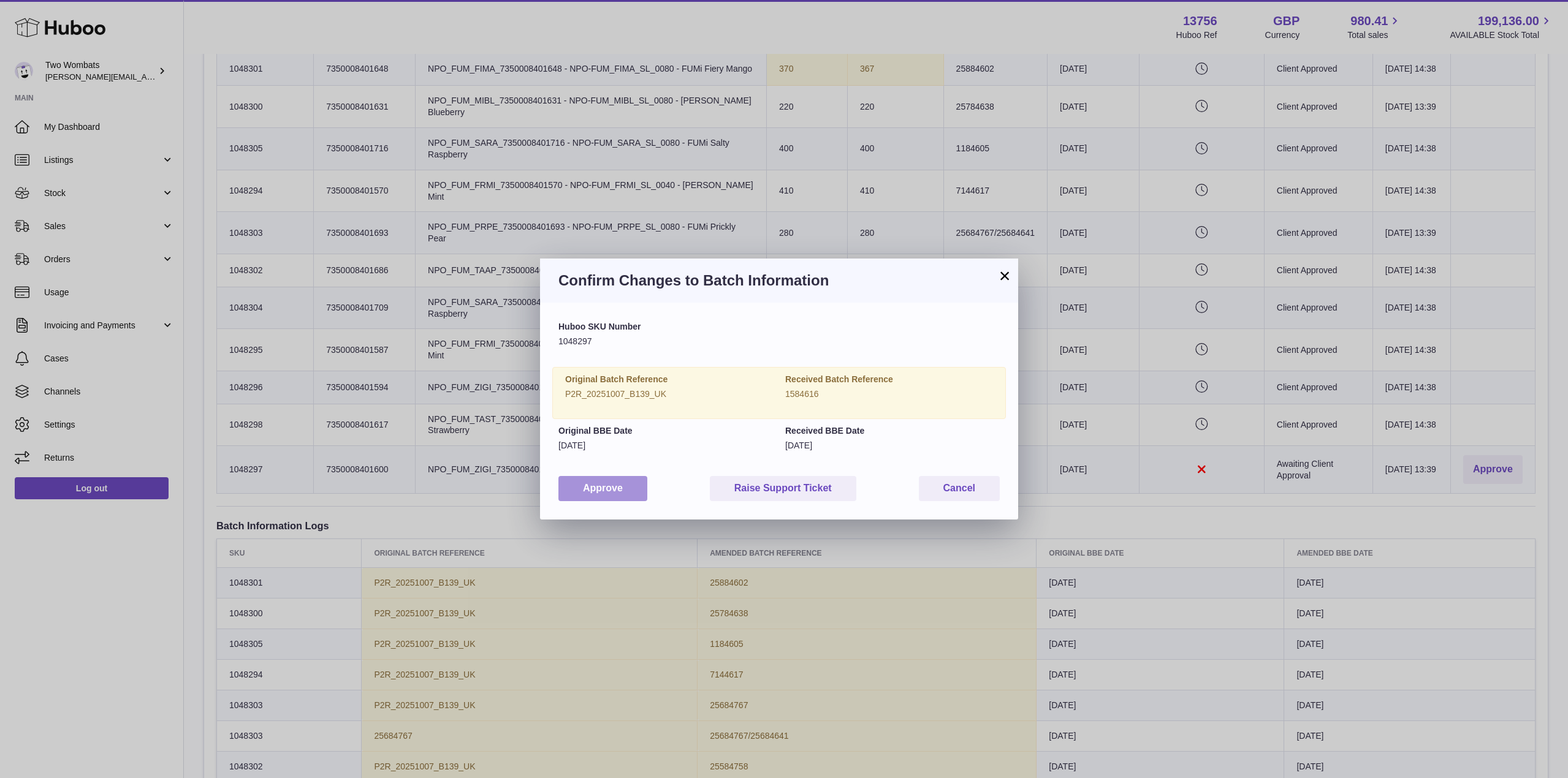
click at [579, 485] on button "Approve" at bounding box center [602, 489] width 89 height 25
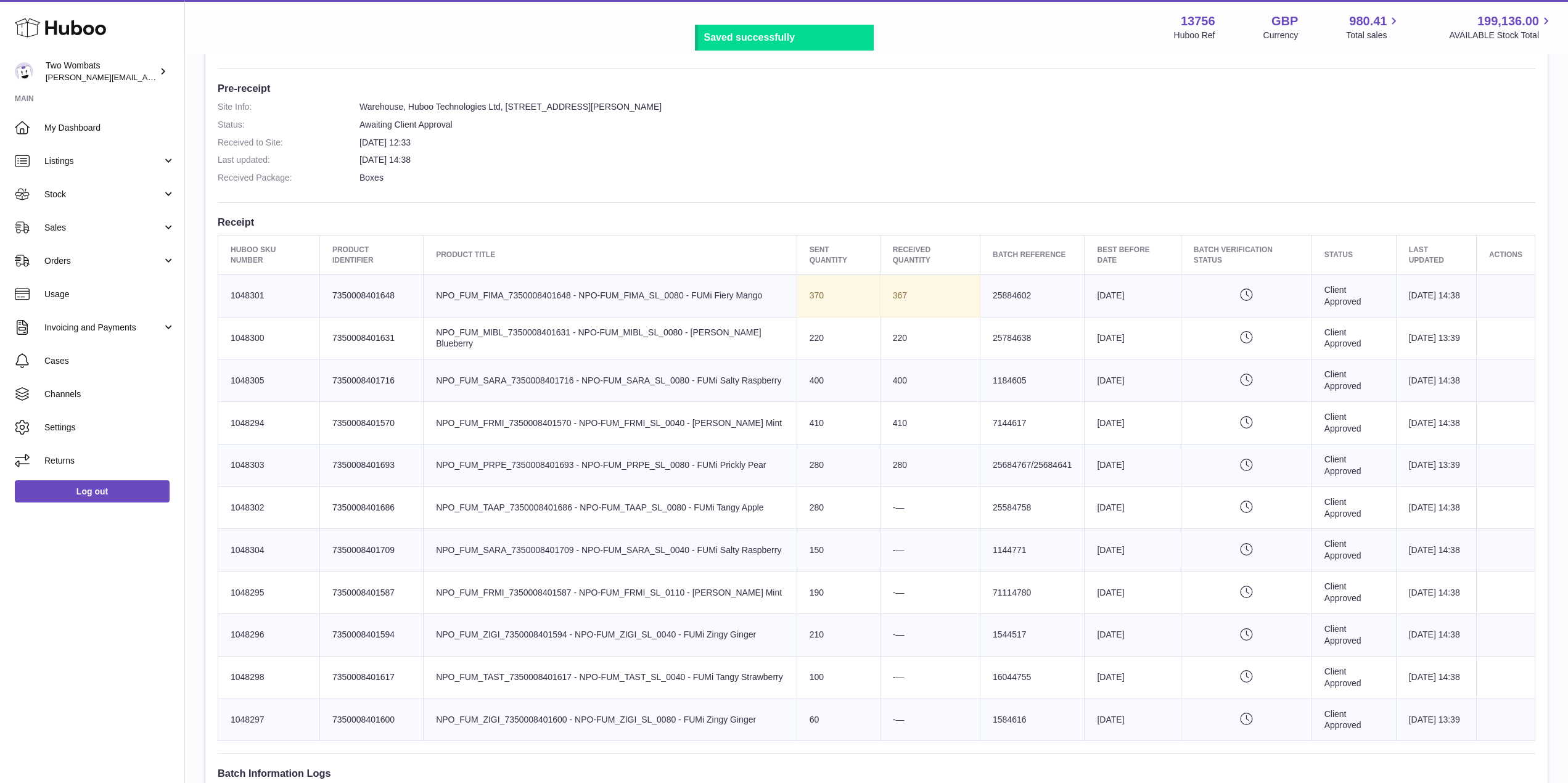
scroll to position [0, 0]
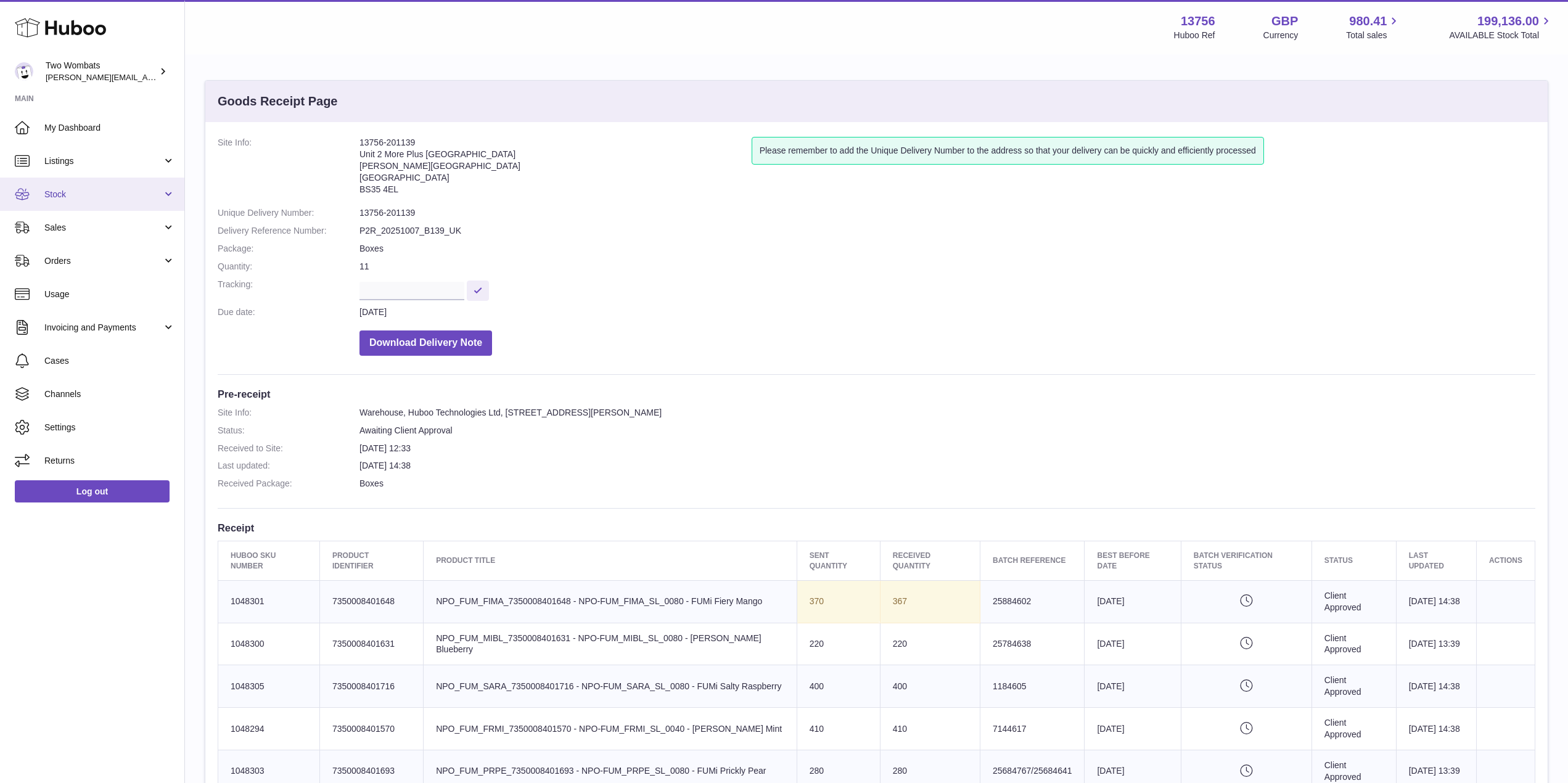
click at [169, 198] on link "Stock" at bounding box center [92, 194] width 184 height 33
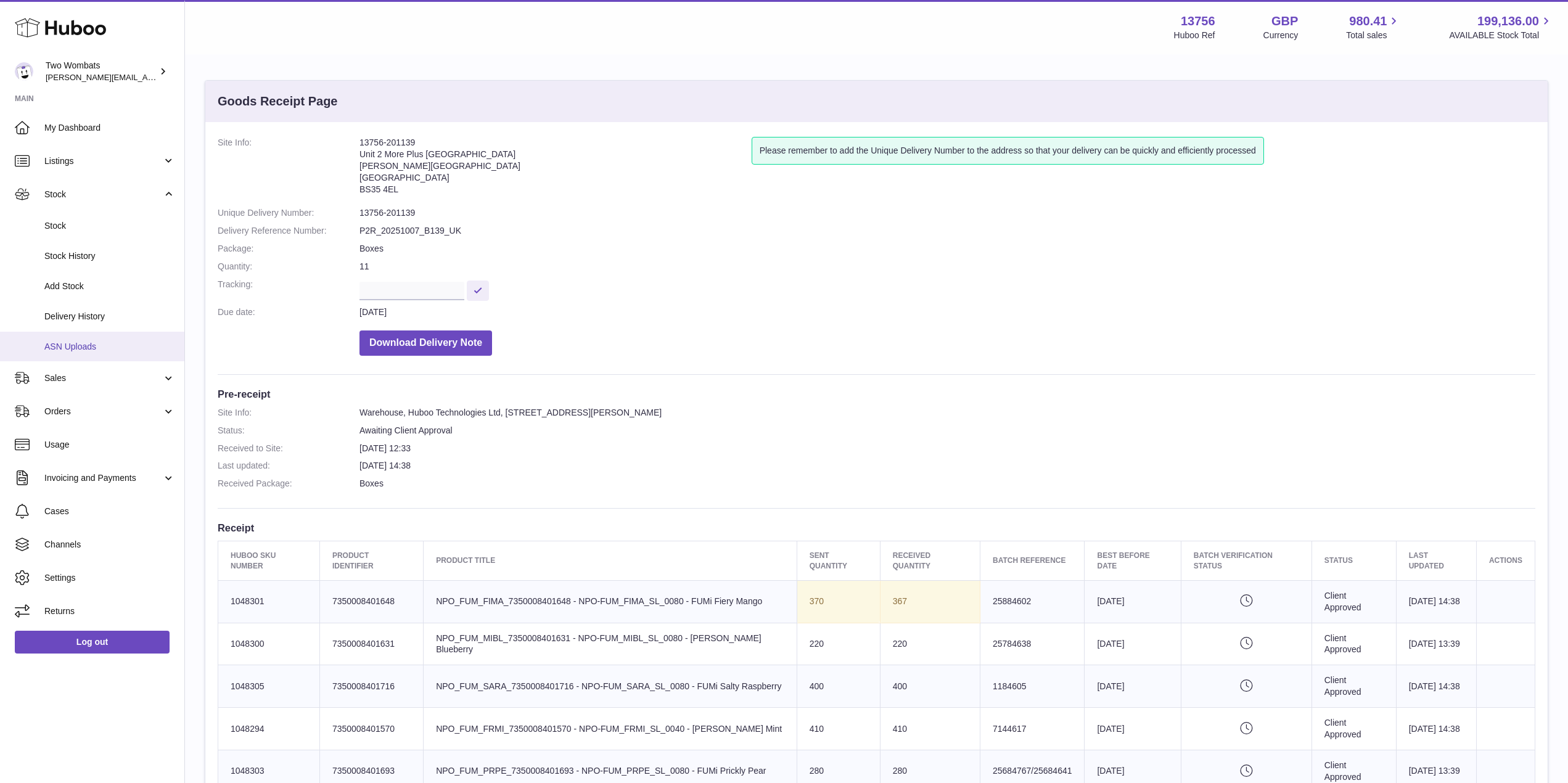
click at [111, 344] on span "ASN Uploads" at bounding box center [110, 347] width 131 height 12
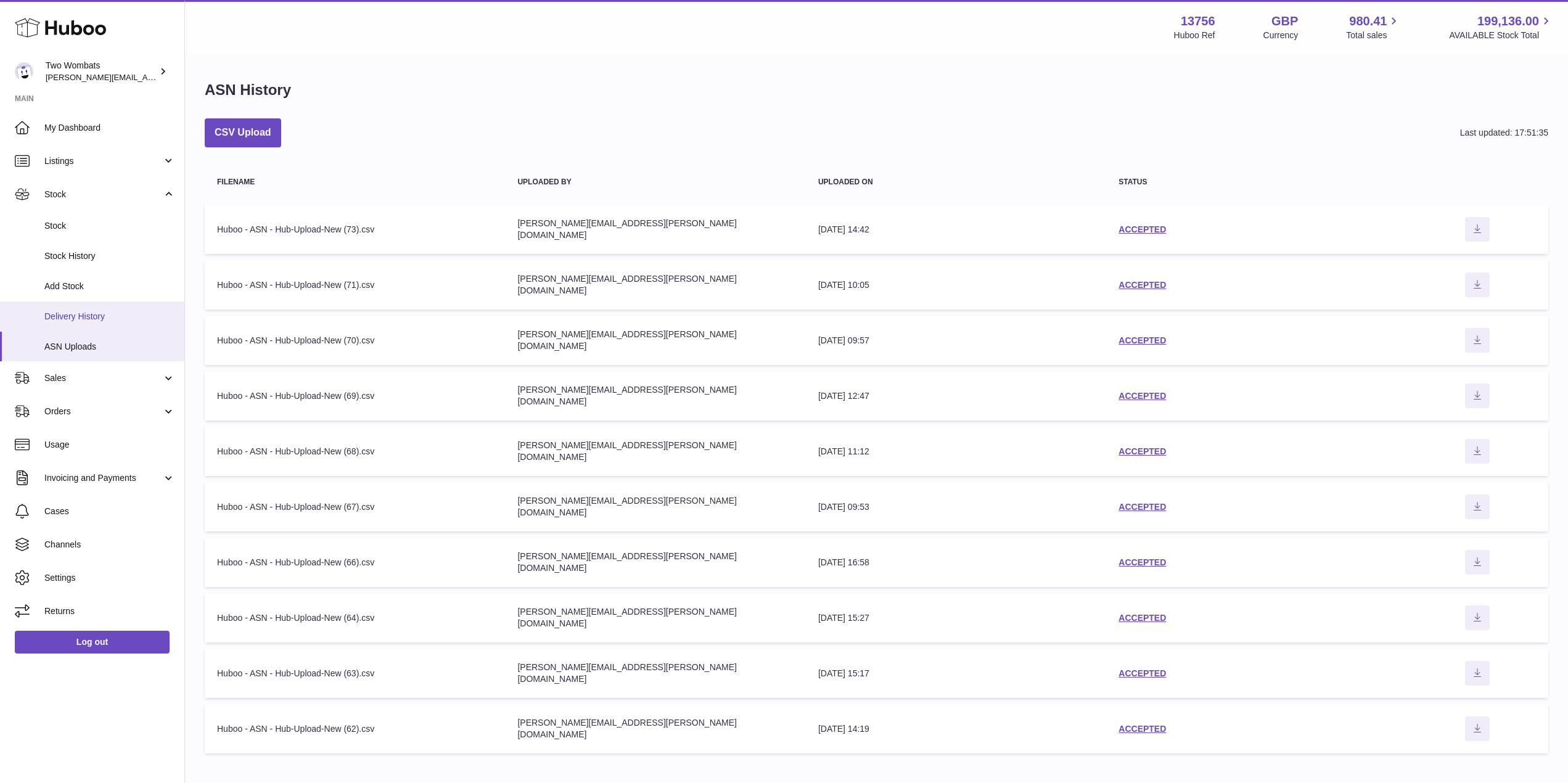
click at [122, 320] on span "Delivery History" at bounding box center [110, 316] width 131 height 12
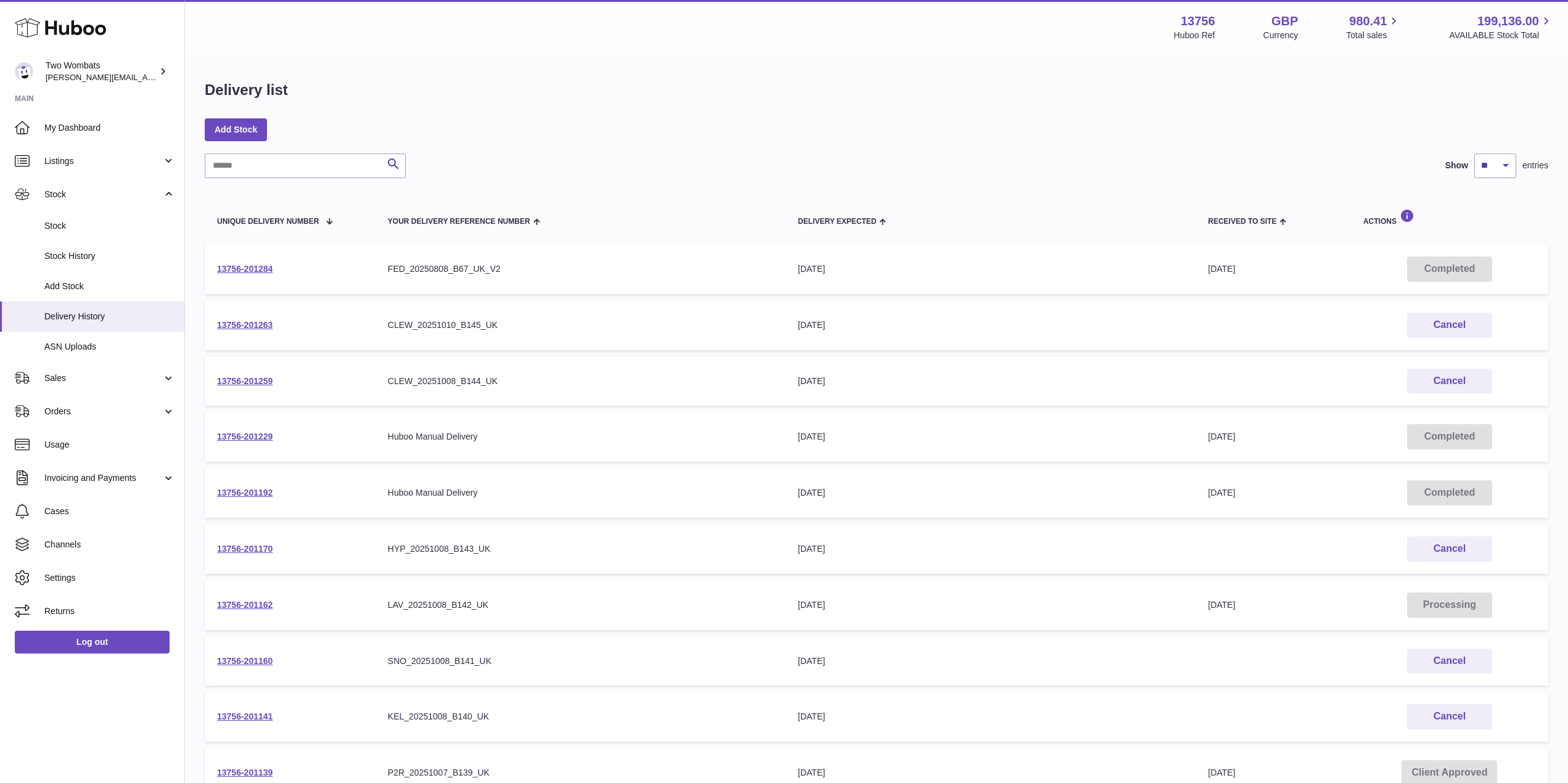
scroll to position [150, 0]
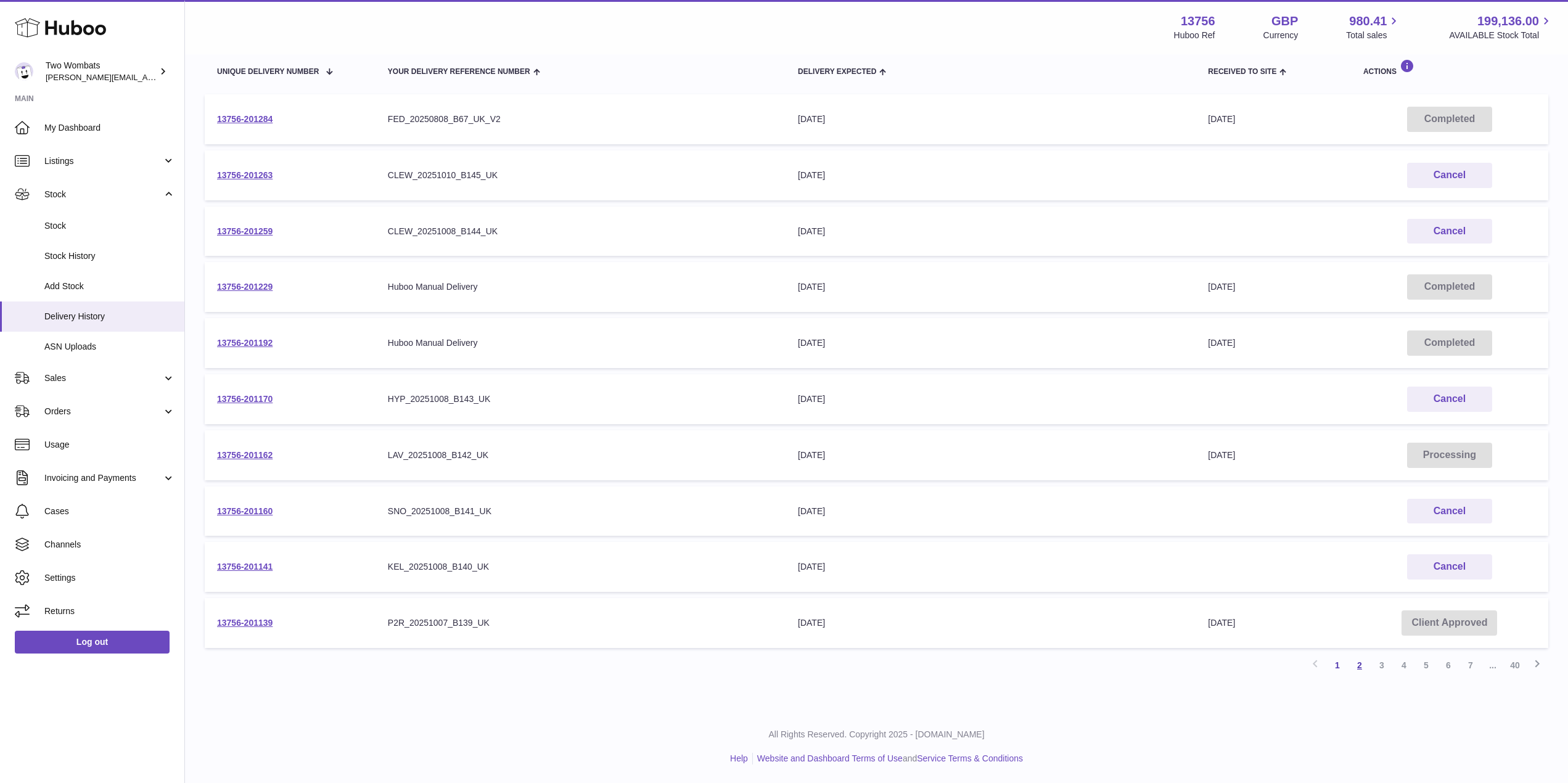
click at [1355, 664] on link "2" at bounding box center [1360, 666] width 22 height 22
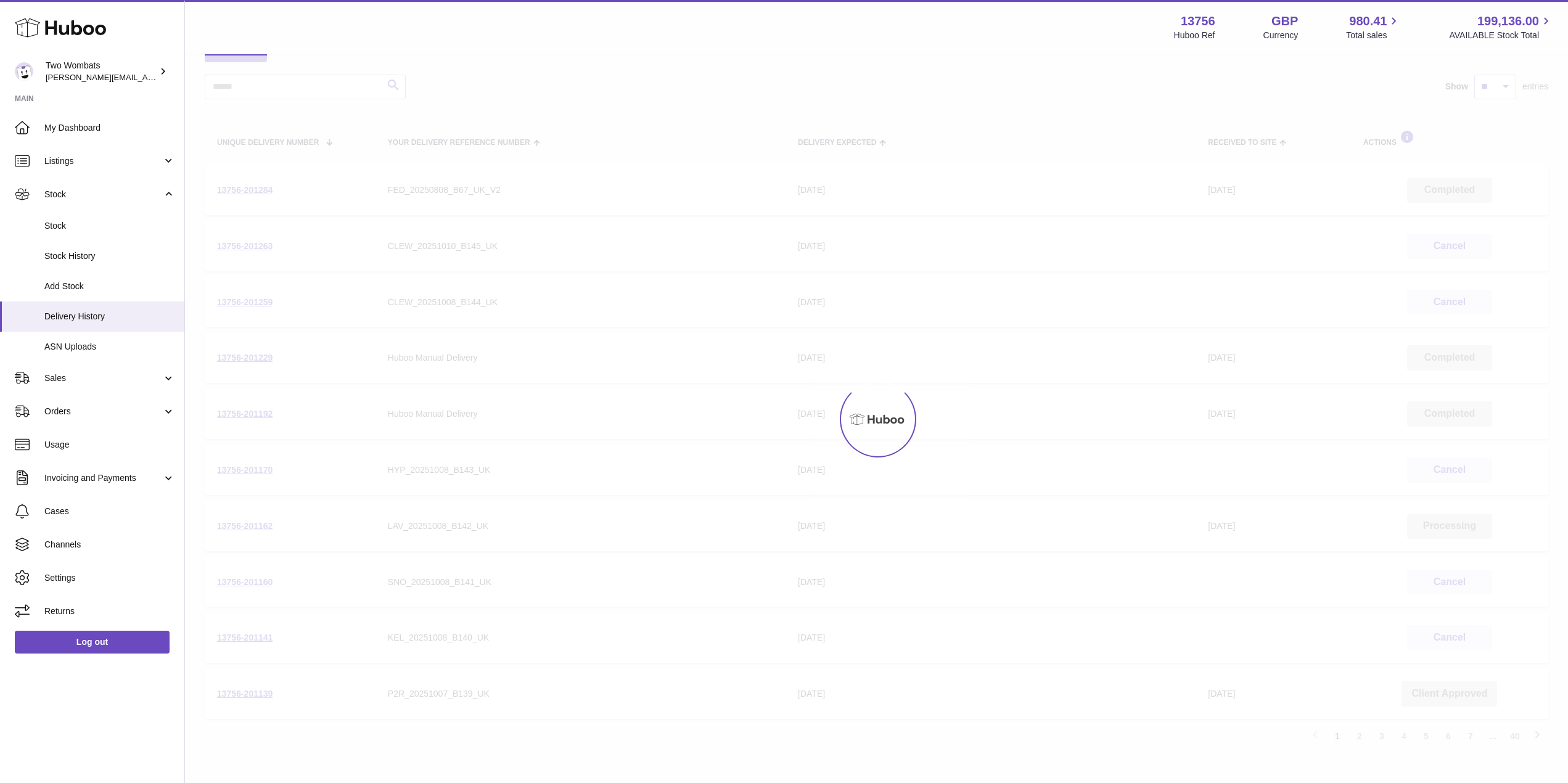
scroll to position [56, 0]
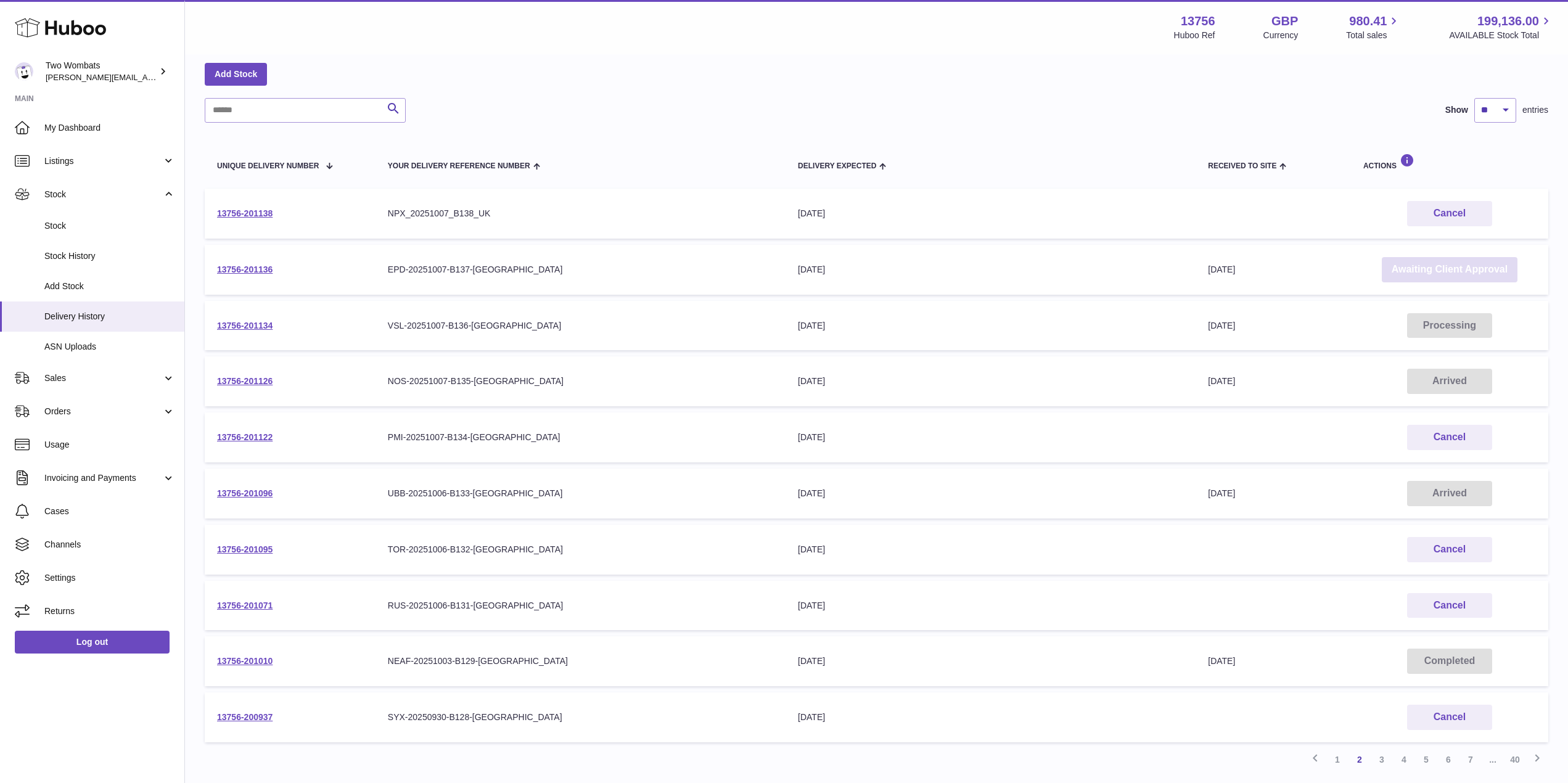
click at [1439, 267] on link "Awaiting Client Approval" at bounding box center [1449, 270] width 136 height 25
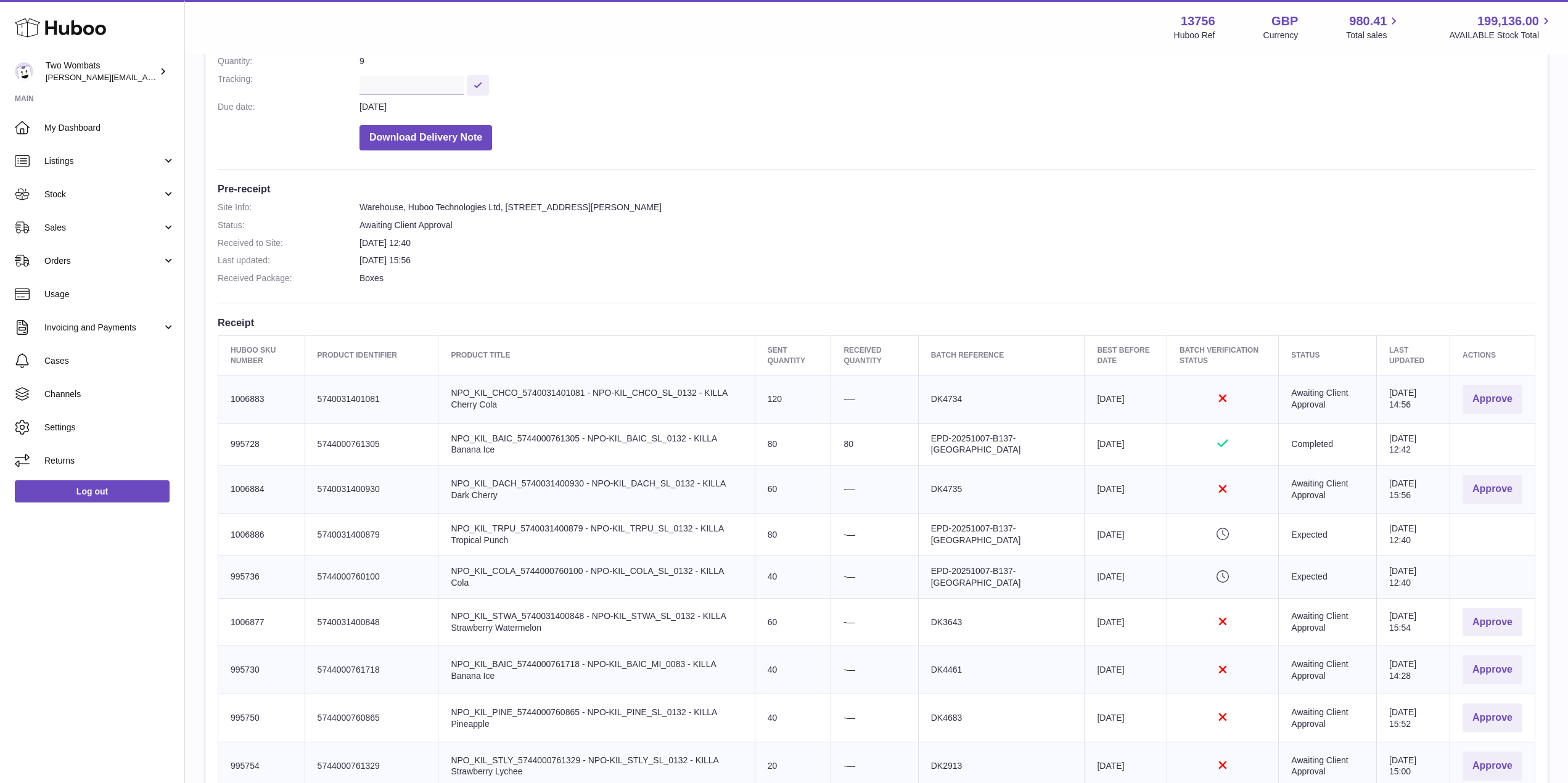
scroll to position [208, 0]
click at [1478, 393] on button "Approve" at bounding box center [1492, 396] width 60 height 29
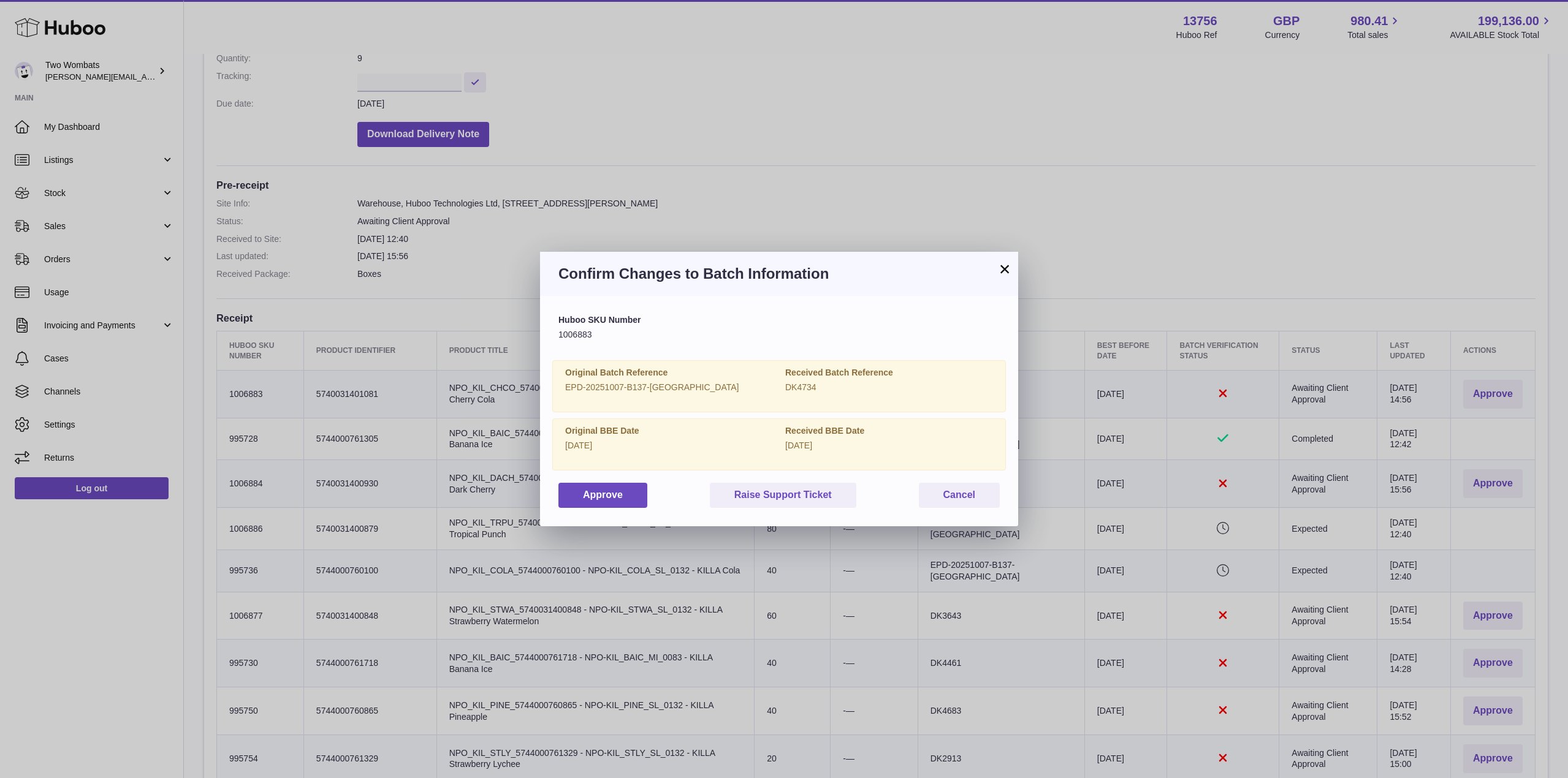
click at [574, 508] on div "Huboo SKU Number 1006883 Original Batch Reference EPD-20251007-B137-UK Received…" at bounding box center [779, 411] width 478 height 230
click at [589, 501] on button "Approve" at bounding box center [602, 495] width 89 height 25
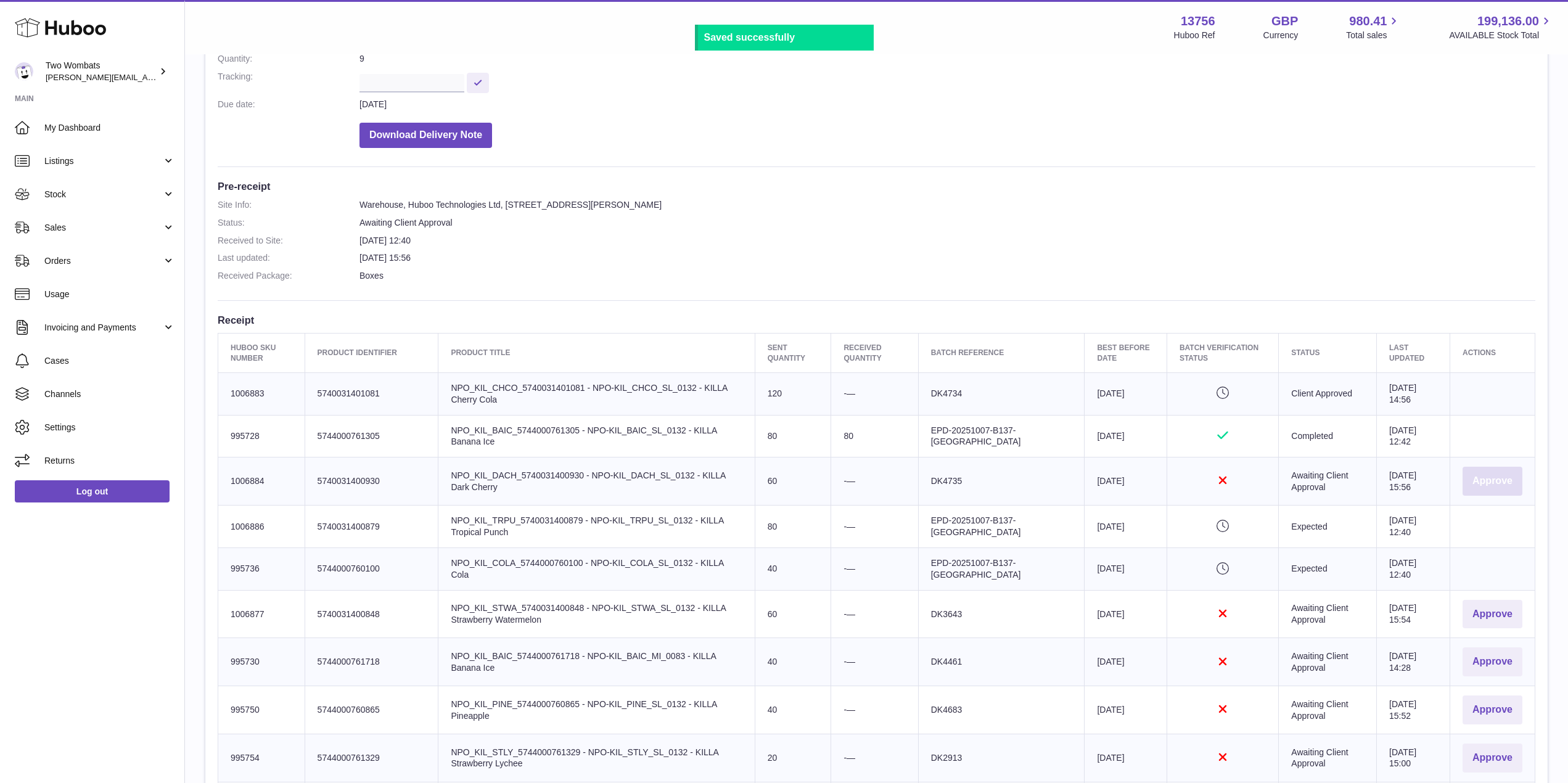
click at [1487, 489] on button "Approve" at bounding box center [1492, 481] width 60 height 29
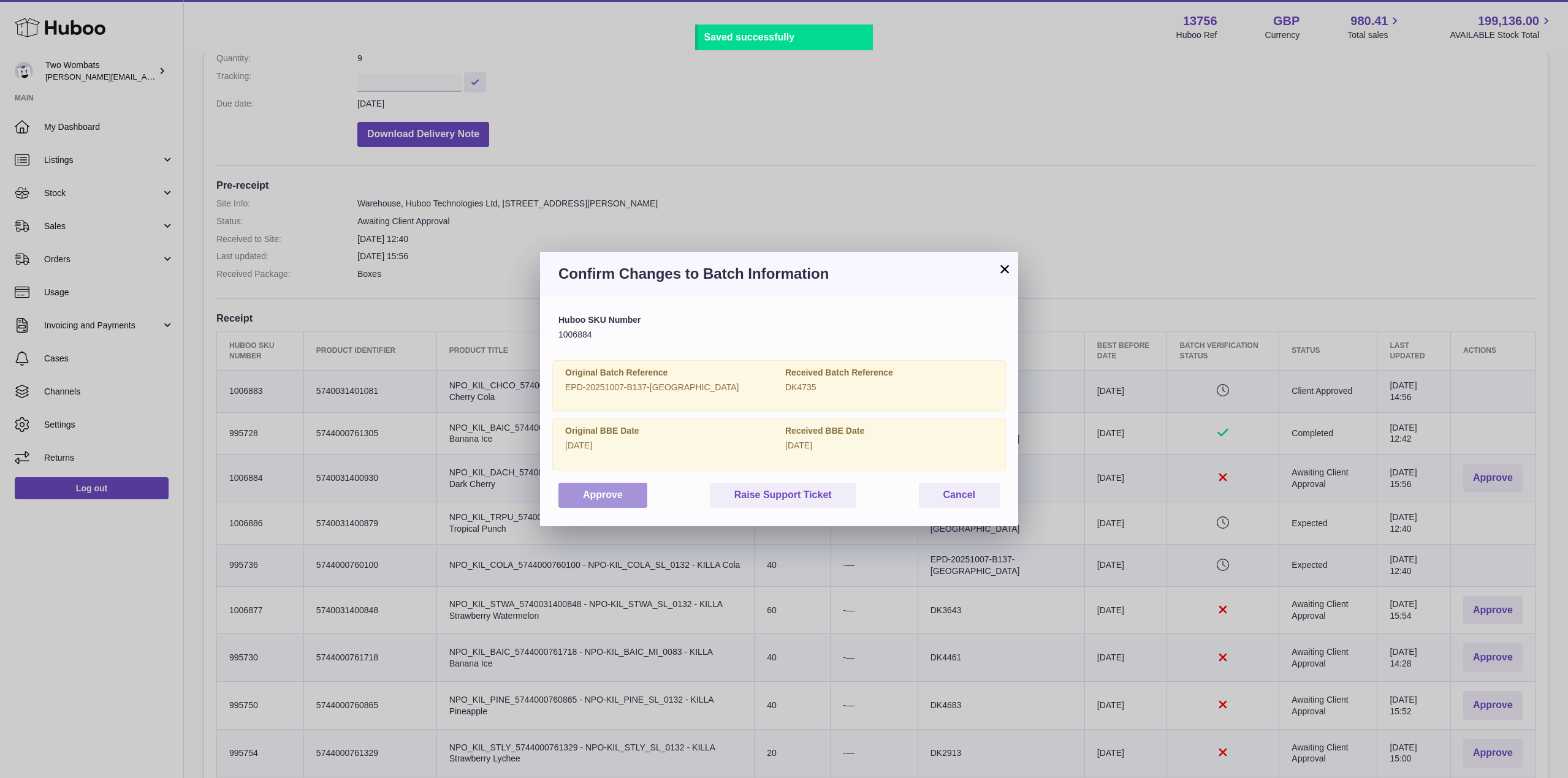
click at [597, 492] on button "Approve" at bounding box center [602, 495] width 89 height 25
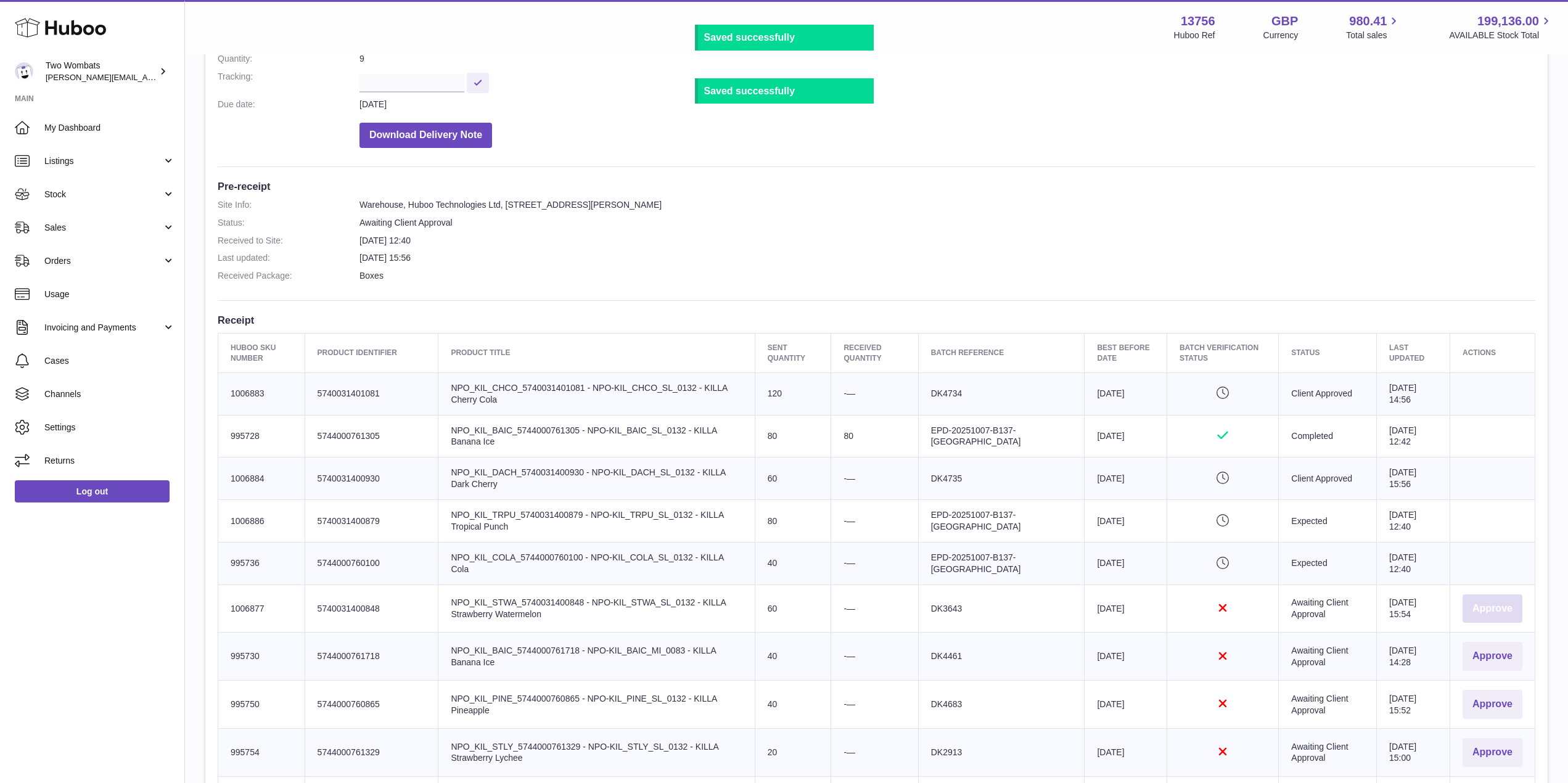
click at [1491, 603] on button "Approve" at bounding box center [1492, 609] width 60 height 29
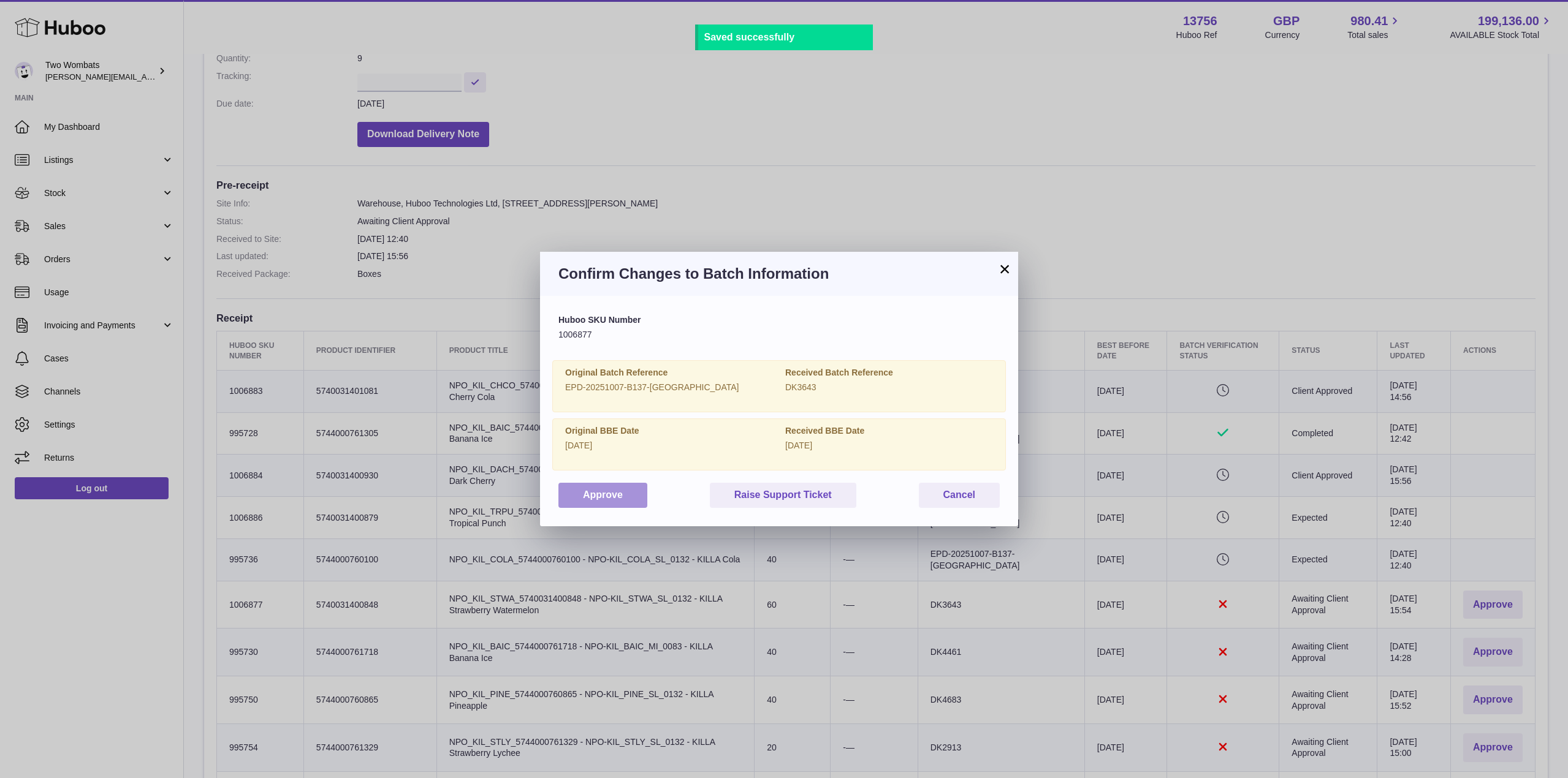
click at [606, 501] on button "Approve" at bounding box center [602, 495] width 89 height 25
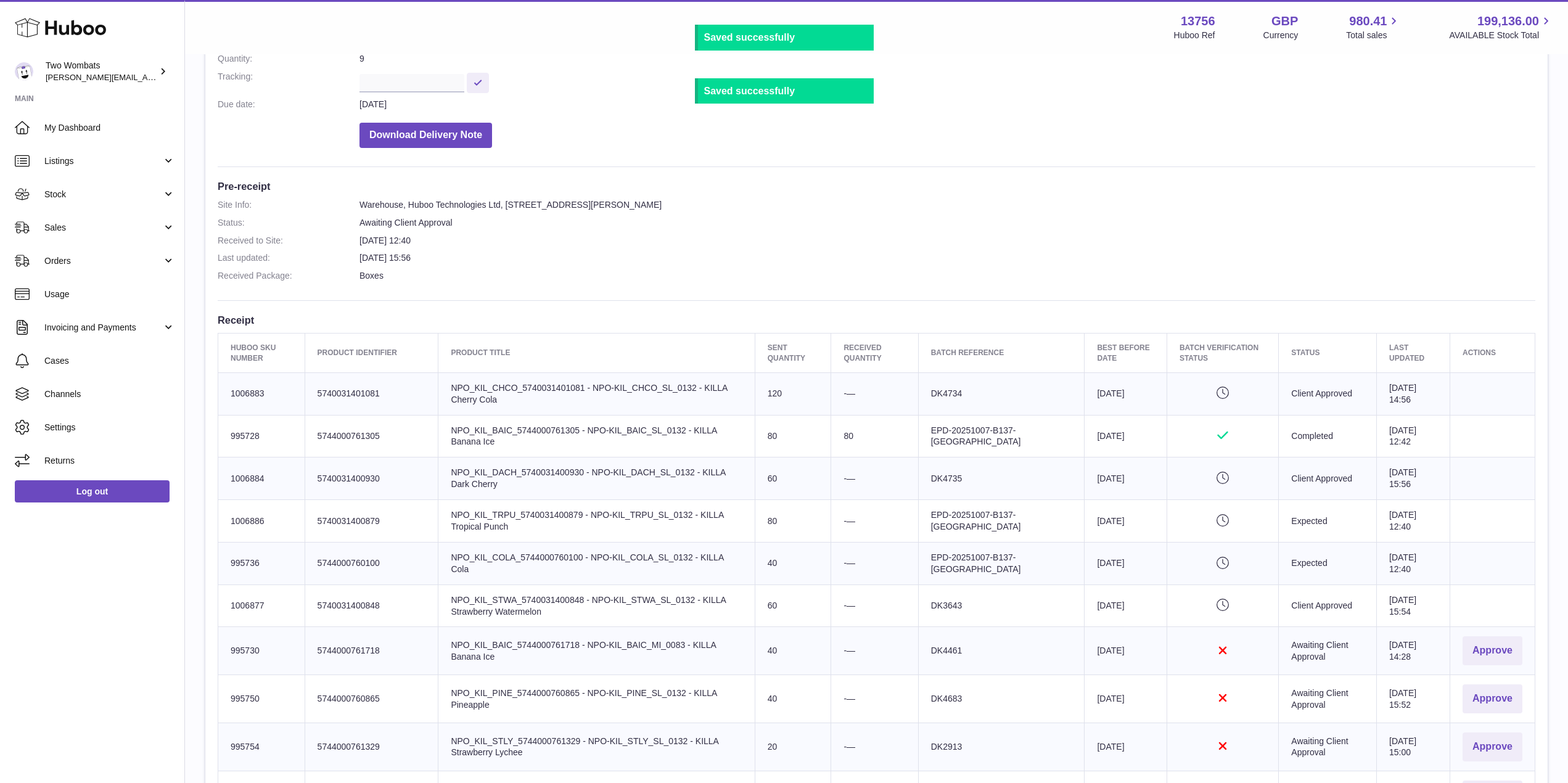
scroll to position [358, 0]
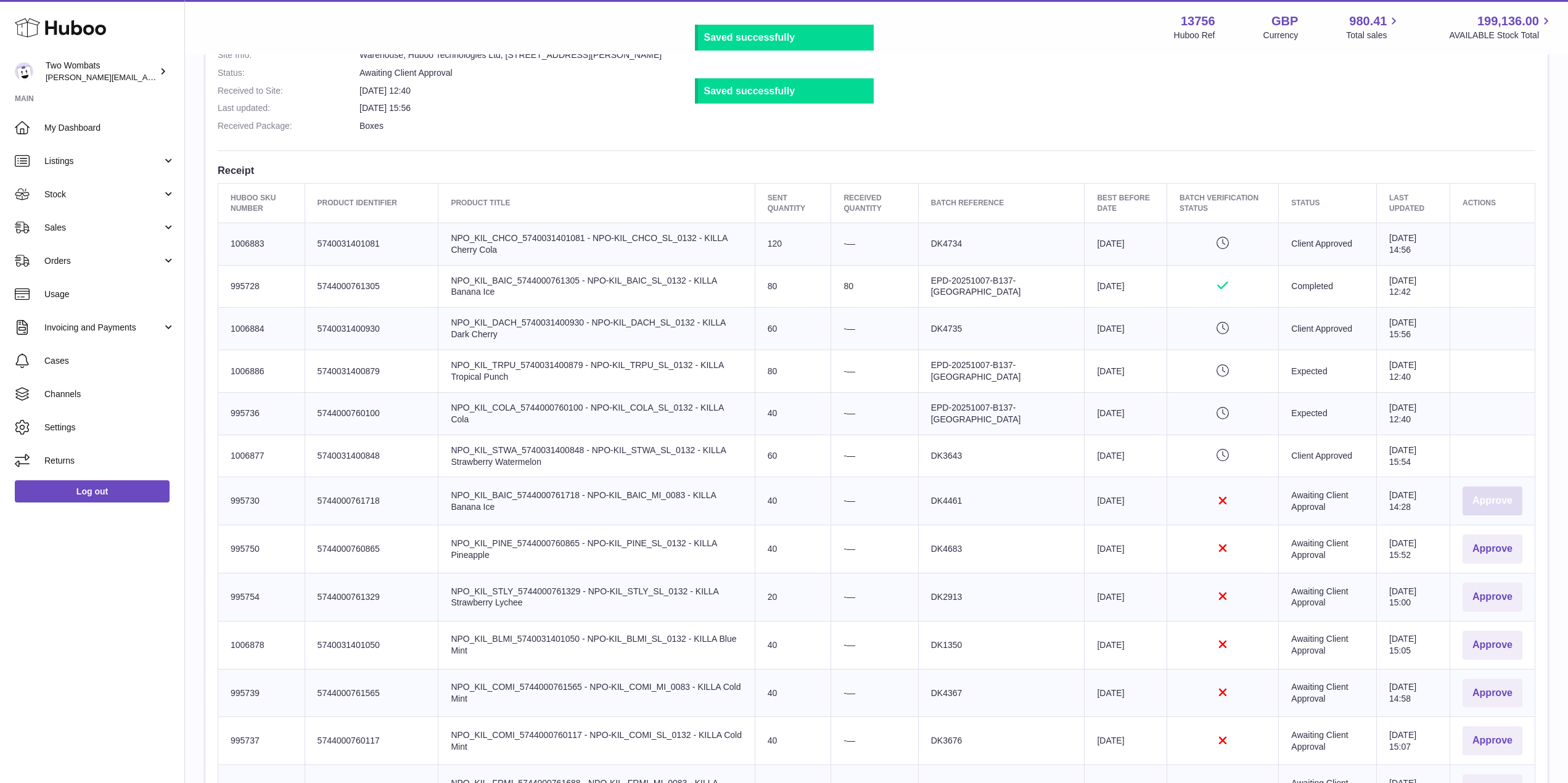
click at [1498, 505] on button "Approve" at bounding box center [1492, 500] width 60 height 29
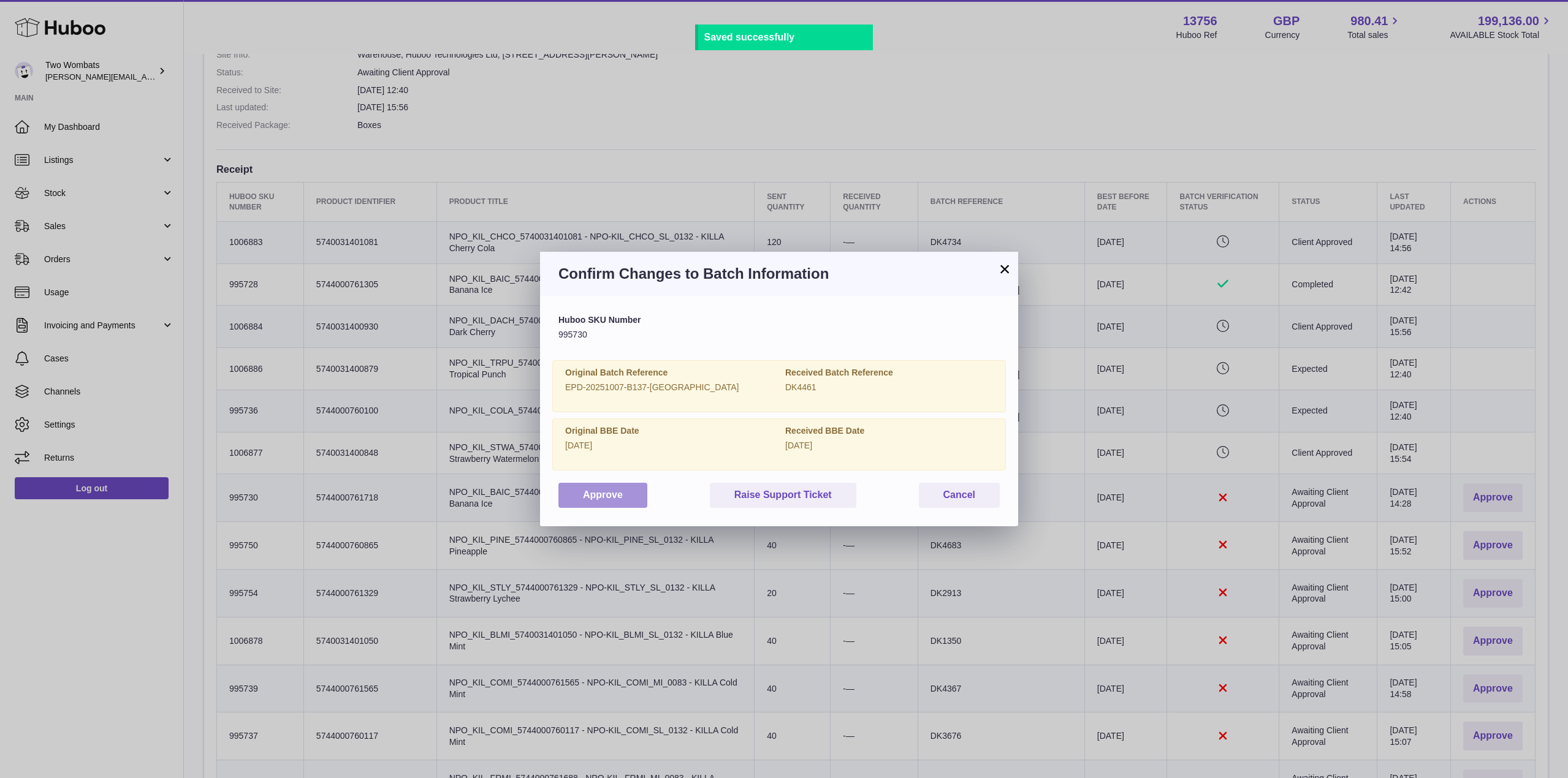
click at [572, 497] on button "Approve" at bounding box center [602, 495] width 89 height 25
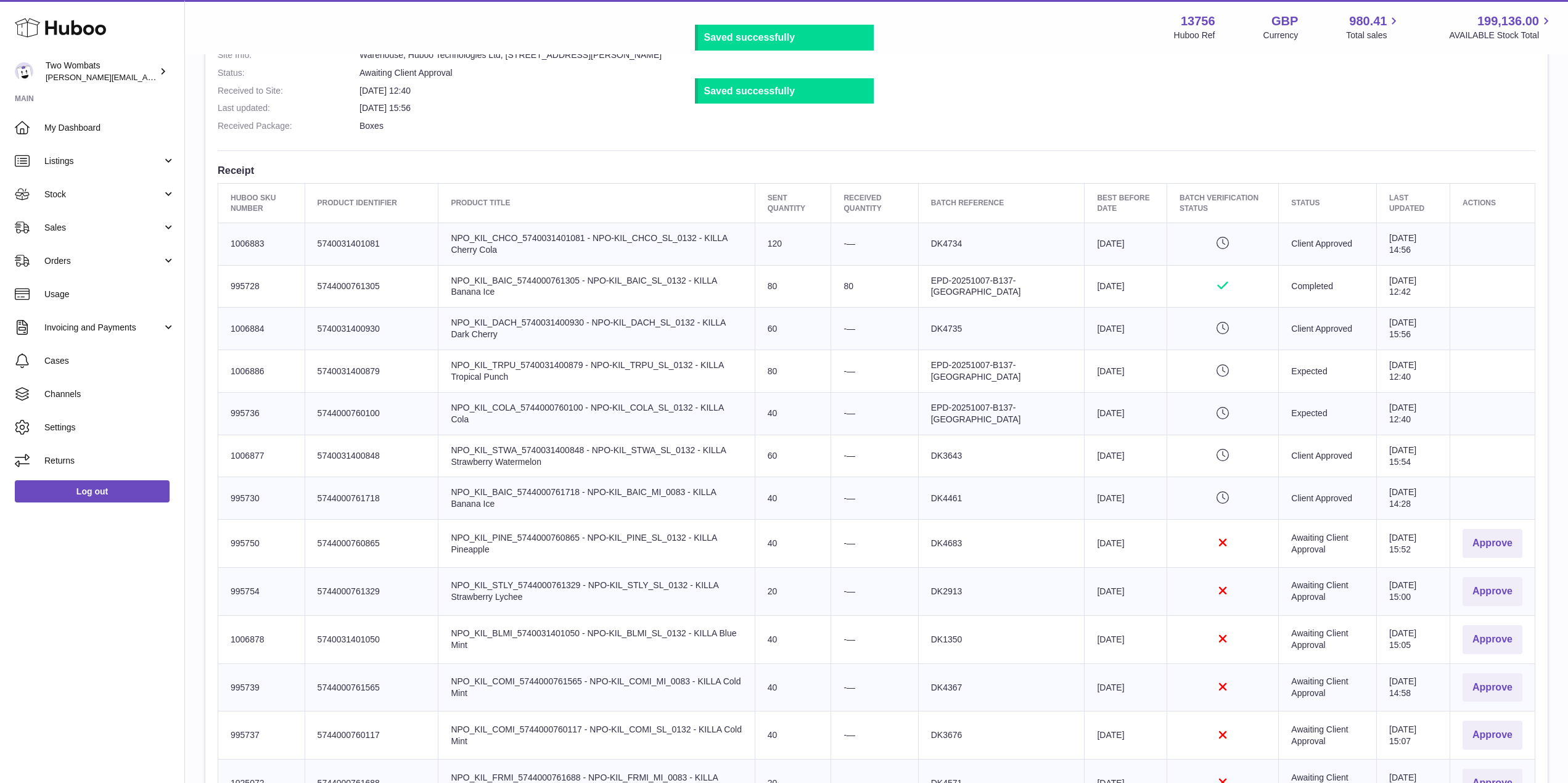
scroll to position [408, 0]
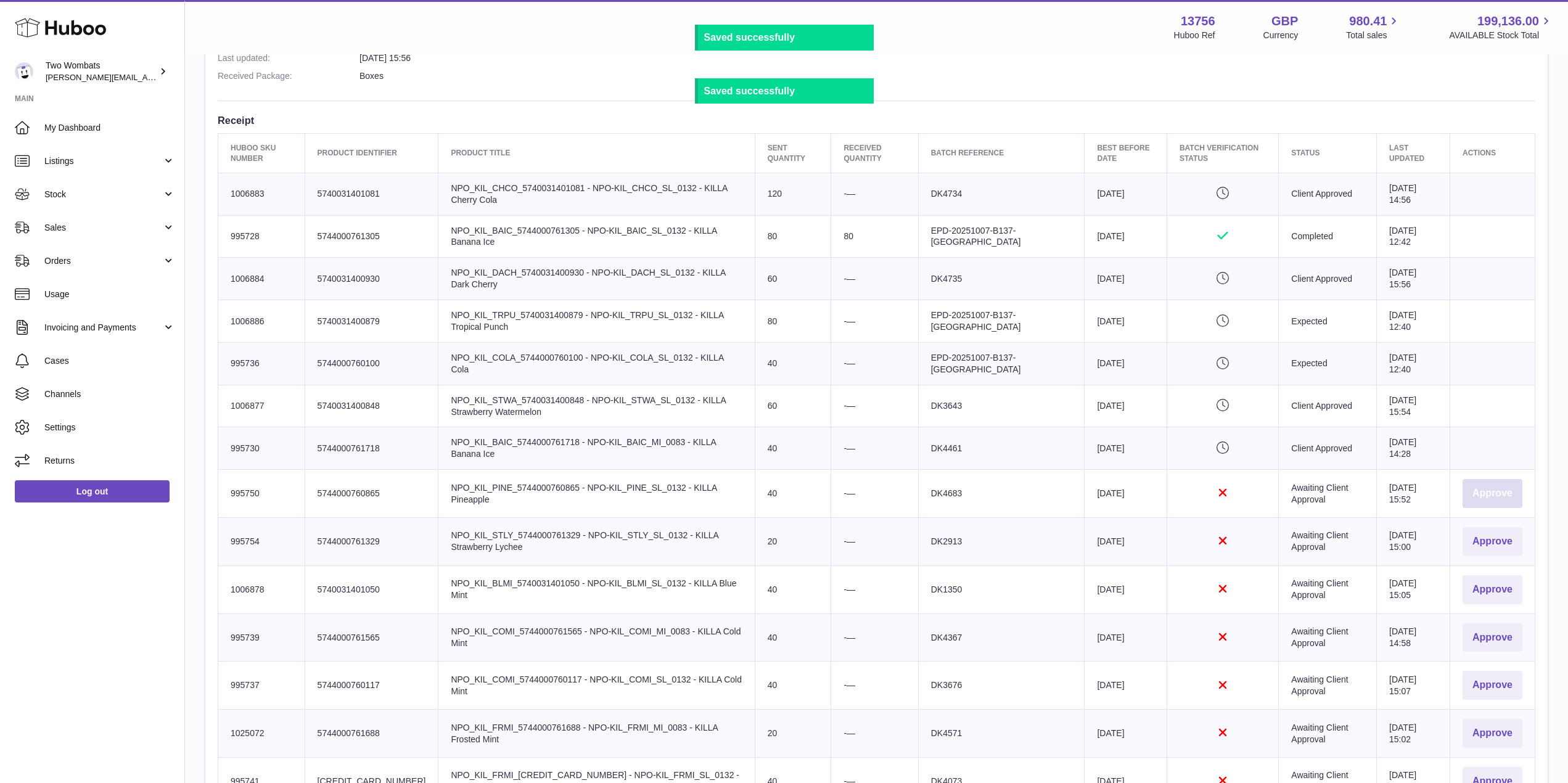
click at [1495, 496] on button "Approve" at bounding box center [1492, 493] width 60 height 29
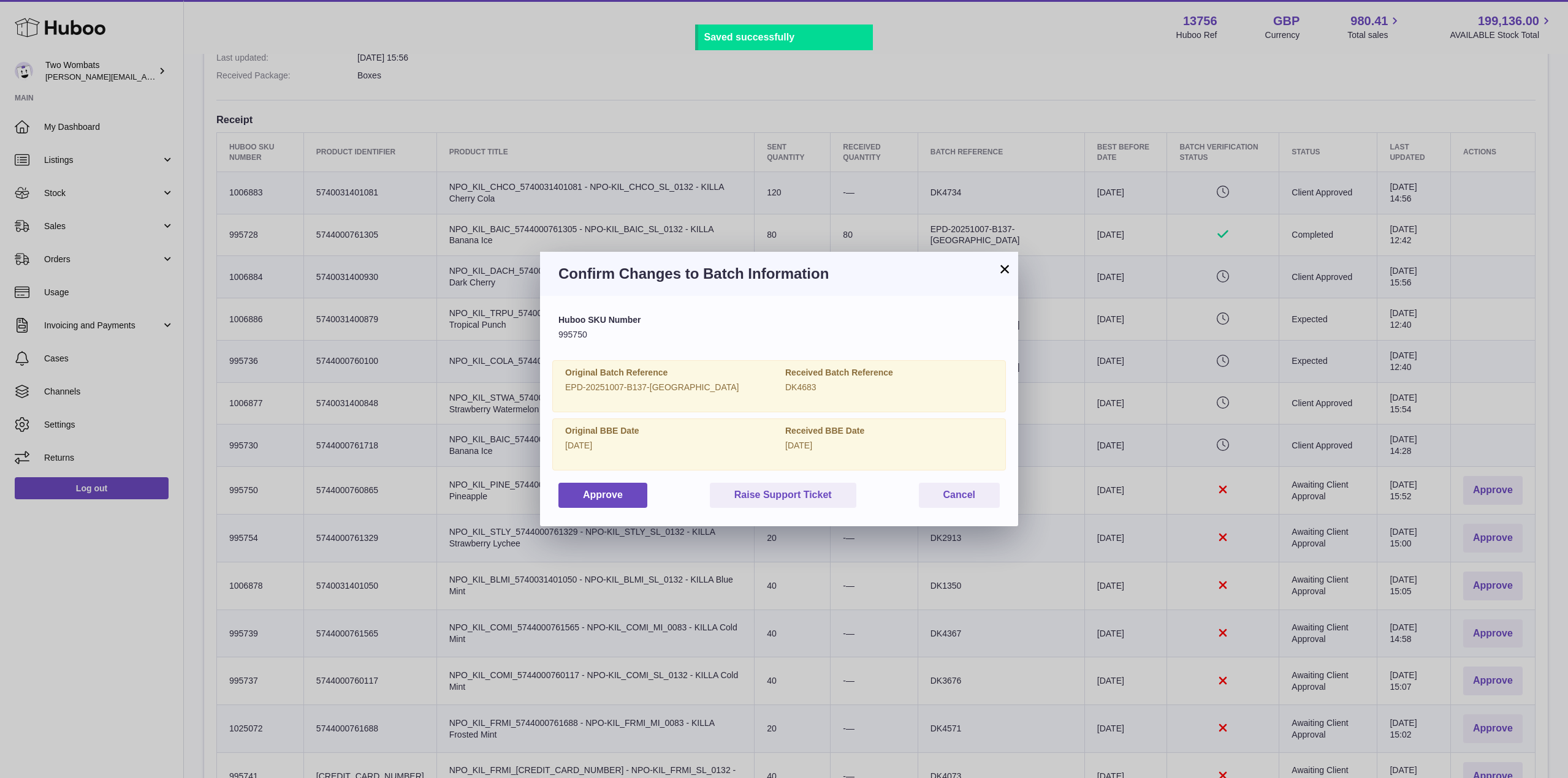
click at [576, 481] on div "Huboo SKU Number 995750 Original Batch Reference EPD-20251007-B137-UK Received …" at bounding box center [779, 411] width 442 height 193
click at [602, 488] on button "Approve" at bounding box center [602, 495] width 89 height 25
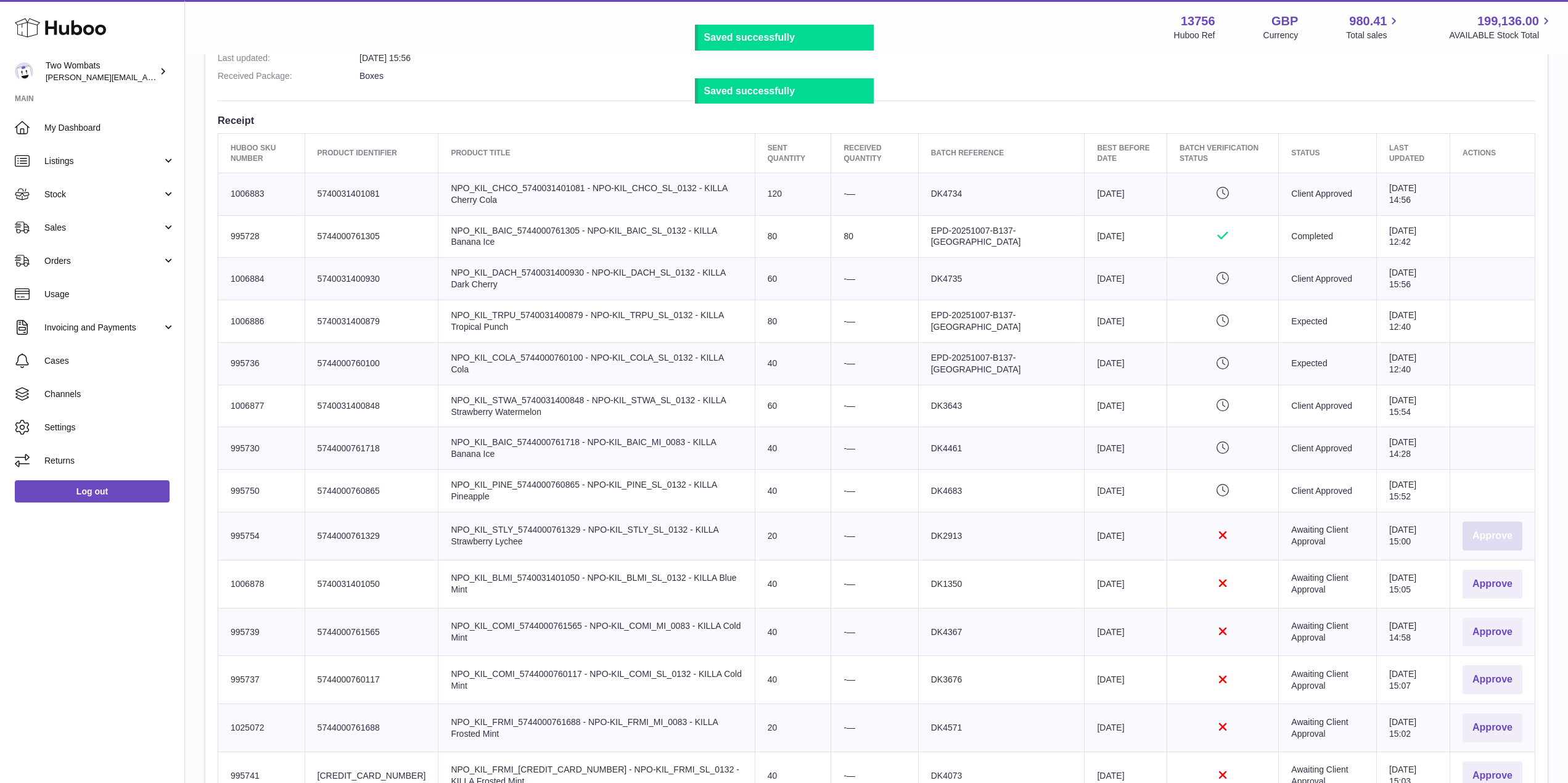
click at [1493, 548] on button "Approve" at bounding box center [1492, 536] width 60 height 29
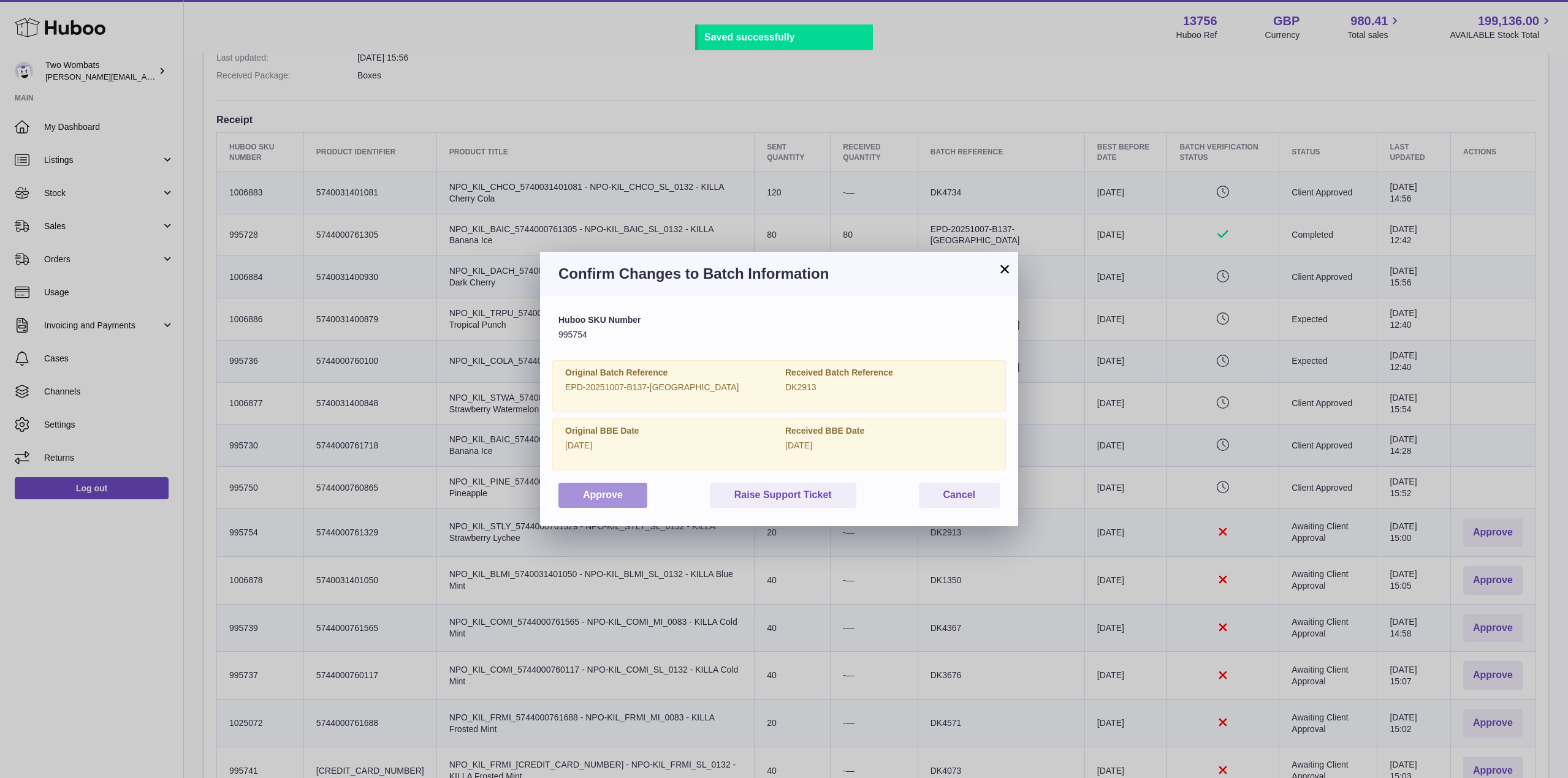
click at [602, 501] on button "Approve" at bounding box center [602, 495] width 89 height 25
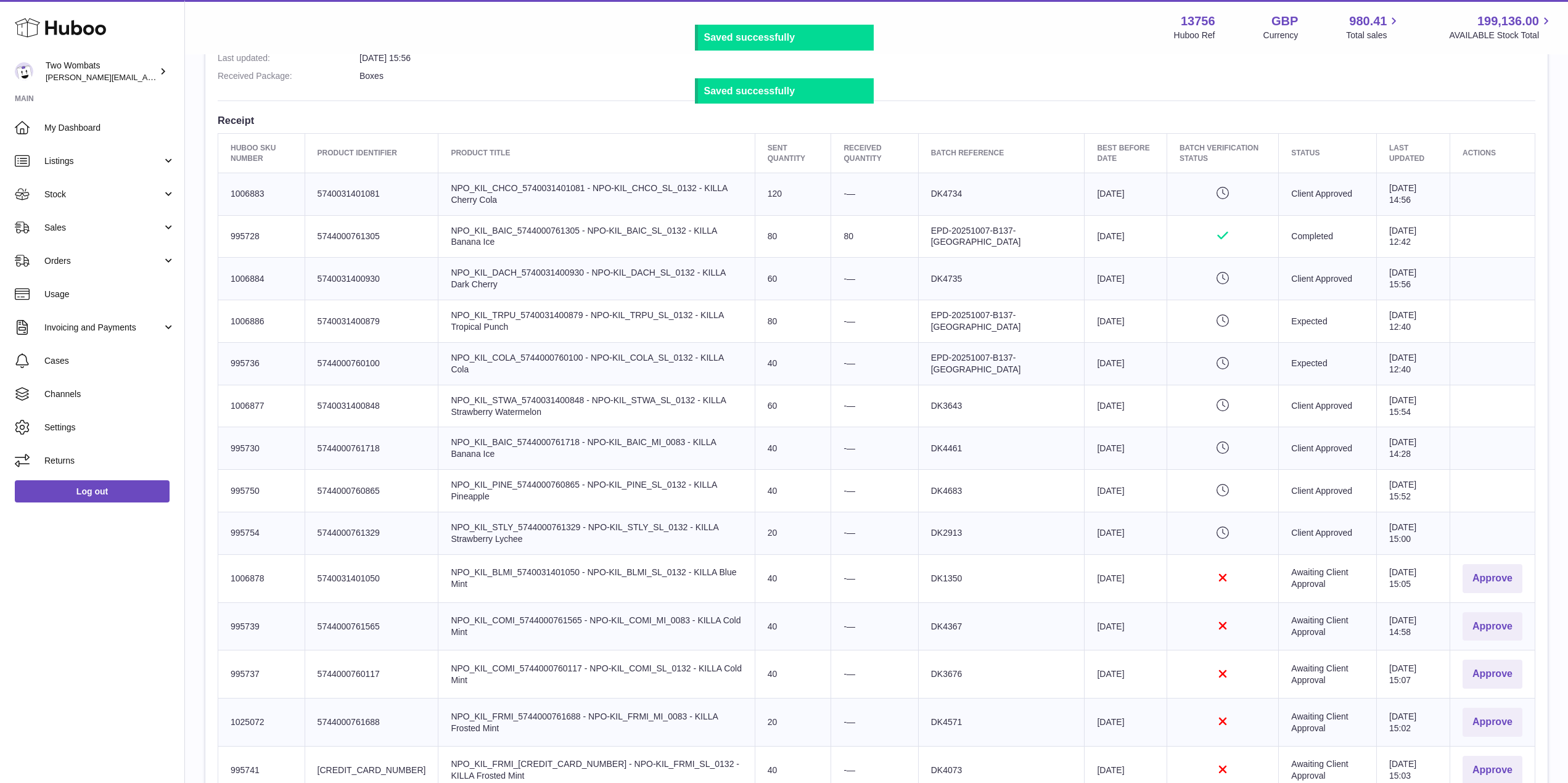
scroll to position [535, 0]
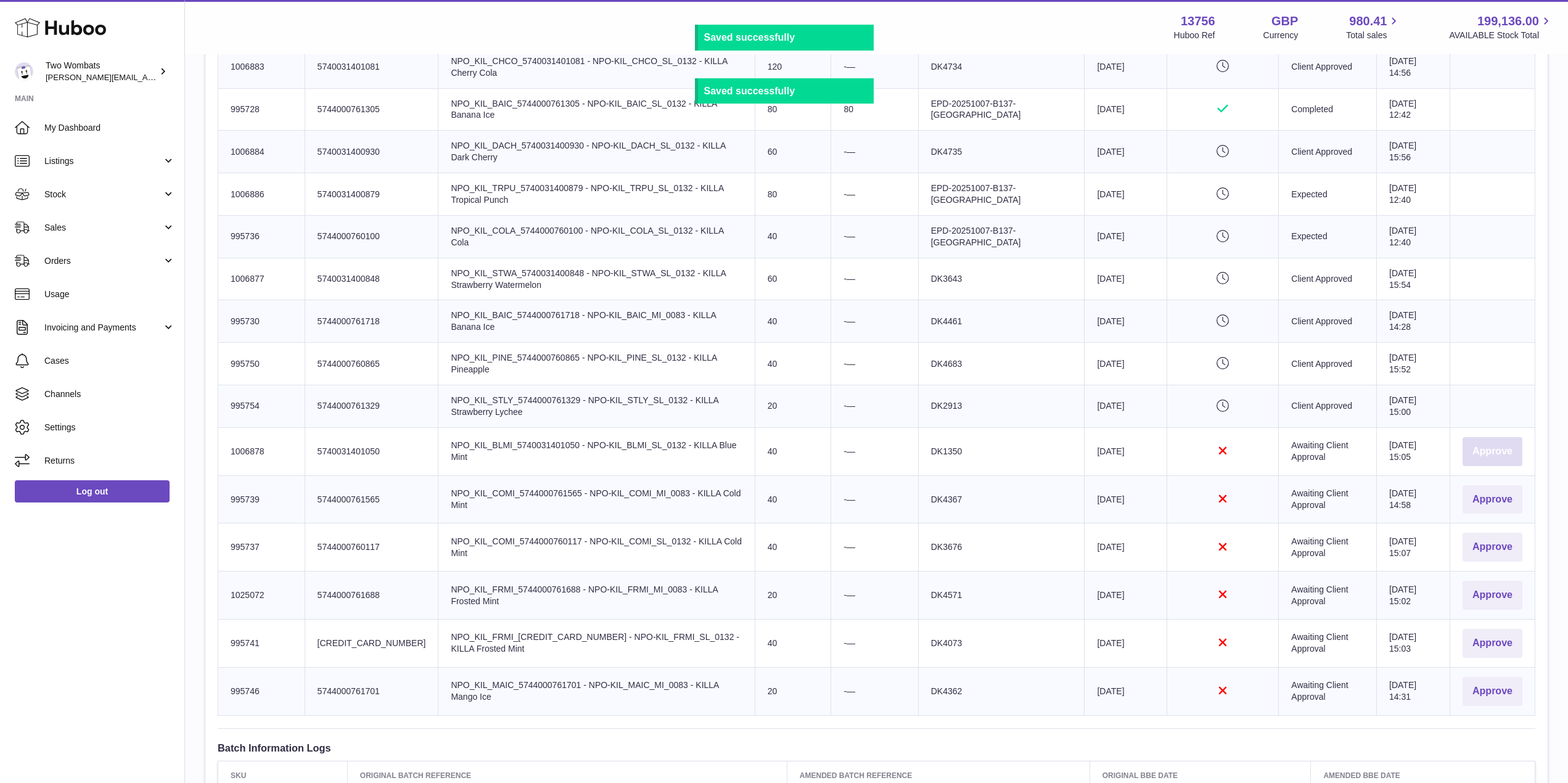
click at [1493, 450] on button "Approve" at bounding box center [1492, 451] width 60 height 29
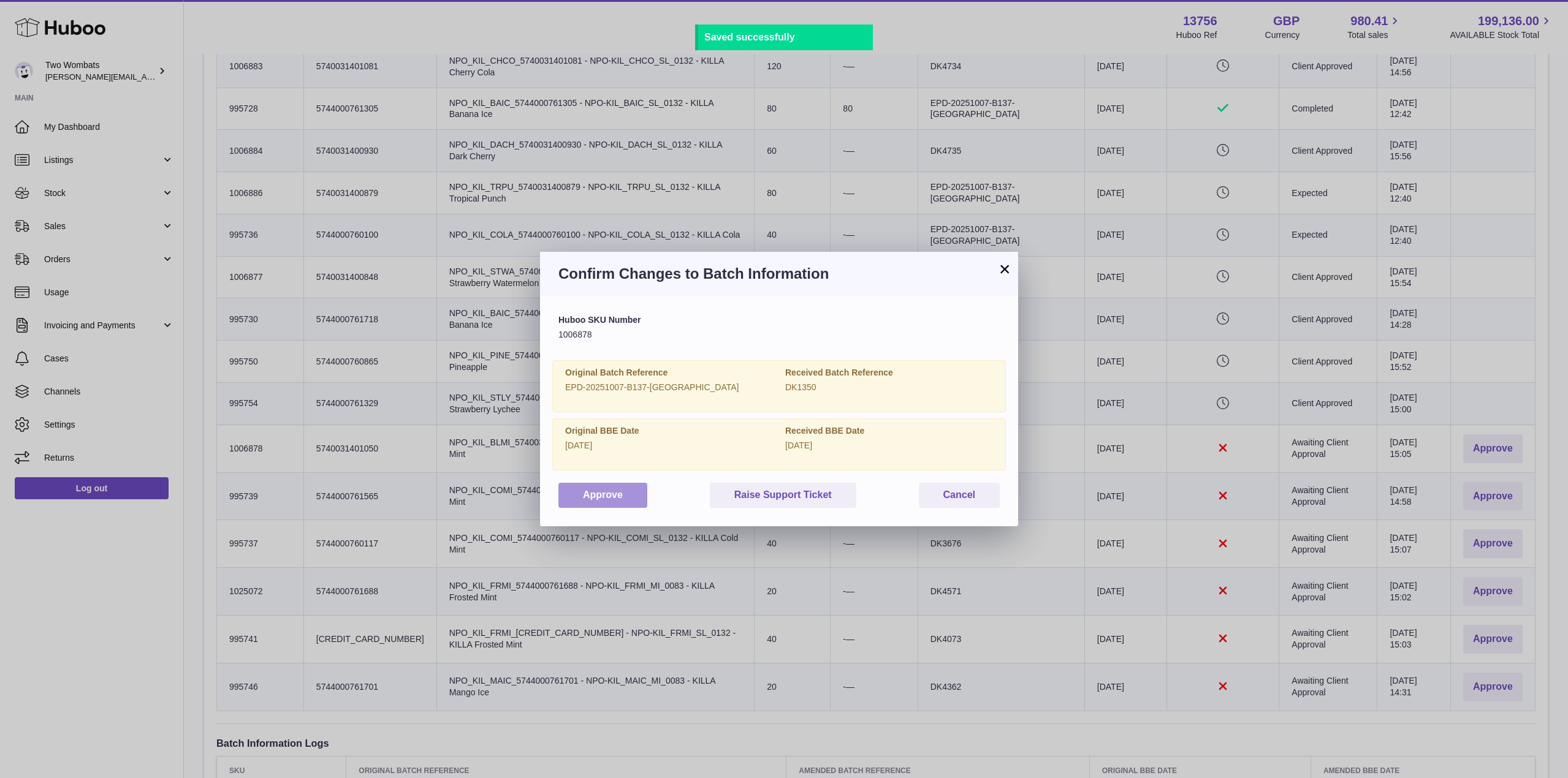
click at [604, 495] on button "Approve" at bounding box center [602, 495] width 89 height 25
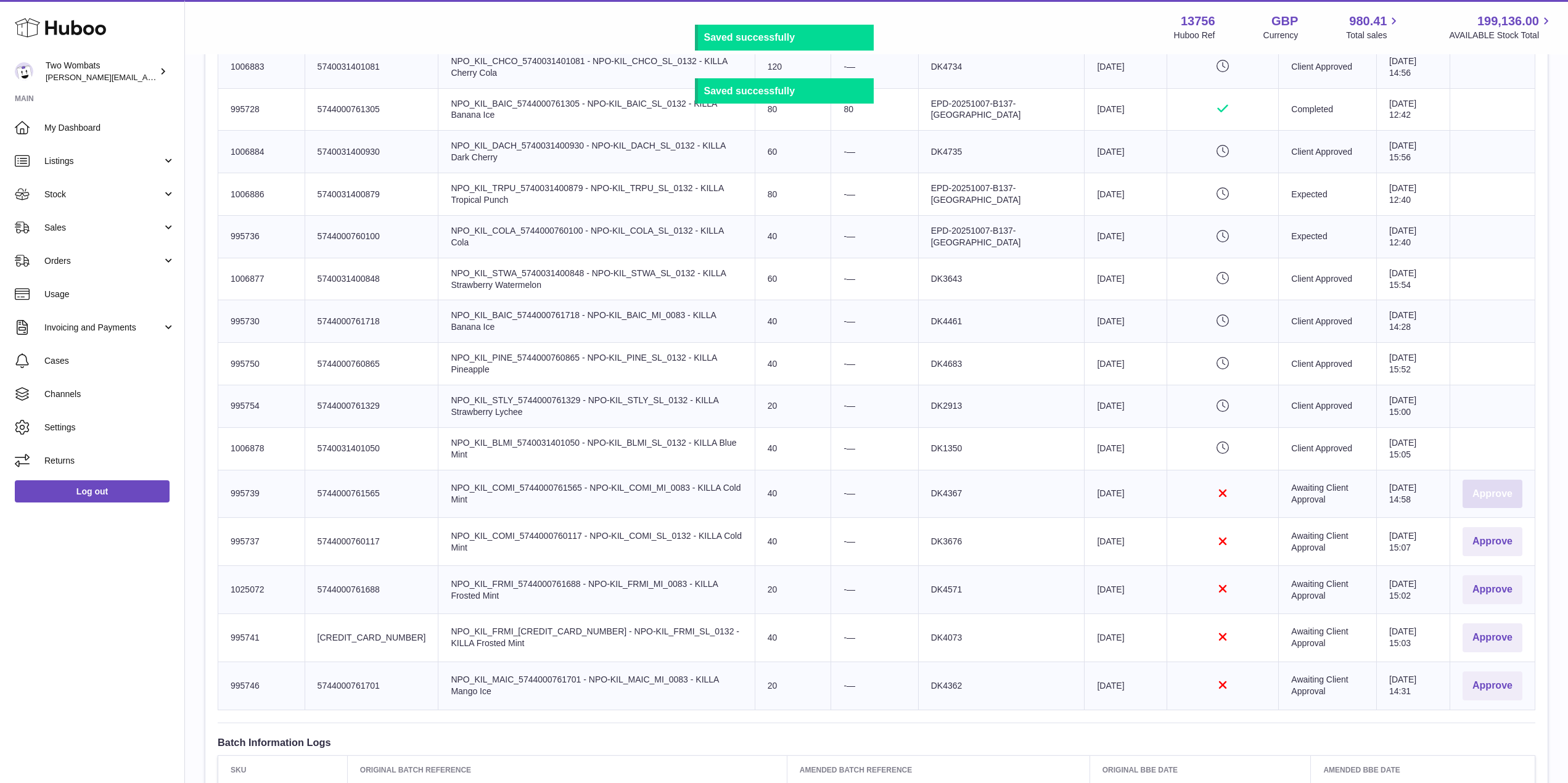
click at [1491, 498] on button "Approve" at bounding box center [1492, 493] width 60 height 29
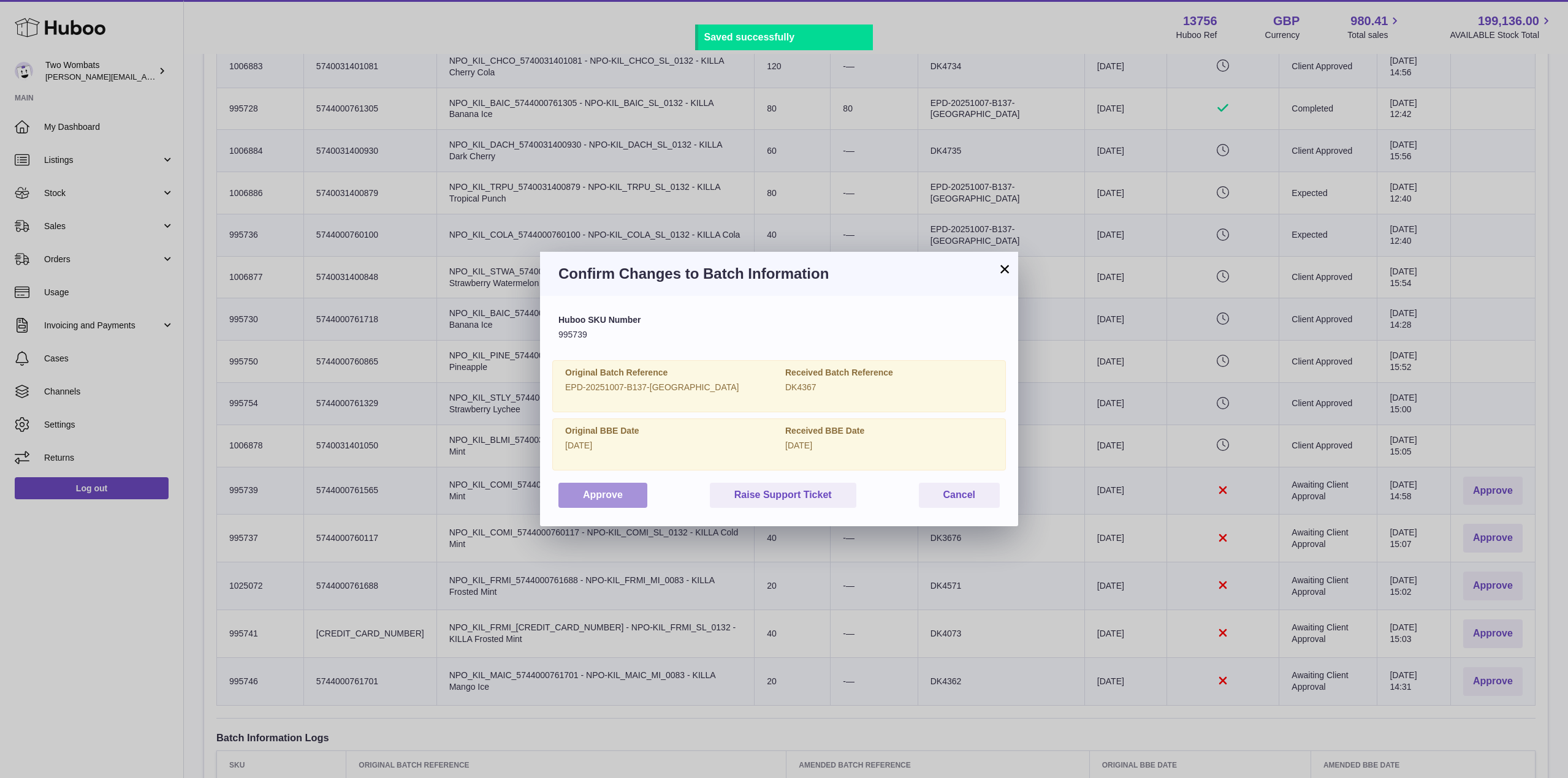
click at [576, 497] on button "Approve" at bounding box center [602, 495] width 89 height 25
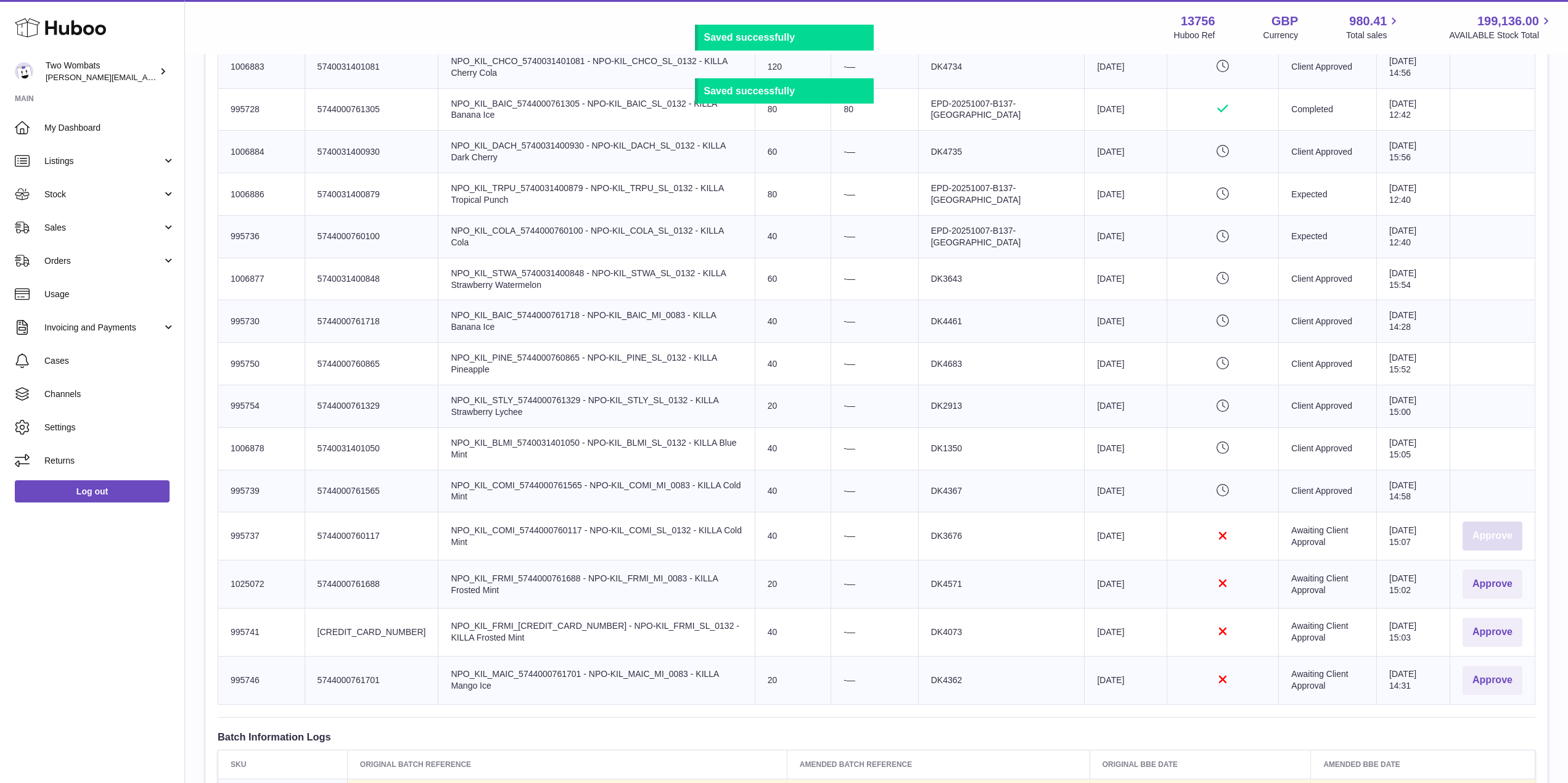
click at [1514, 537] on button "Approve" at bounding box center [1492, 536] width 60 height 29
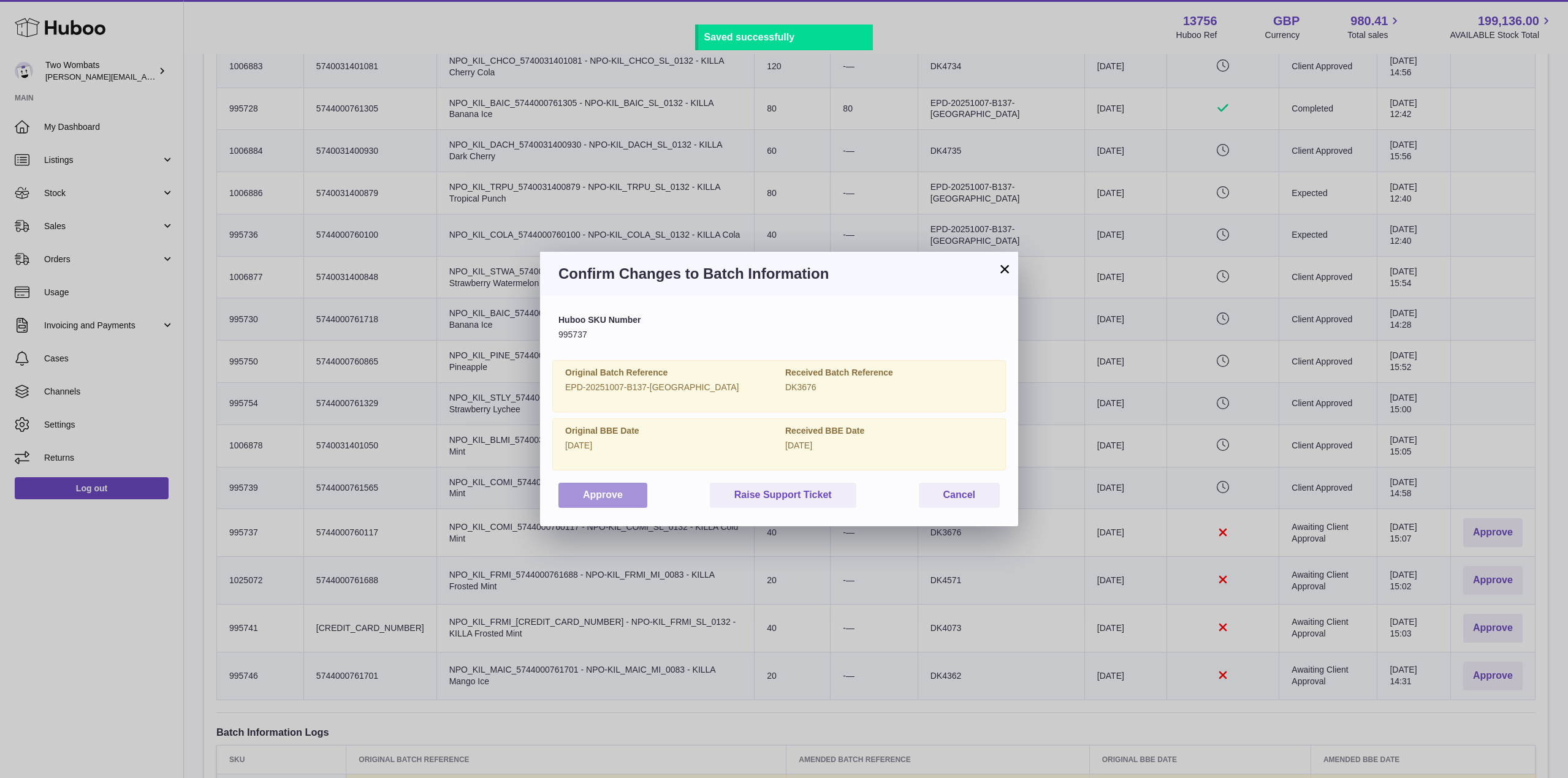
click at [618, 503] on button "Approve" at bounding box center [602, 495] width 89 height 25
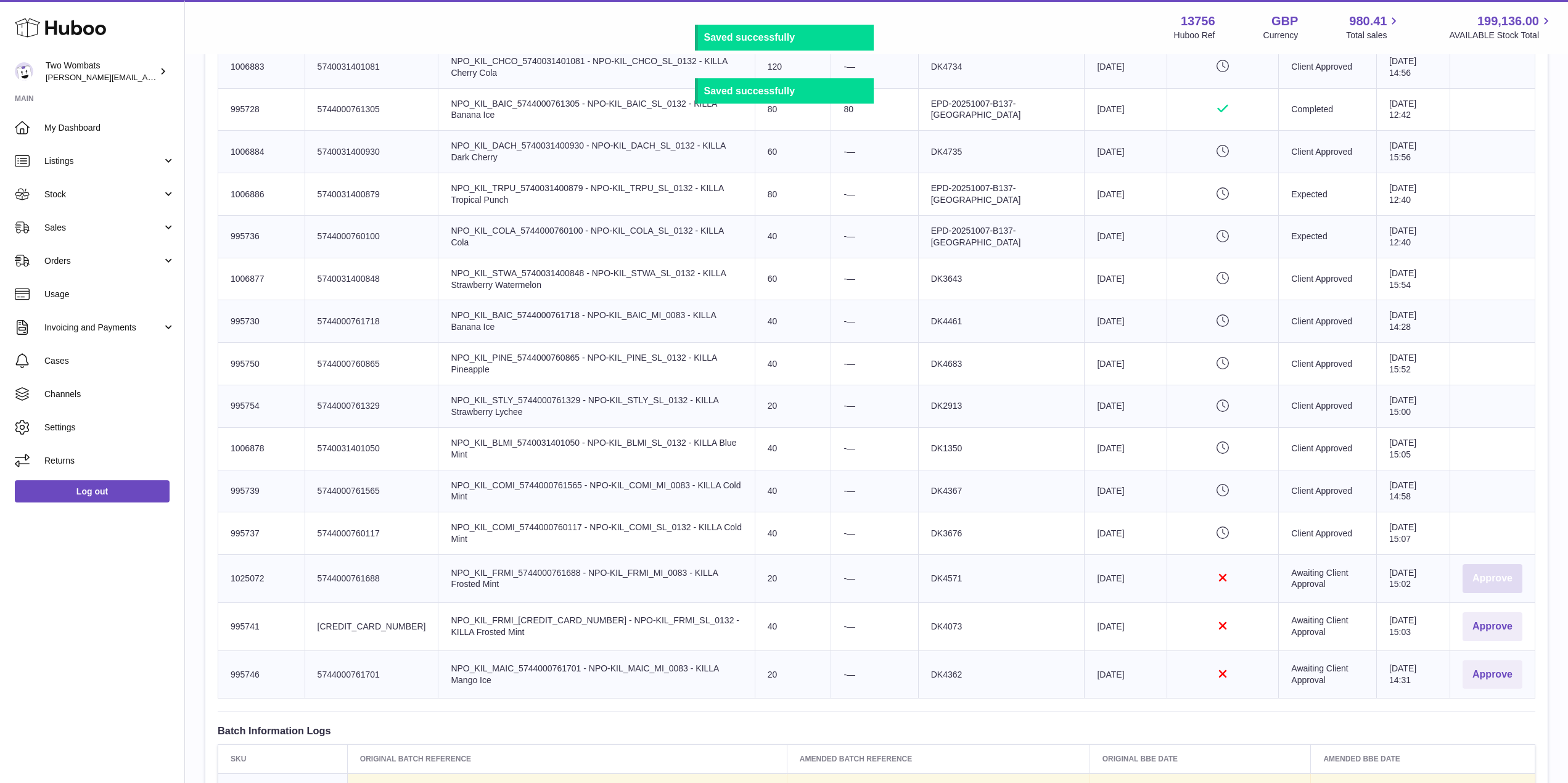
click at [1503, 580] on button "Approve" at bounding box center [1492, 578] width 60 height 29
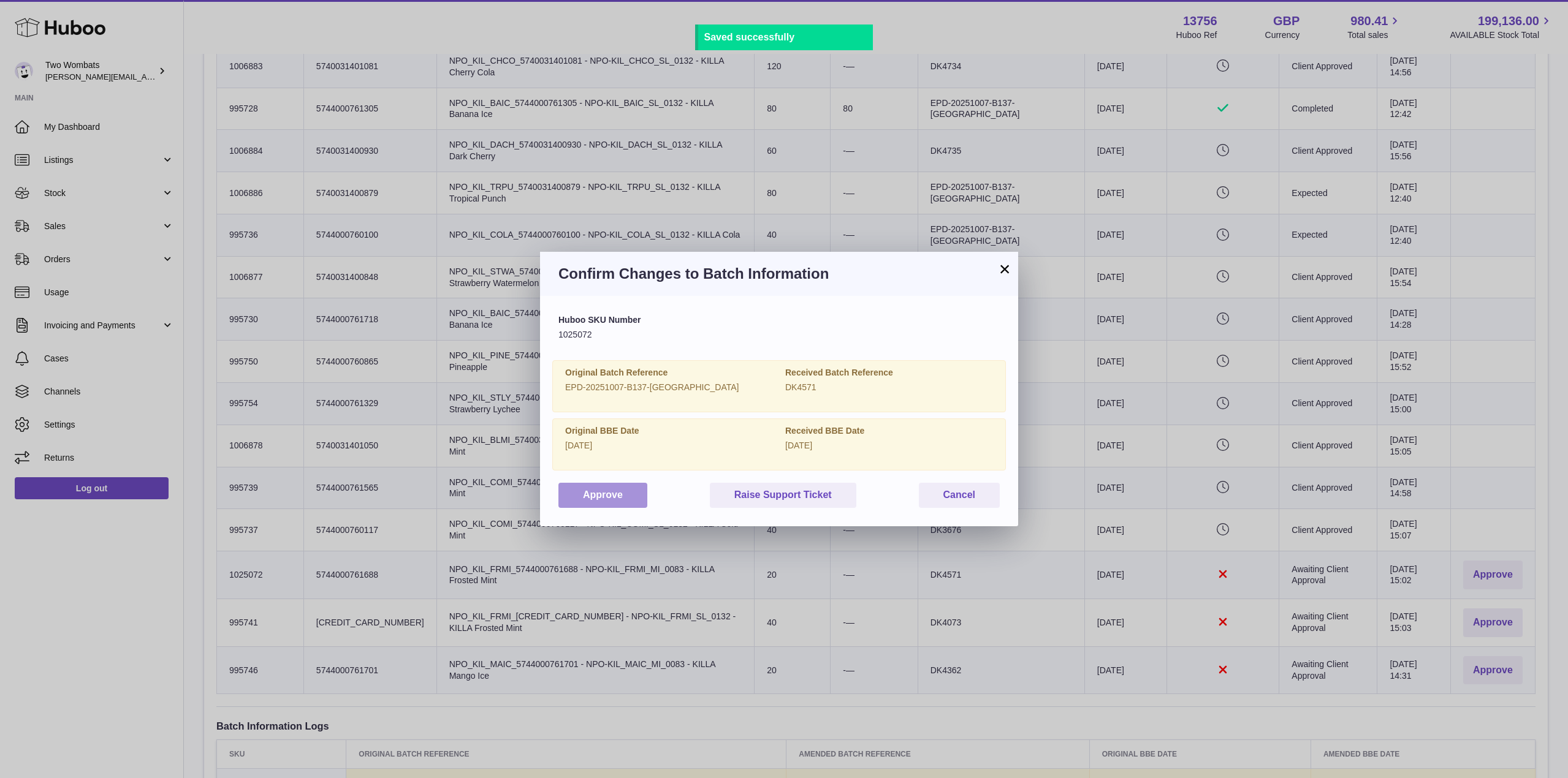
click at [611, 497] on button "Approve" at bounding box center [602, 495] width 89 height 25
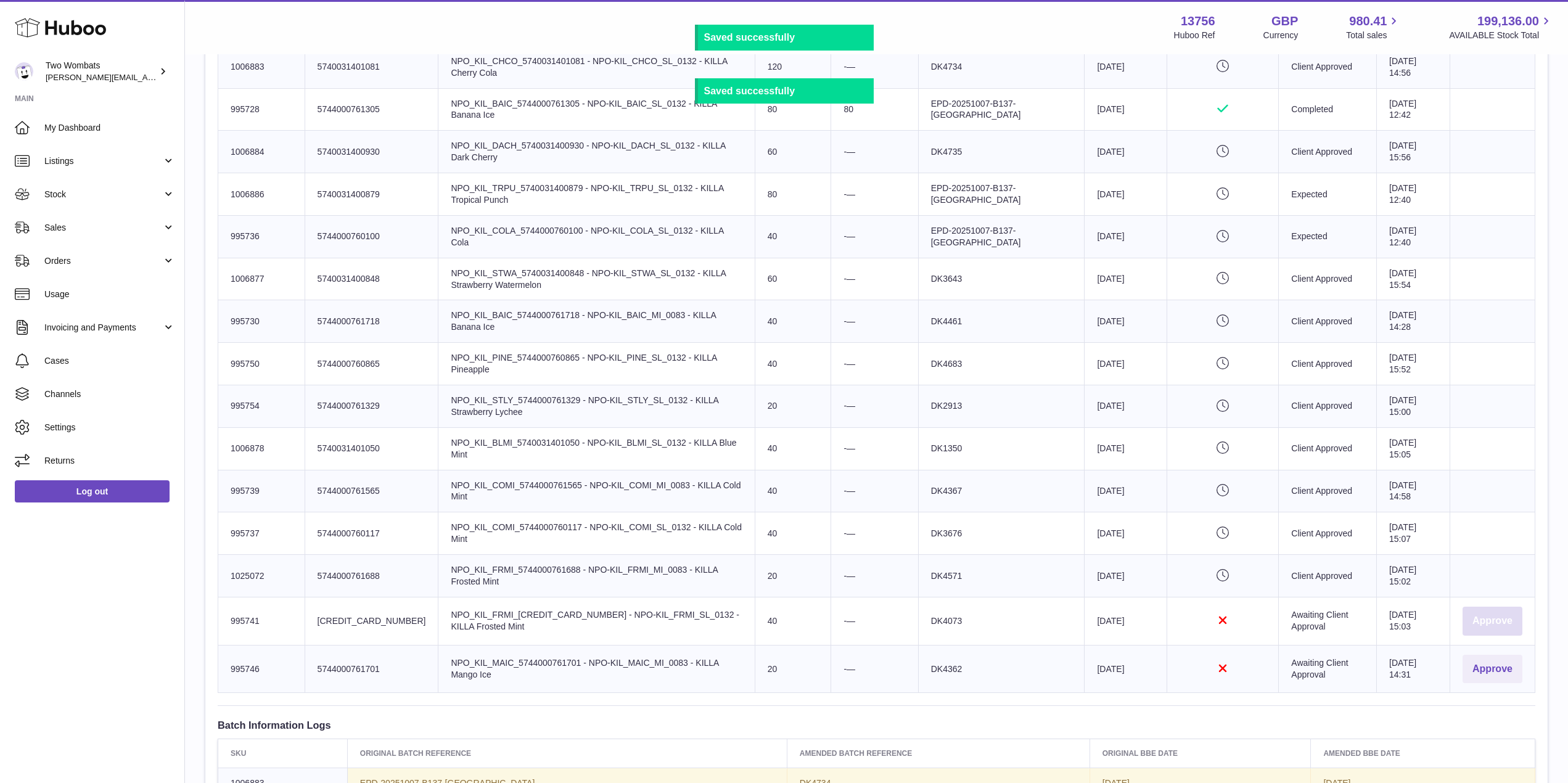
click at [1475, 620] on button "Approve" at bounding box center [1492, 621] width 60 height 29
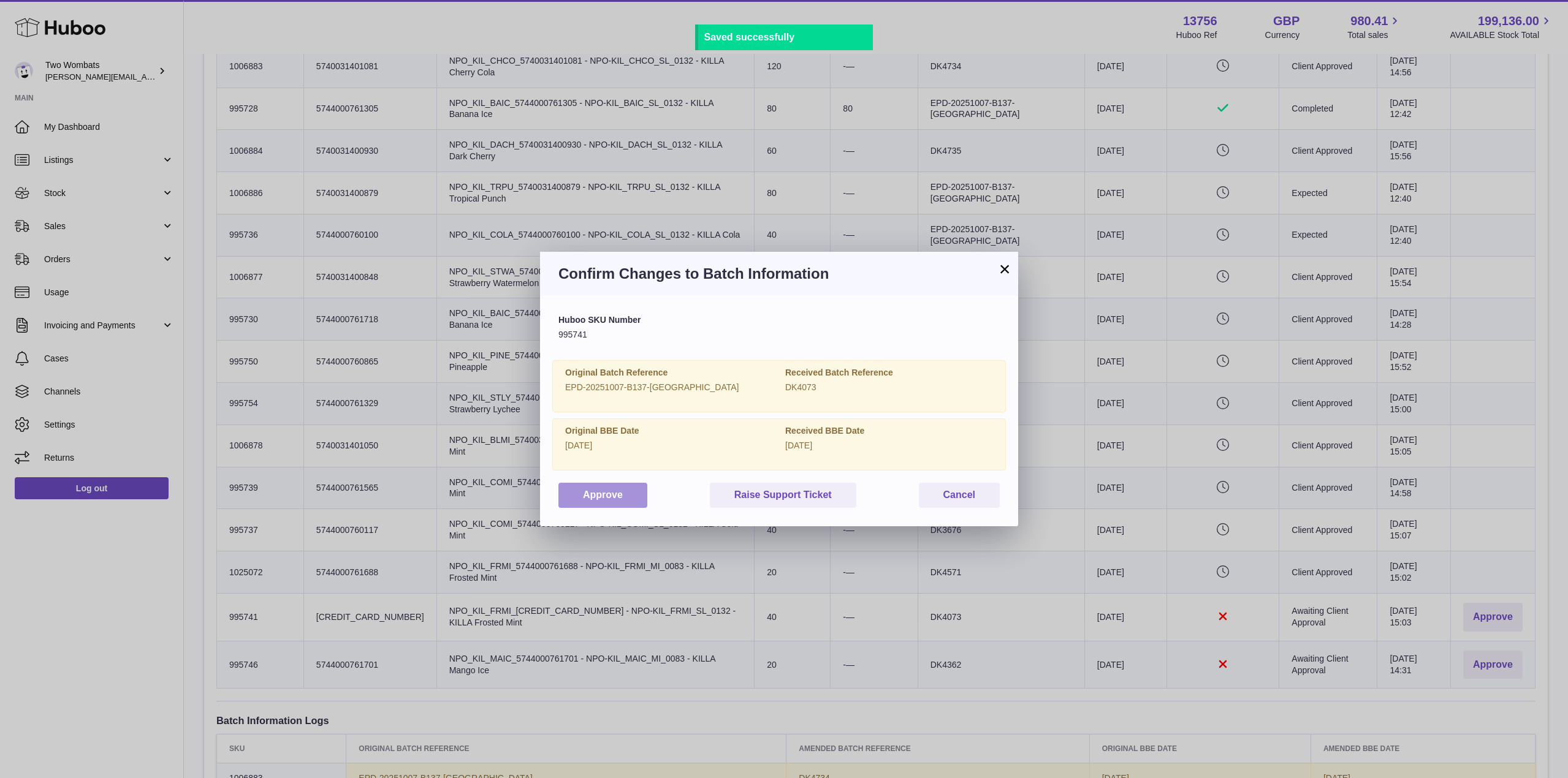
click at [641, 501] on button "Approve" at bounding box center [602, 495] width 89 height 25
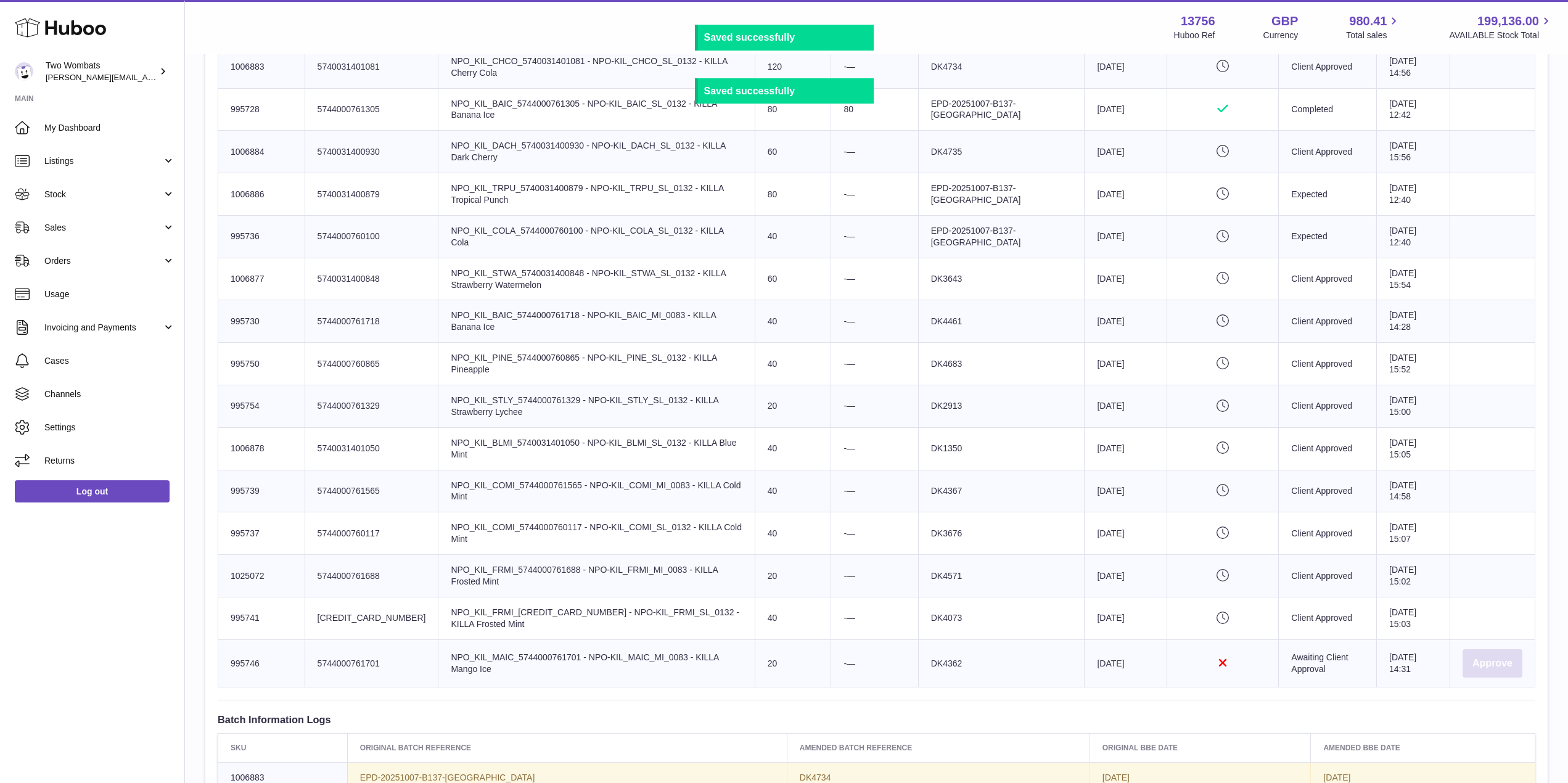
click at [1477, 654] on button "Approve" at bounding box center [1492, 664] width 60 height 29
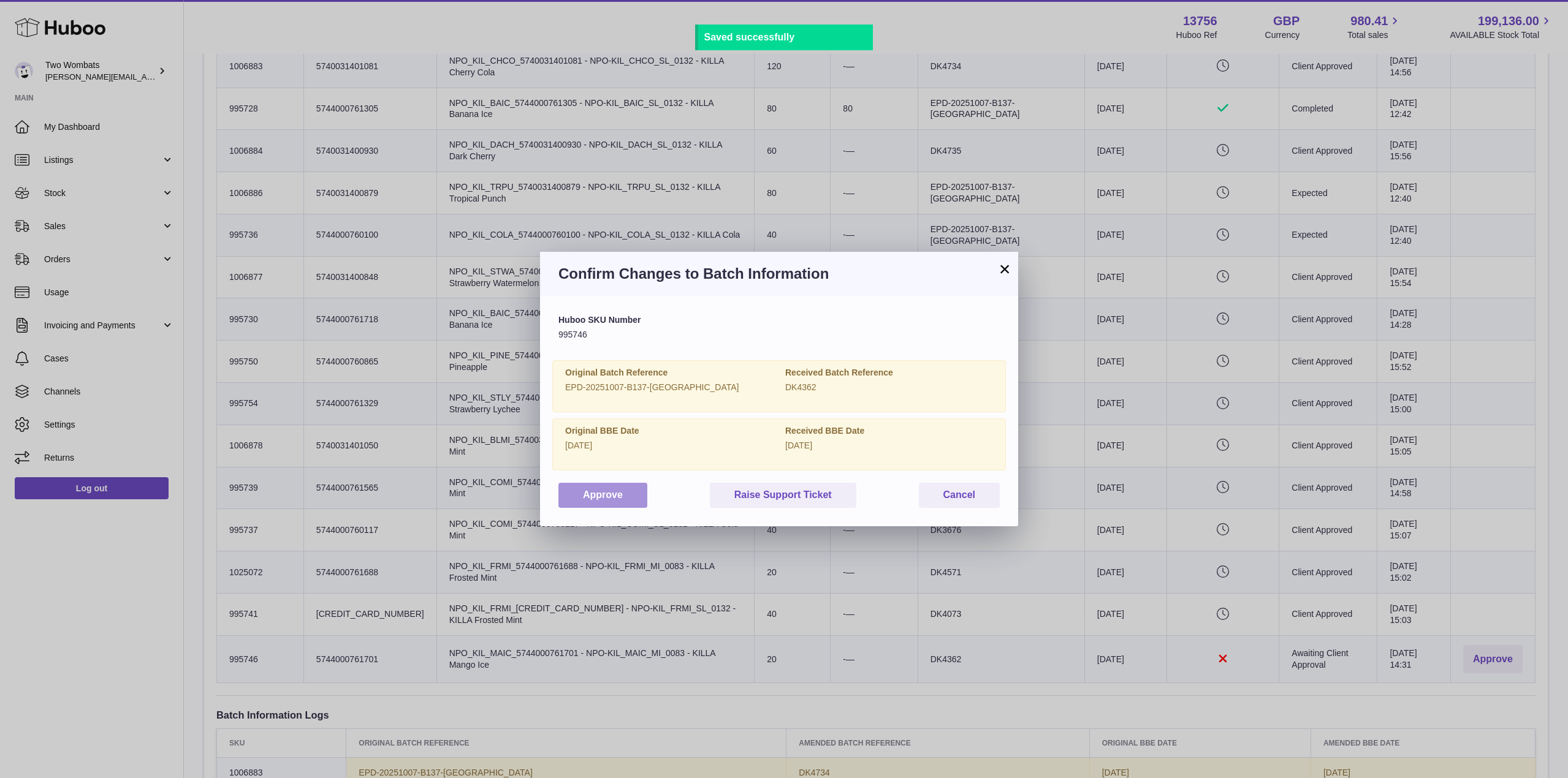
click at [590, 497] on button "Approve" at bounding box center [602, 495] width 89 height 25
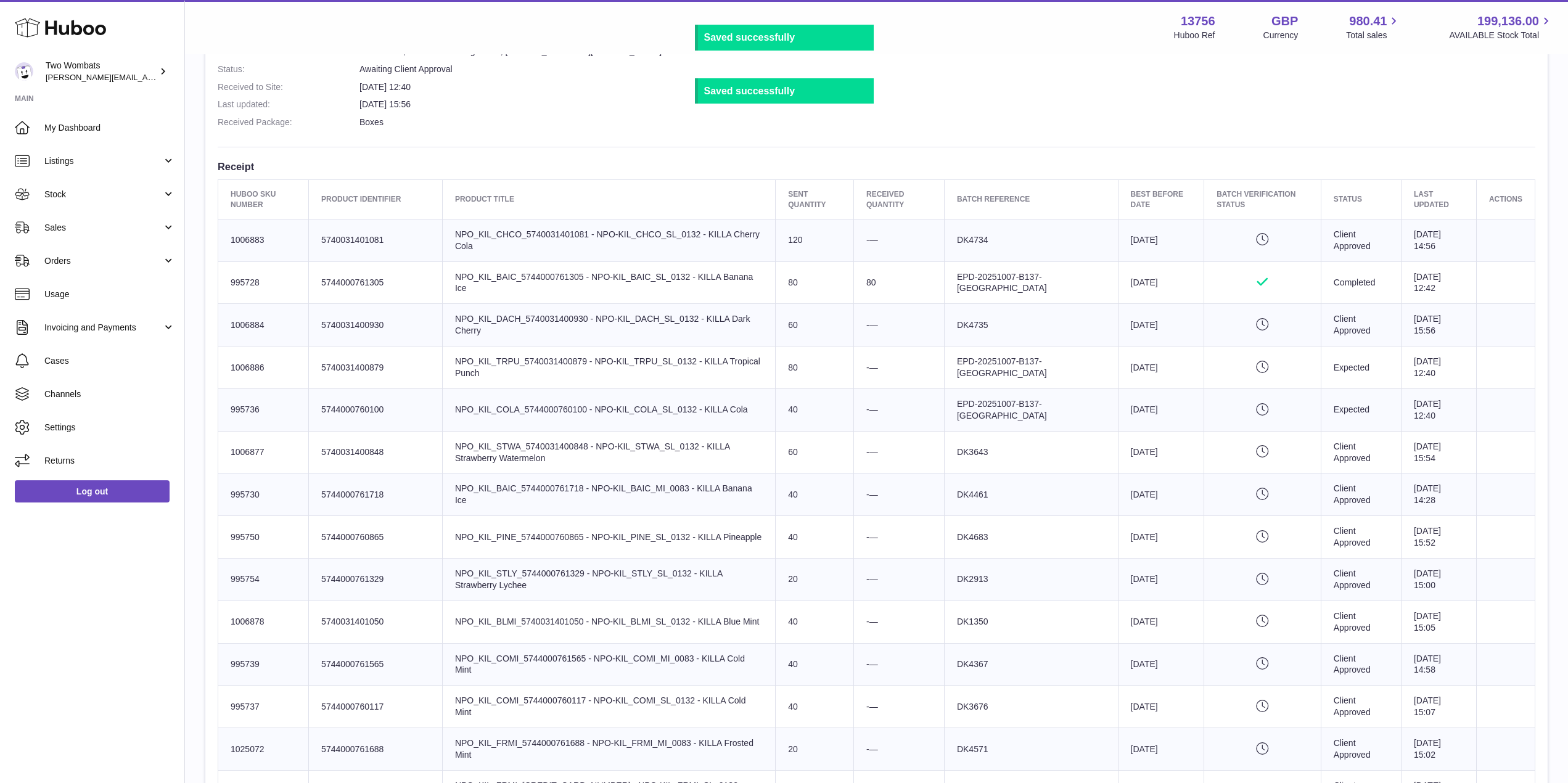
scroll to position [0, 0]
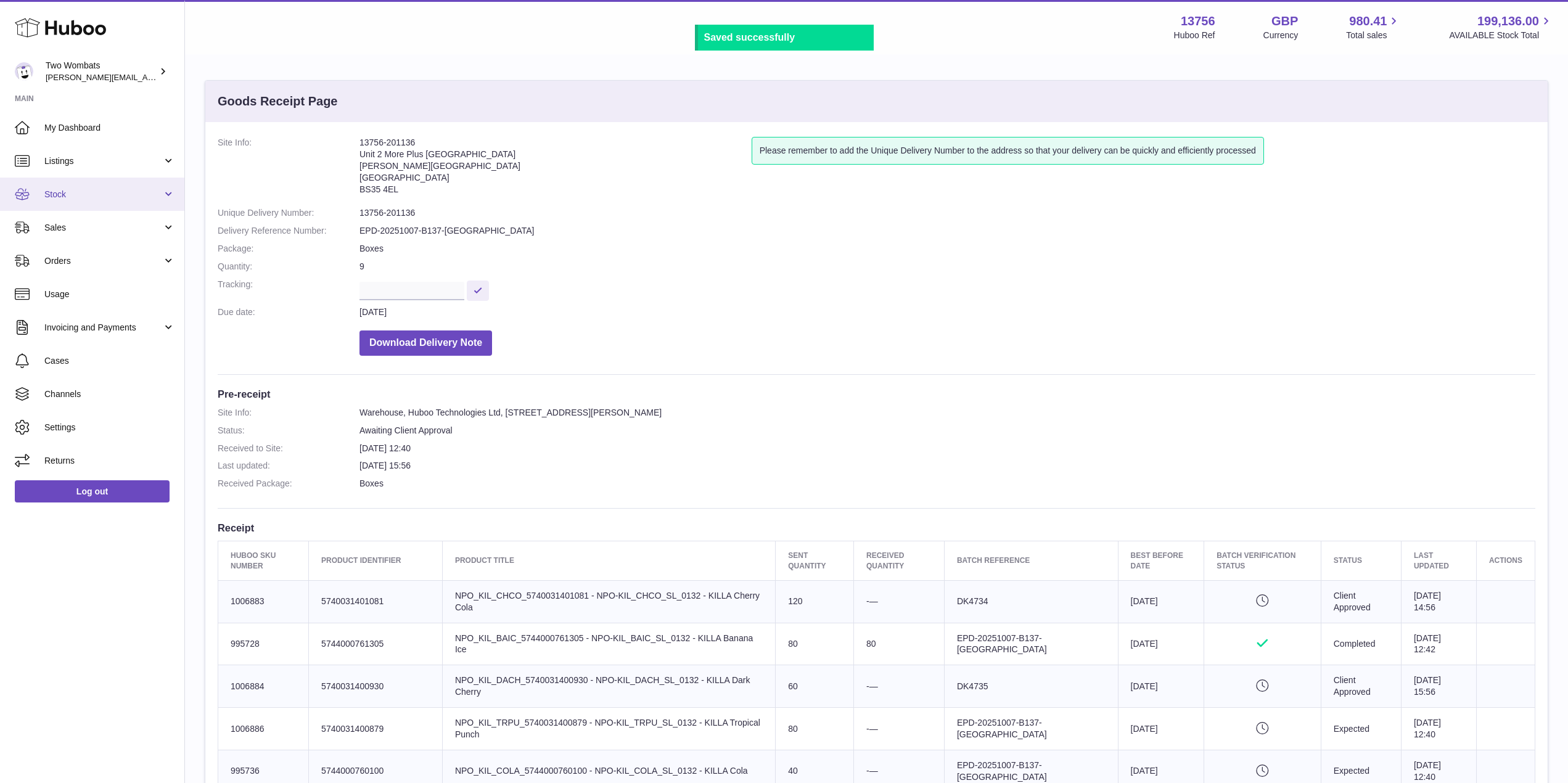
click at [152, 202] on link "Stock" at bounding box center [92, 194] width 184 height 33
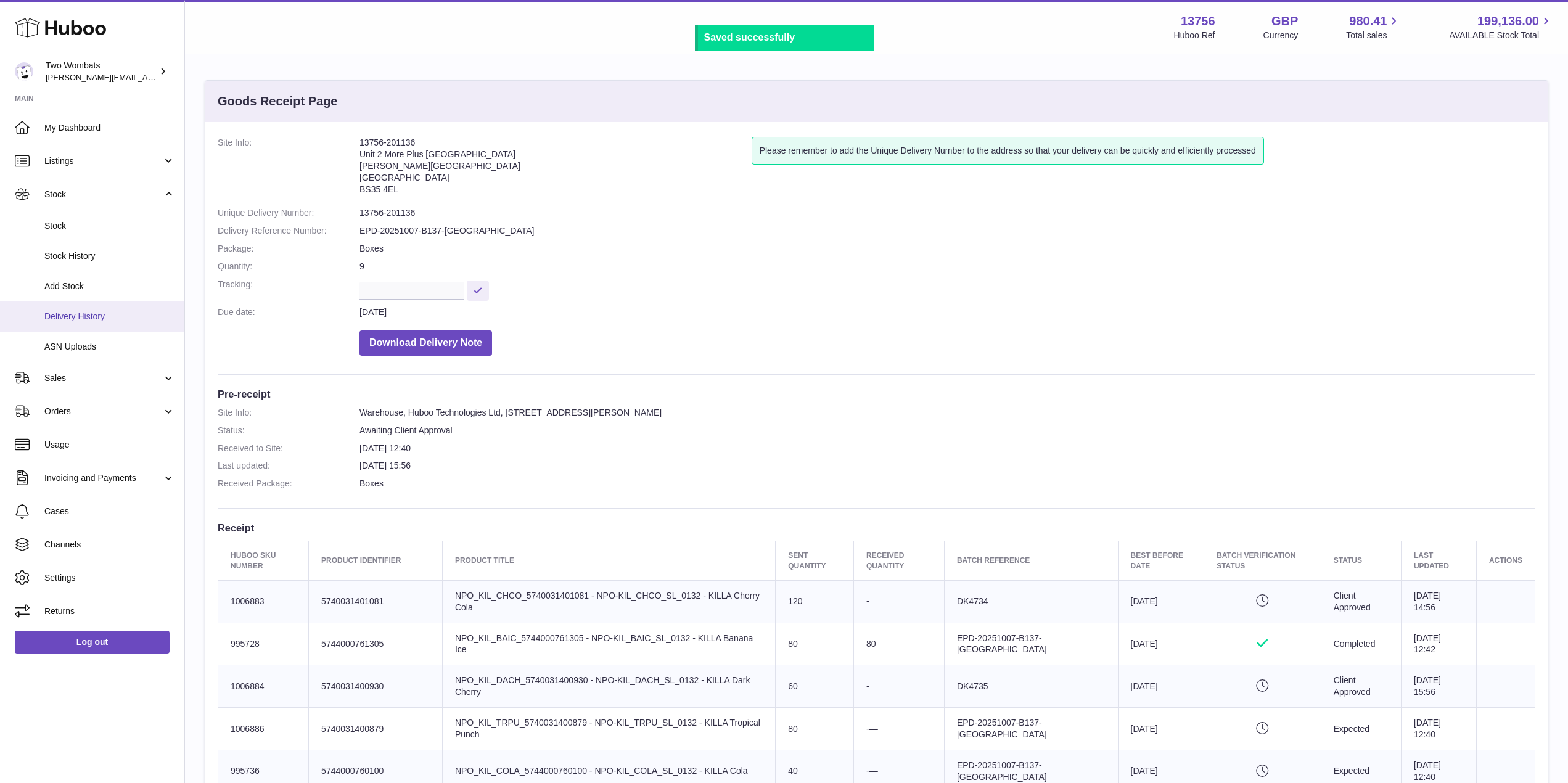
click at [99, 318] on span "Delivery History" at bounding box center [110, 316] width 131 height 12
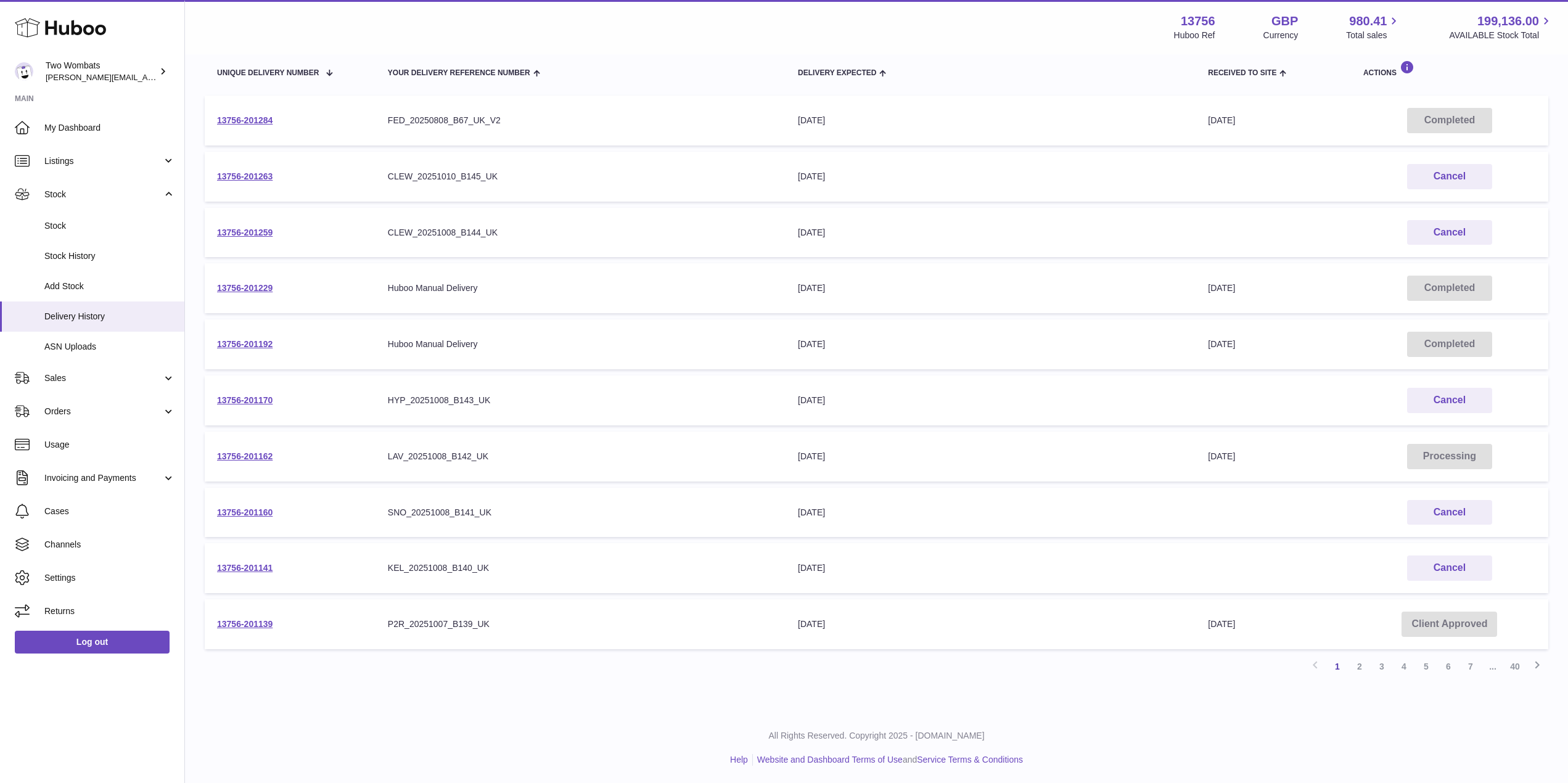
scroll to position [150, 0]
click at [1361, 671] on link "2" at bounding box center [1360, 666] width 22 height 22
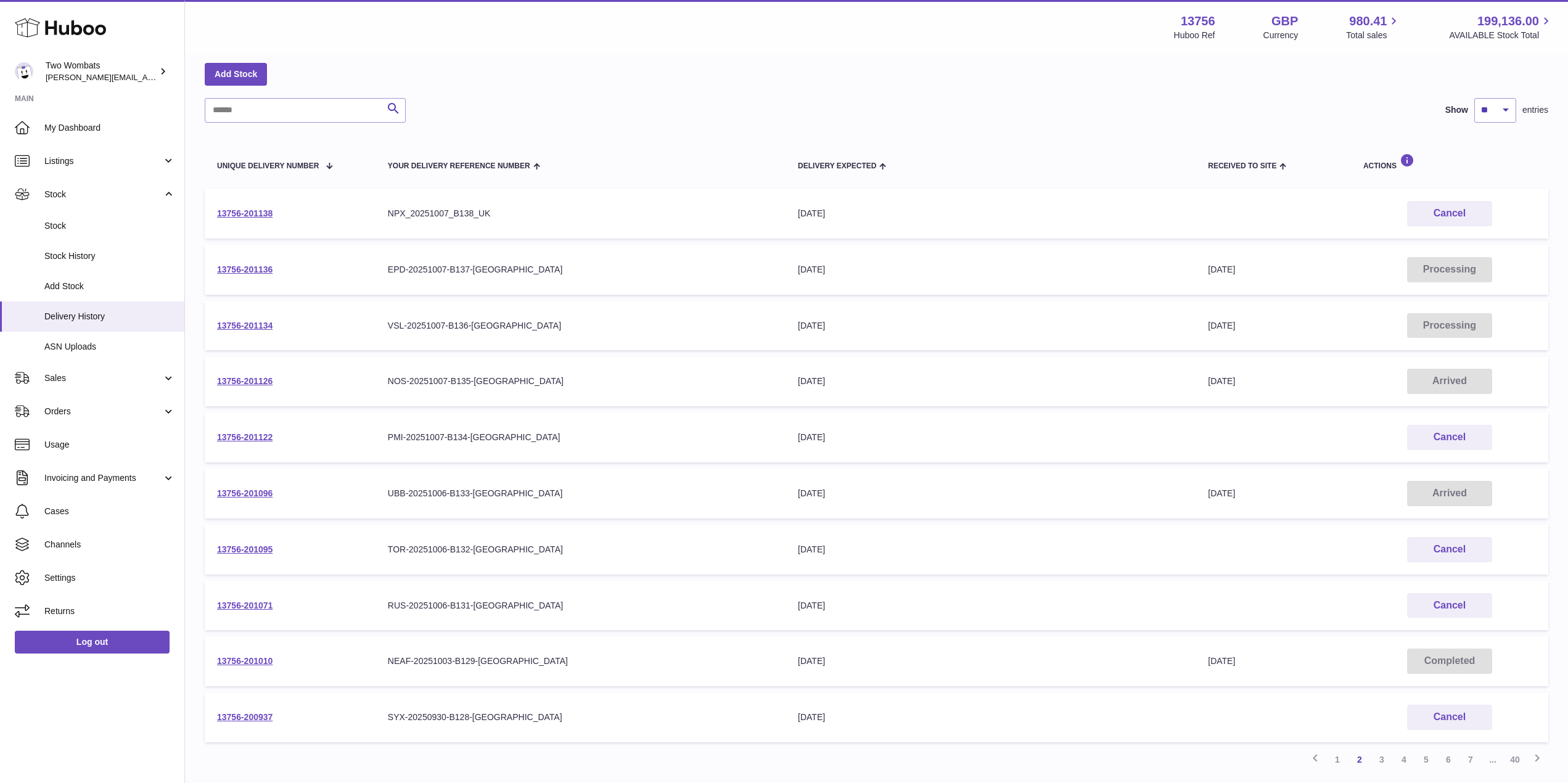
scroll to position [150, 0]
